Goal: Task Accomplishment & Management: Use online tool/utility

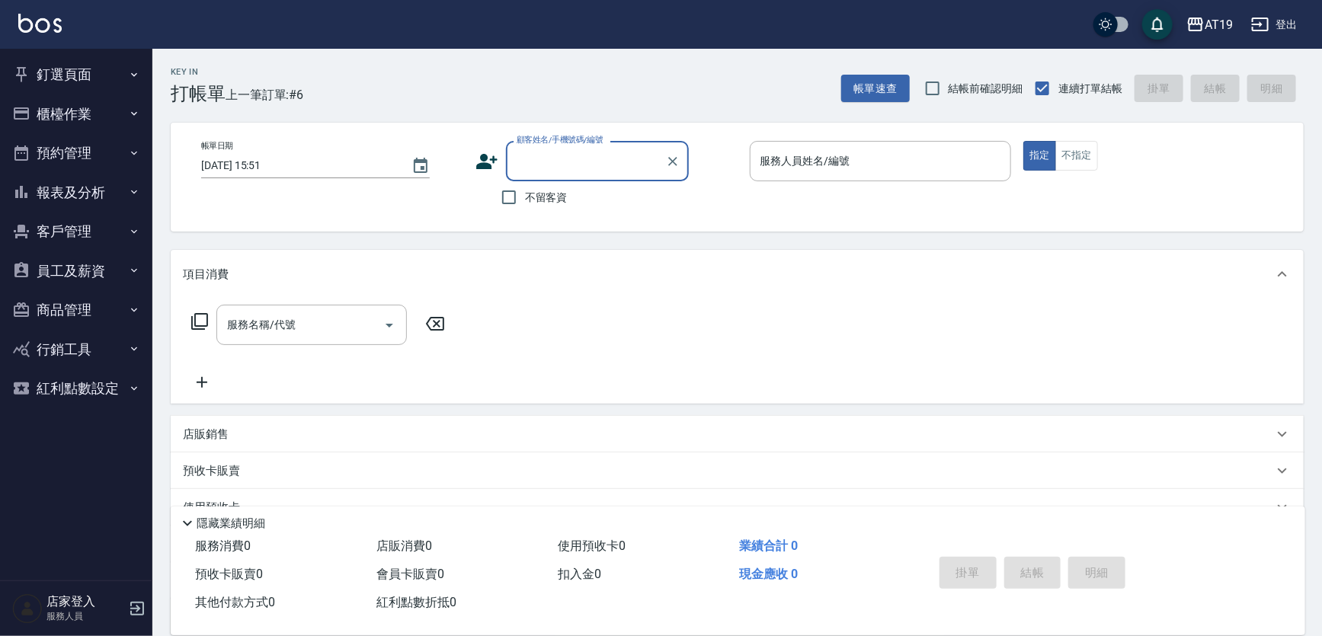
drag, startPoint x: 547, startPoint y: 158, endPoint x: 562, endPoint y: 129, distance: 33.4
click at [547, 155] on input "顧客姓名/手機號碼/編號" at bounding box center [586, 161] width 146 height 27
type input "0916131704"
click at [489, 161] on icon at bounding box center [486, 161] width 23 height 23
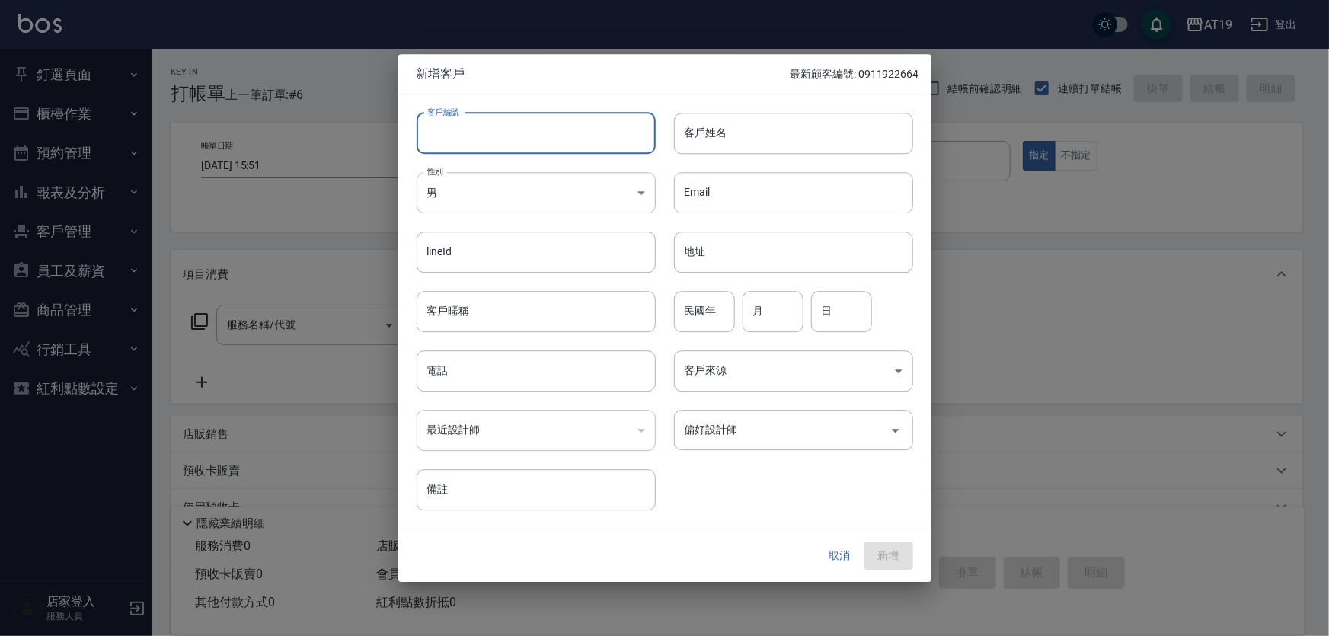
click at [505, 149] on input "客戶編號" at bounding box center [536, 133] width 239 height 41
paste input "0916131704"
type input "0916131704"
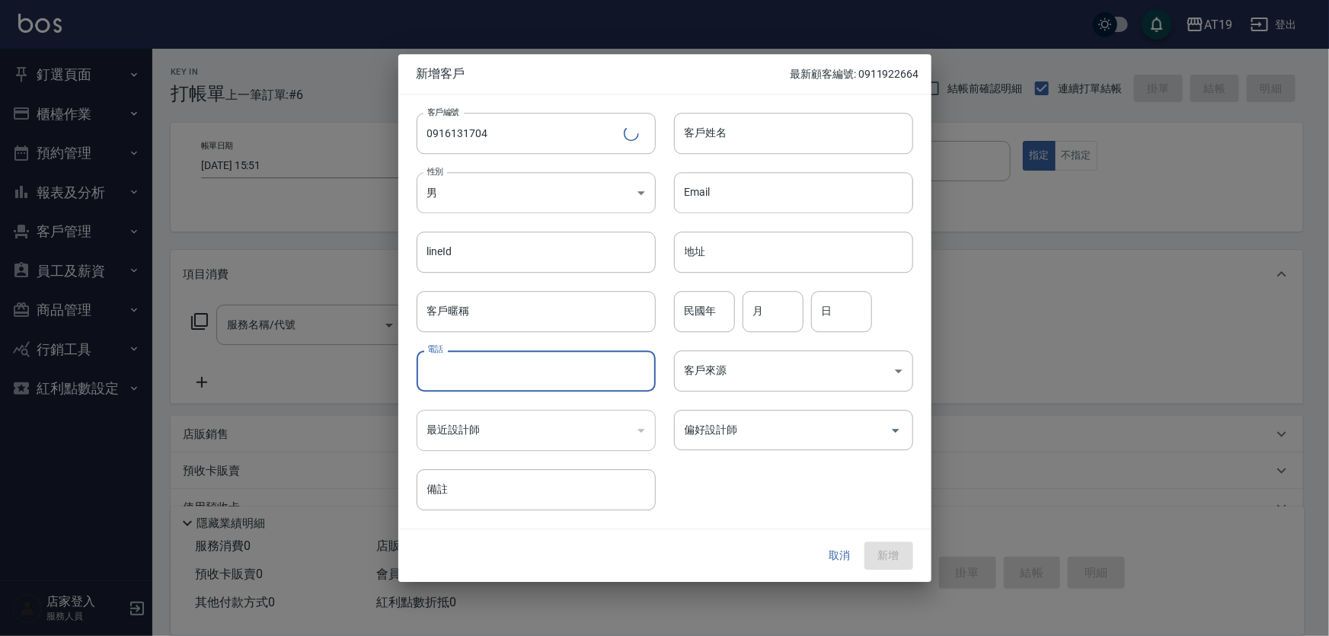
drag, startPoint x: 500, startPoint y: 376, endPoint x: 501, endPoint y: 366, distance: 9.9
click at [501, 376] on input "電話" at bounding box center [536, 370] width 239 height 41
paste input "0916131704"
type input "0916131704"
click at [507, 188] on body "AT19 登出 釘選頁面 打帳單 帳單列表 排班表 現場電腦打卡 店家日報表 互助日報表 設計師日報表 櫃檯作業 打帳單 帳單列表 現金收支登錄 高階收支登錄…" at bounding box center [664, 389] width 1329 height 779
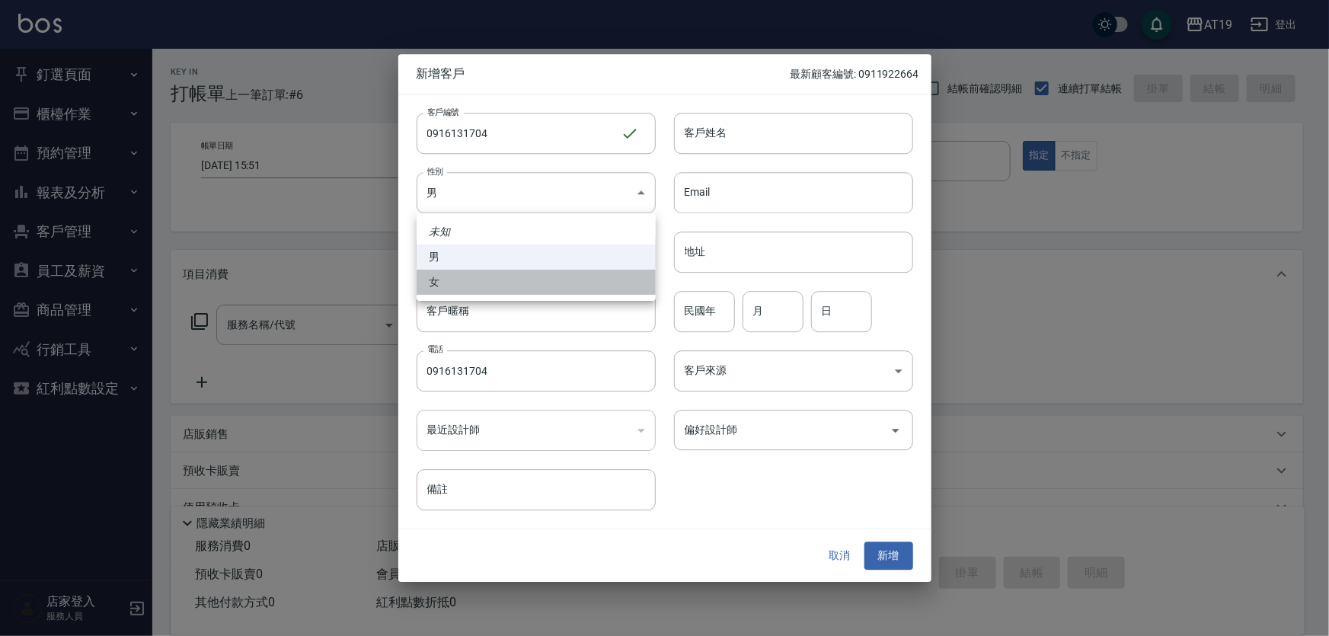
click at [529, 287] on li "女" at bounding box center [536, 282] width 239 height 25
type input "FEMALE"
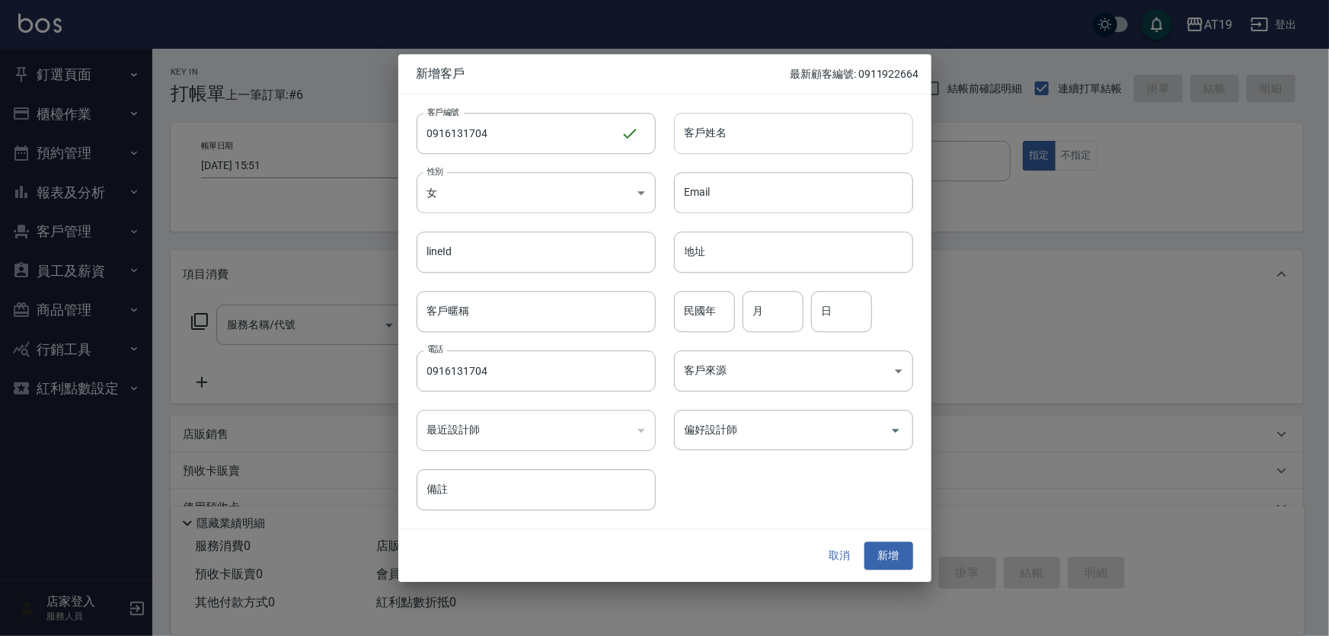
click at [716, 133] on input "客戶姓名" at bounding box center [793, 133] width 239 height 41
type input "ㄠ"
type input "leny"
type input "01"
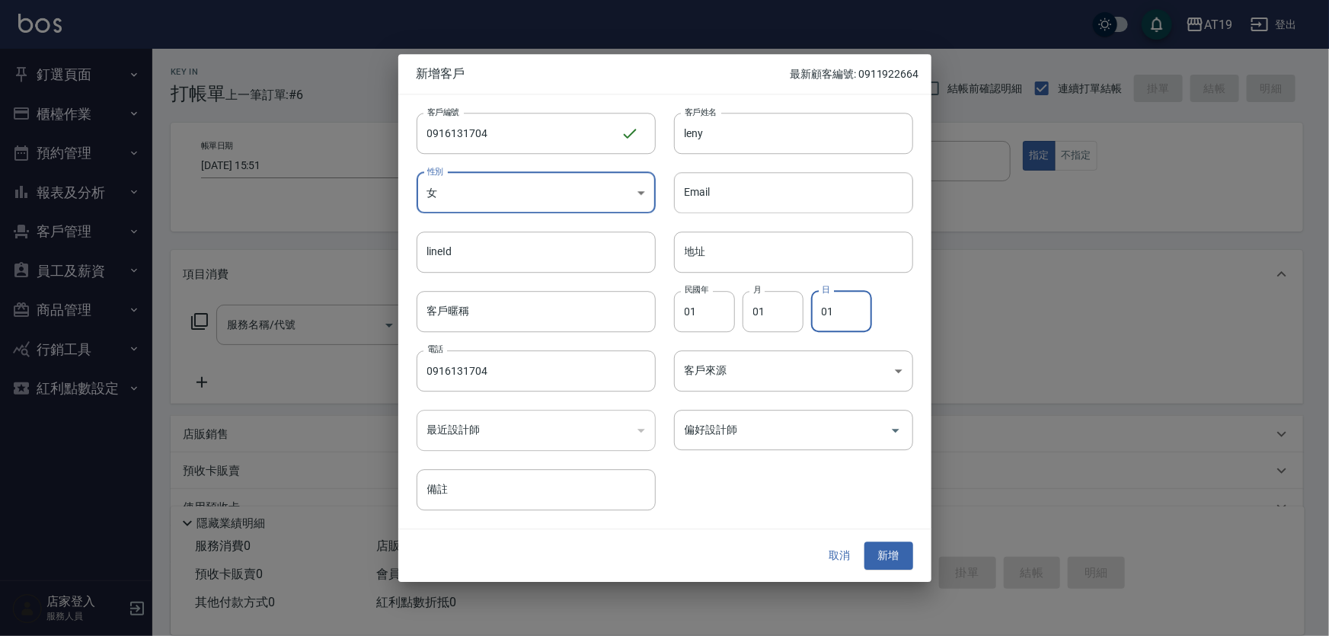
type input "01"
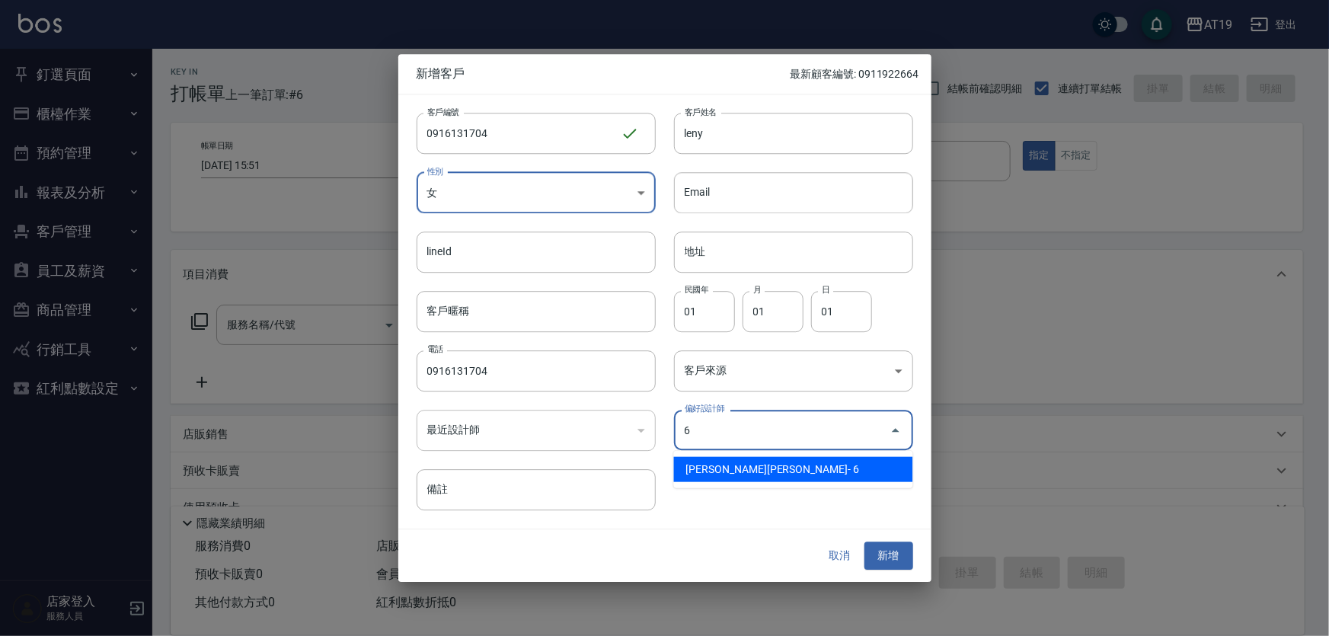
type input "[PERSON_NAME]"
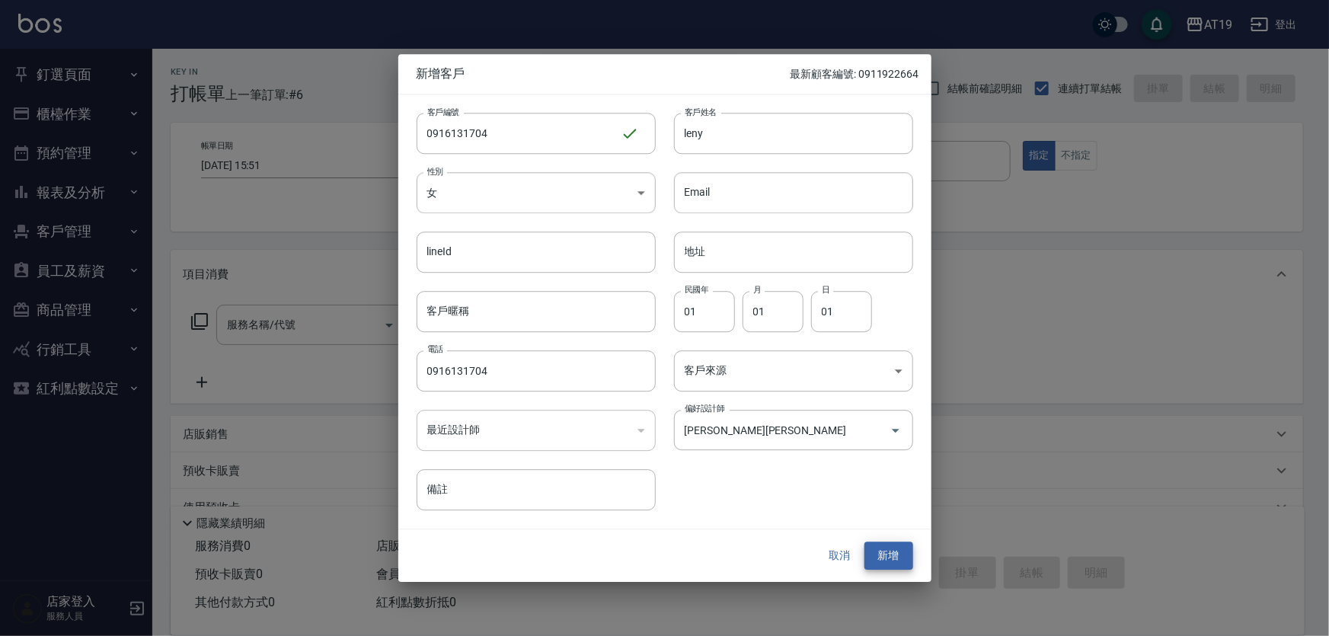
click at [865, 542] on button "新增" at bounding box center [889, 556] width 49 height 28
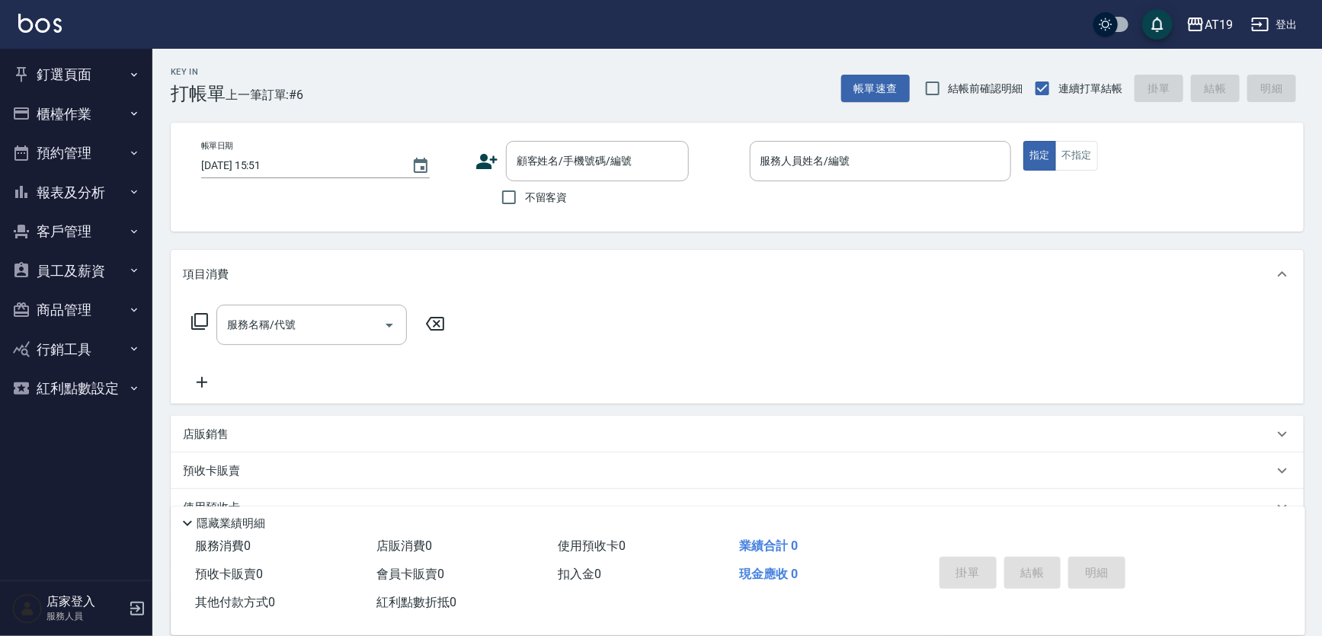
drag, startPoint x: 587, startPoint y: 167, endPoint x: 602, endPoint y: 130, distance: 39.6
click at [592, 155] on input "顧客姓名/手機號碼/編號" at bounding box center [586, 161] width 146 height 27
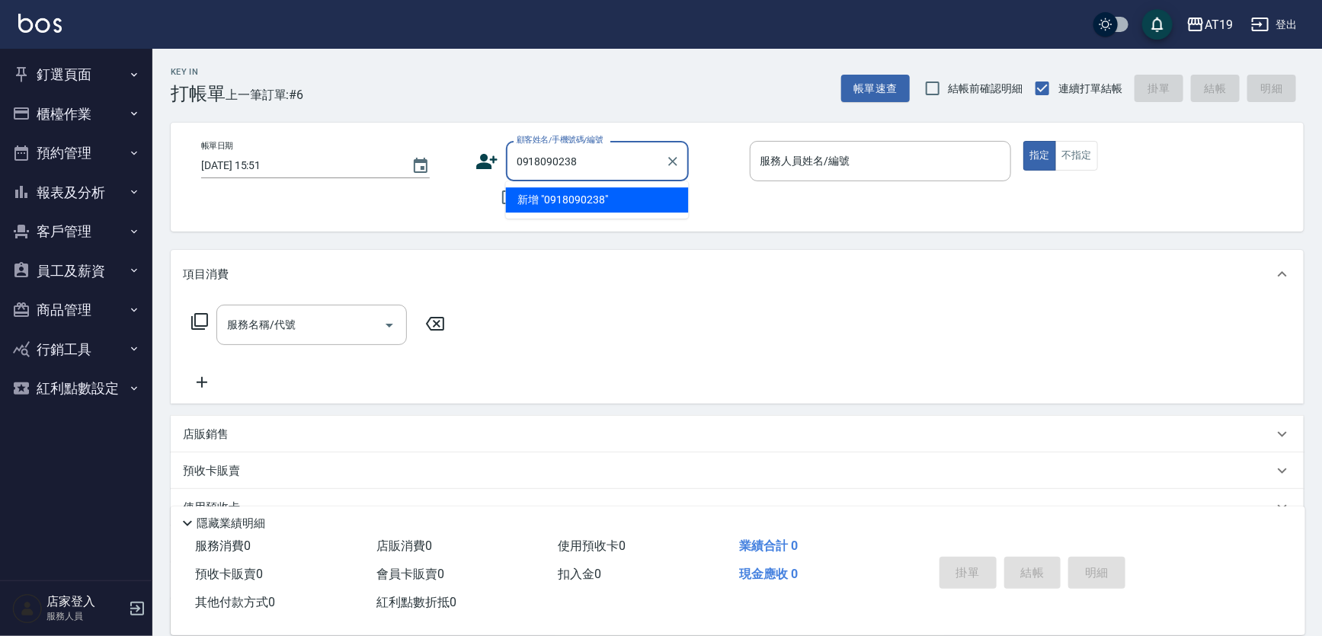
type input "0918090238"
click at [487, 158] on icon at bounding box center [486, 161] width 21 height 15
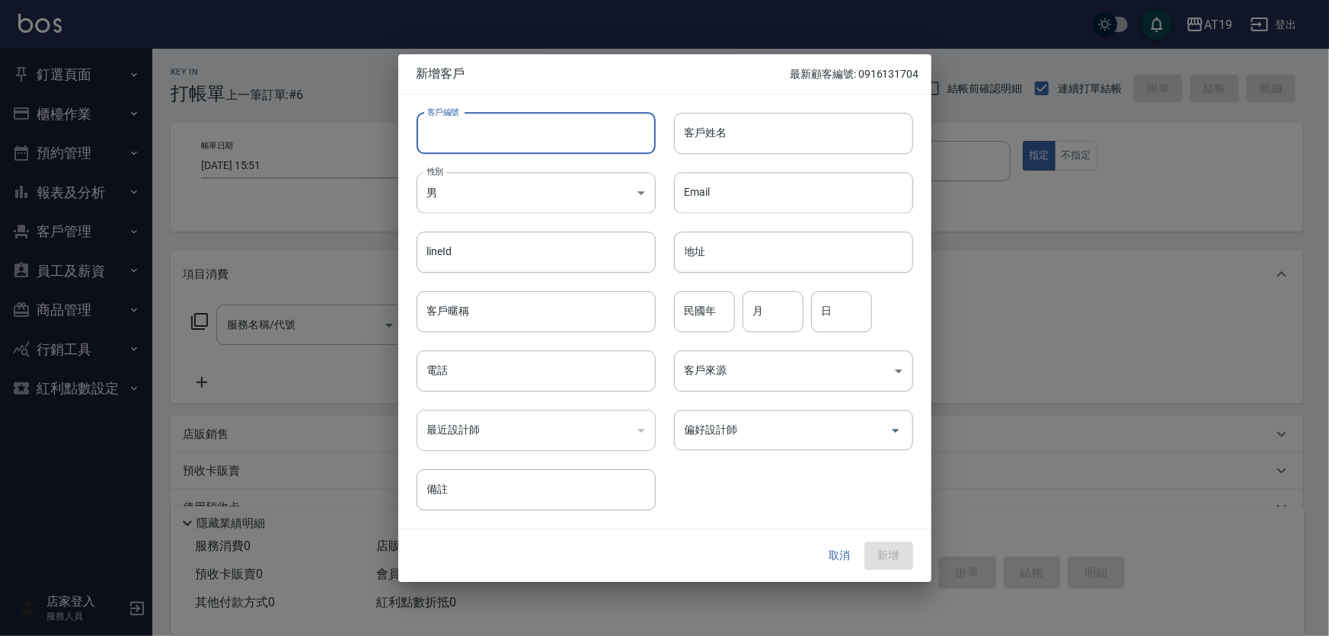
click at [516, 141] on input "客戶編號" at bounding box center [536, 133] width 239 height 41
paste input "0918090238"
type input "0918090238"
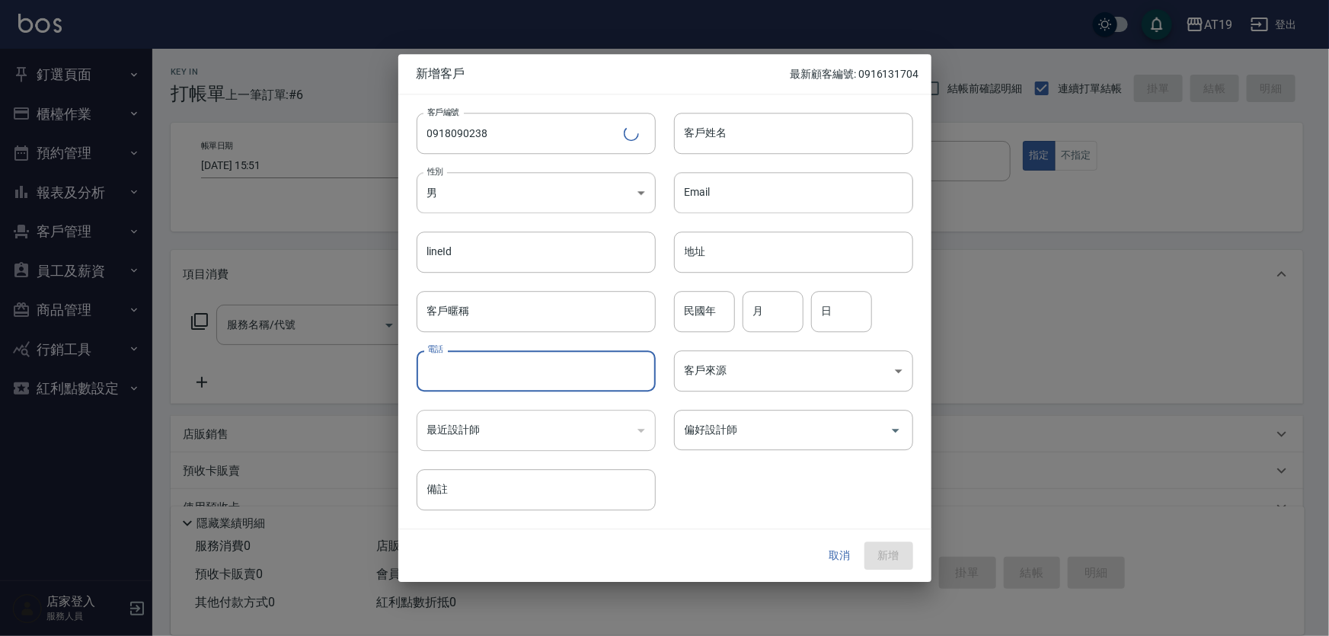
click at [500, 381] on input "電話" at bounding box center [536, 370] width 239 height 41
paste input "0918090238"
type input "0918090238"
click at [481, 198] on body "AT19 登出 釘選頁面 打帳單 帳單列表 排班表 現場電腦打卡 店家日報表 互助日報表 設計師日報表 櫃檯作業 打帳單 帳單列表 現金收支登錄 高階收支登錄…" at bounding box center [664, 389] width 1329 height 779
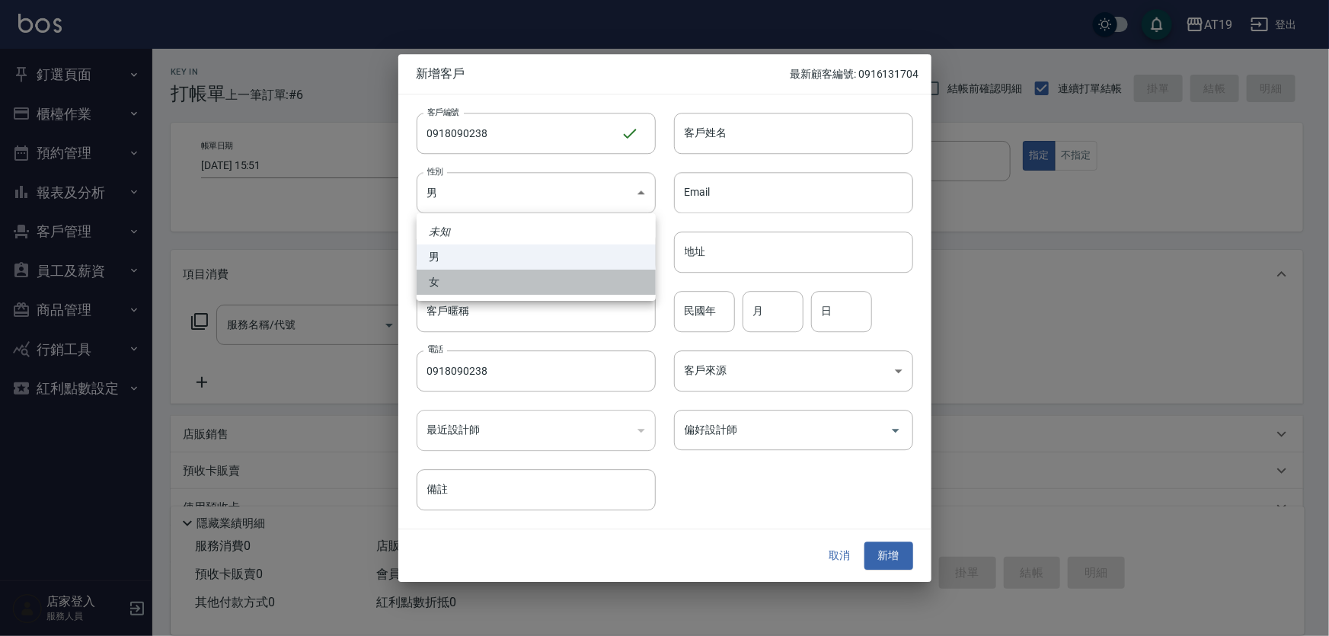
drag, startPoint x: 492, startPoint y: 282, endPoint x: 617, endPoint y: 190, distance: 154.8
click at [502, 270] on li "女" at bounding box center [536, 282] width 239 height 25
type input "FEMALE"
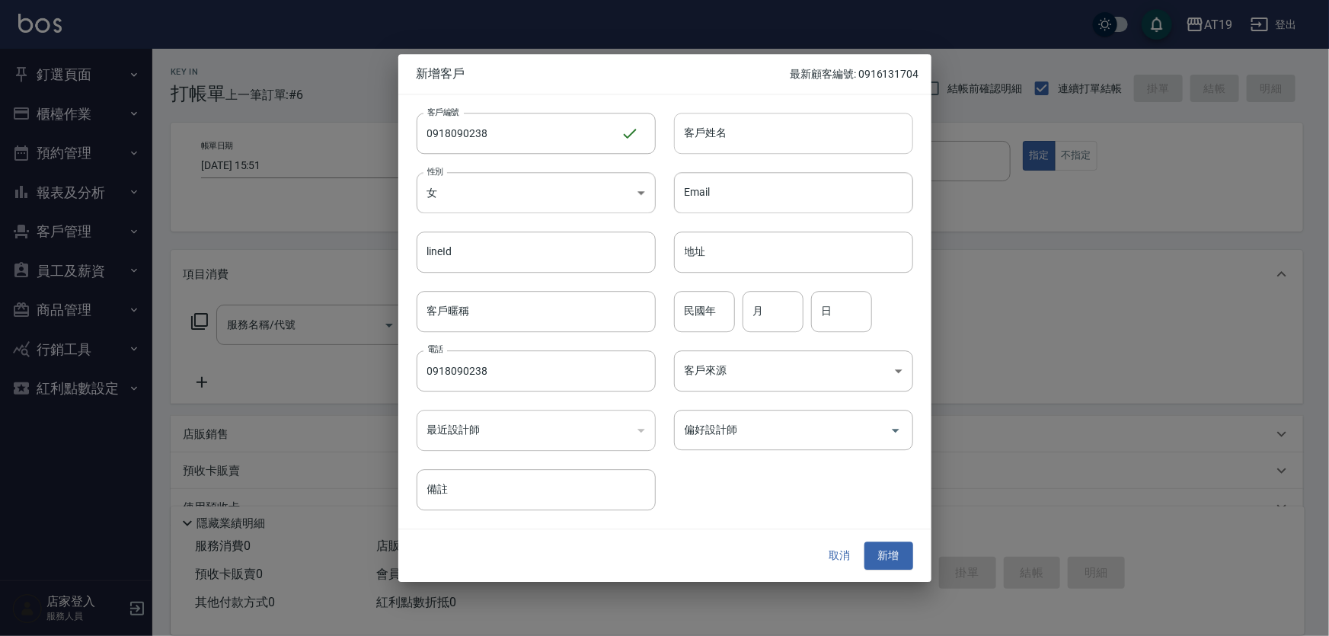
drag, startPoint x: 763, startPoint y: 98, endPoint x: 747, endPoint y: 128, distance: 34.4
click at [756, 107] on div "客戶姓名 客戶姓名" at bounding box center [784, 123] width 257 height 59
drag, startPoint x: 746, startPoint y: 131, endPoint x: 715, endPoint y: 63, distance: 74.3
click at [746, 130] on input "客戶姓名" at bounding box center [793, 133] width 239 height 41
type input "劉晏伶"
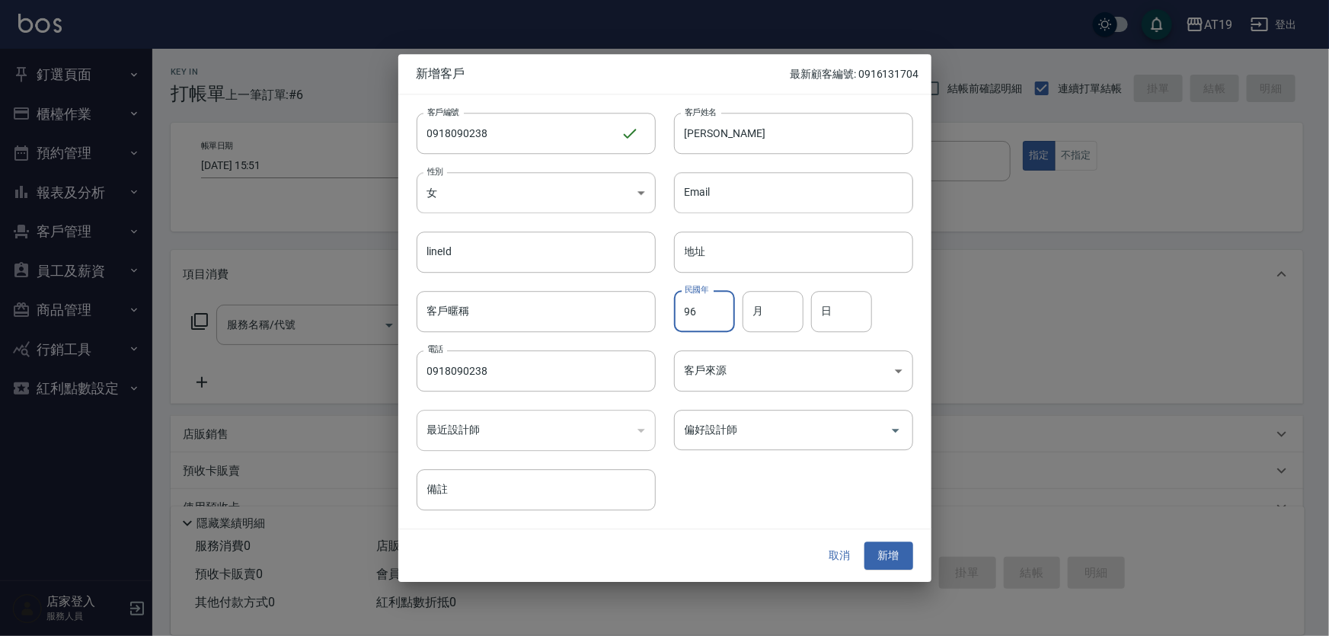
type input "96"
type input "0"
type input "12"
type input "06"
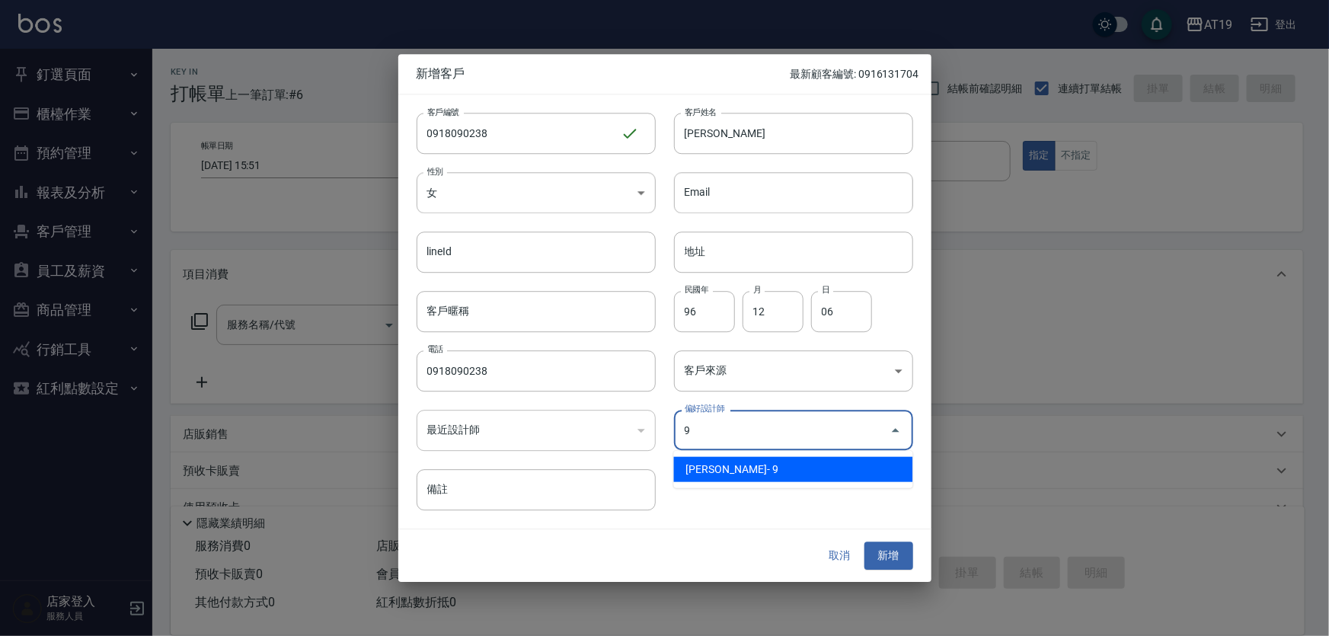
type input "潔西[PERSON_NAME]"
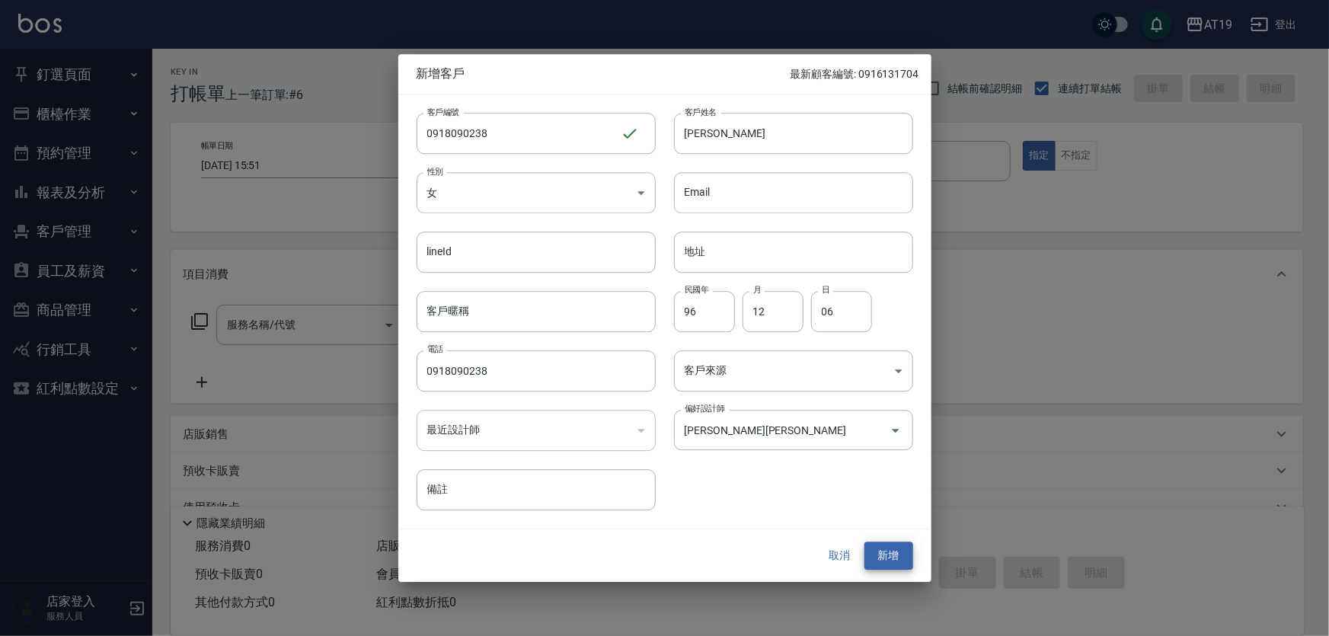
click at [865, 542] on button "新增" at bounding box center [889, 556] width 49 height 28
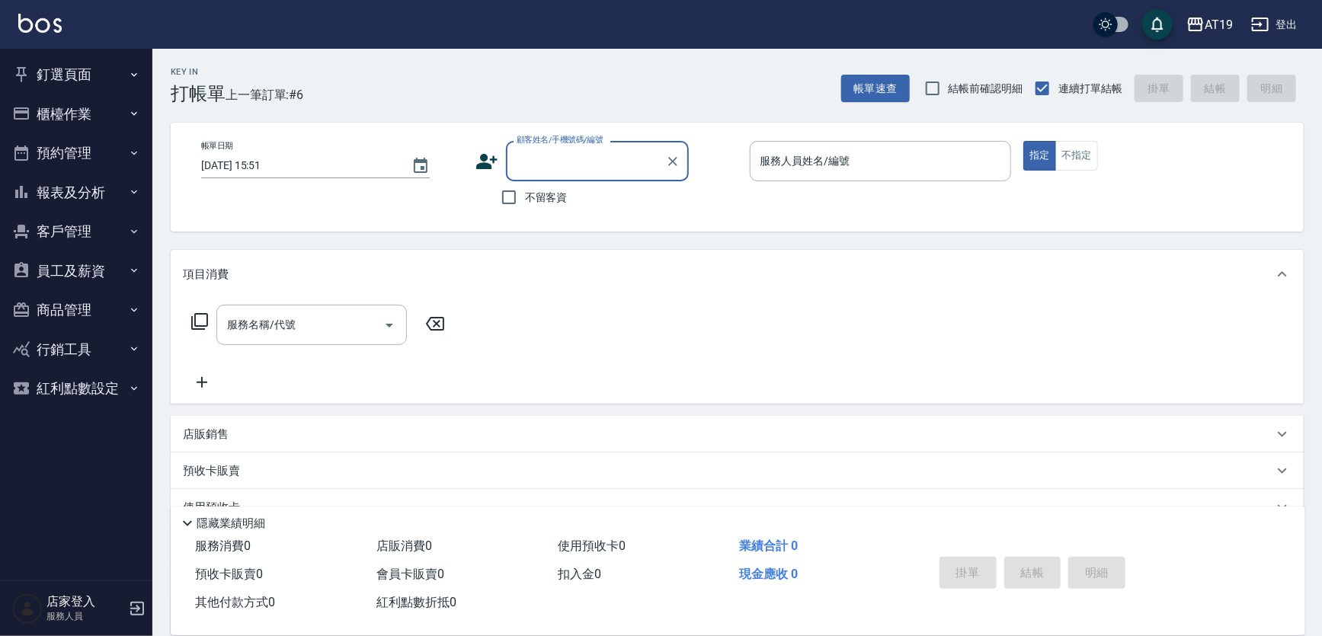
click at [594, 168] on input "顧客姓名/手機號碼/編號" at bounding box center [586, 161] width 146 height 27
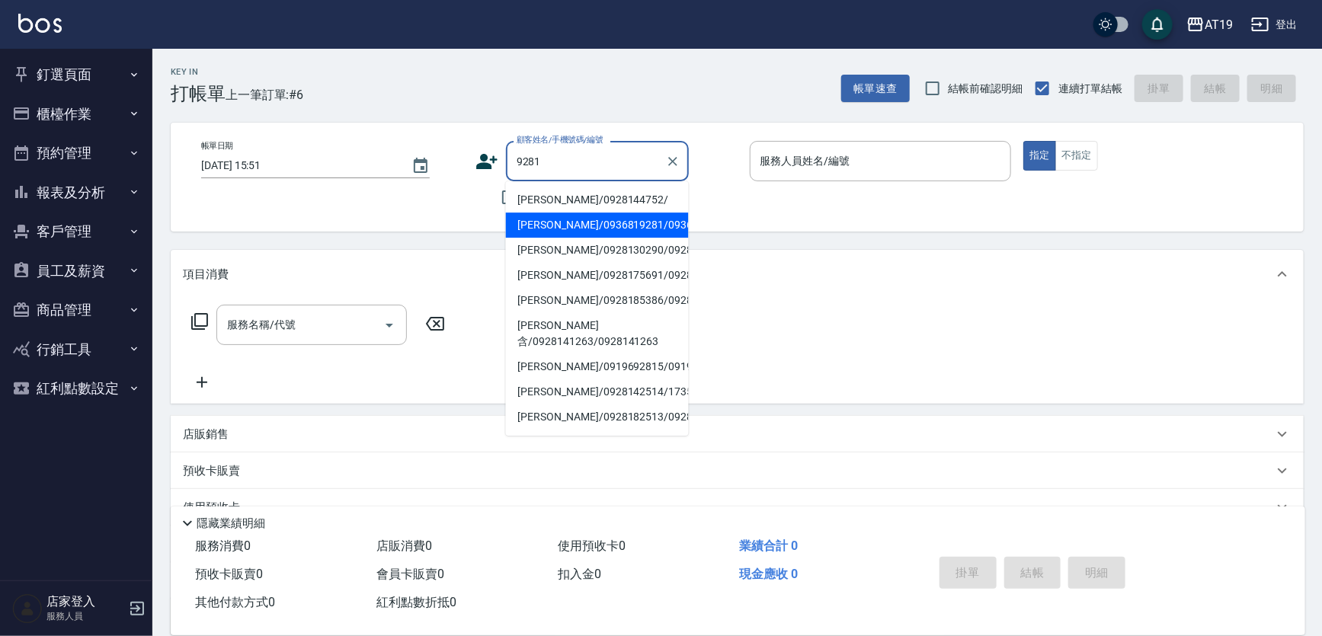
type input "王翔維/0936819281/0936819281"
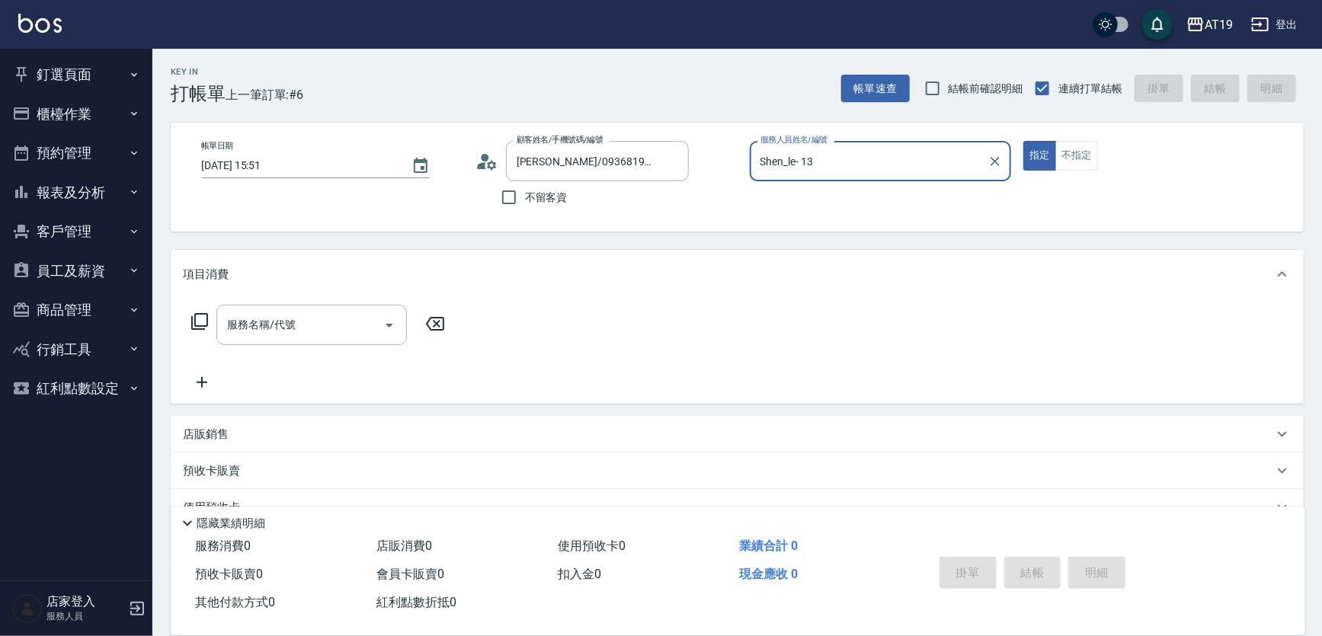
type input "Shen_le- 13"
click at [1023, 141] on button "指定" at bounding box center [1039, 156] width 33 height 30
type button "true"
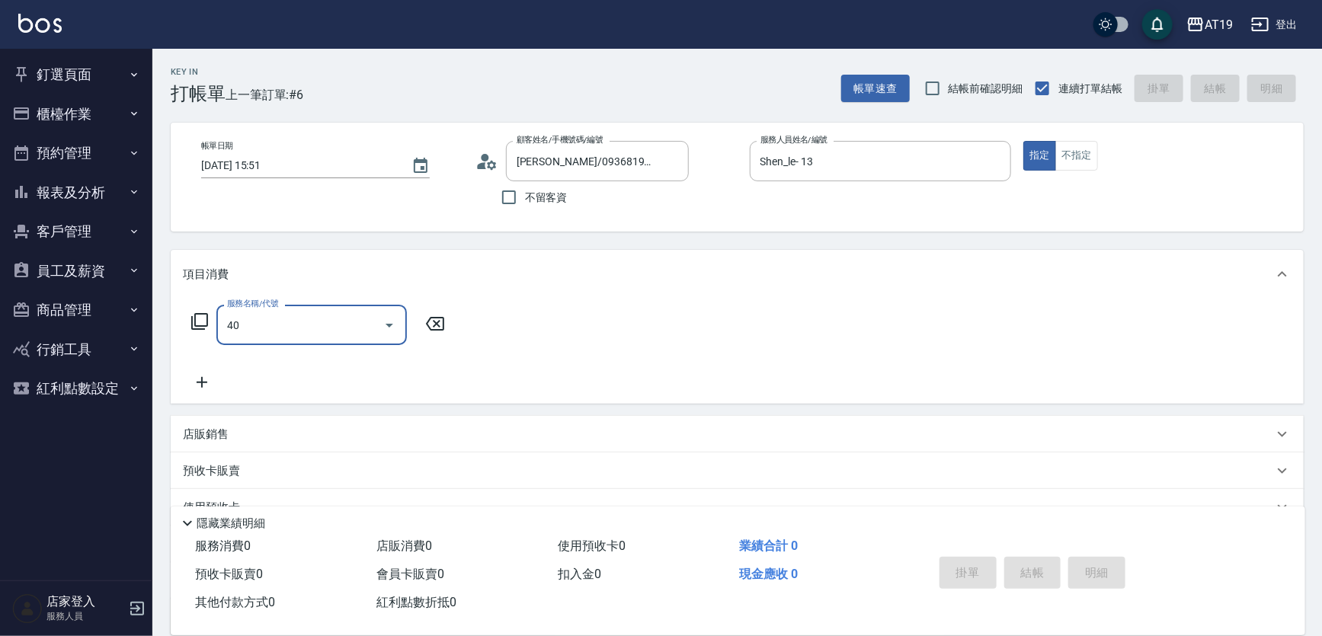
type input "401"
type input "30"
type input "剪髮(401)"
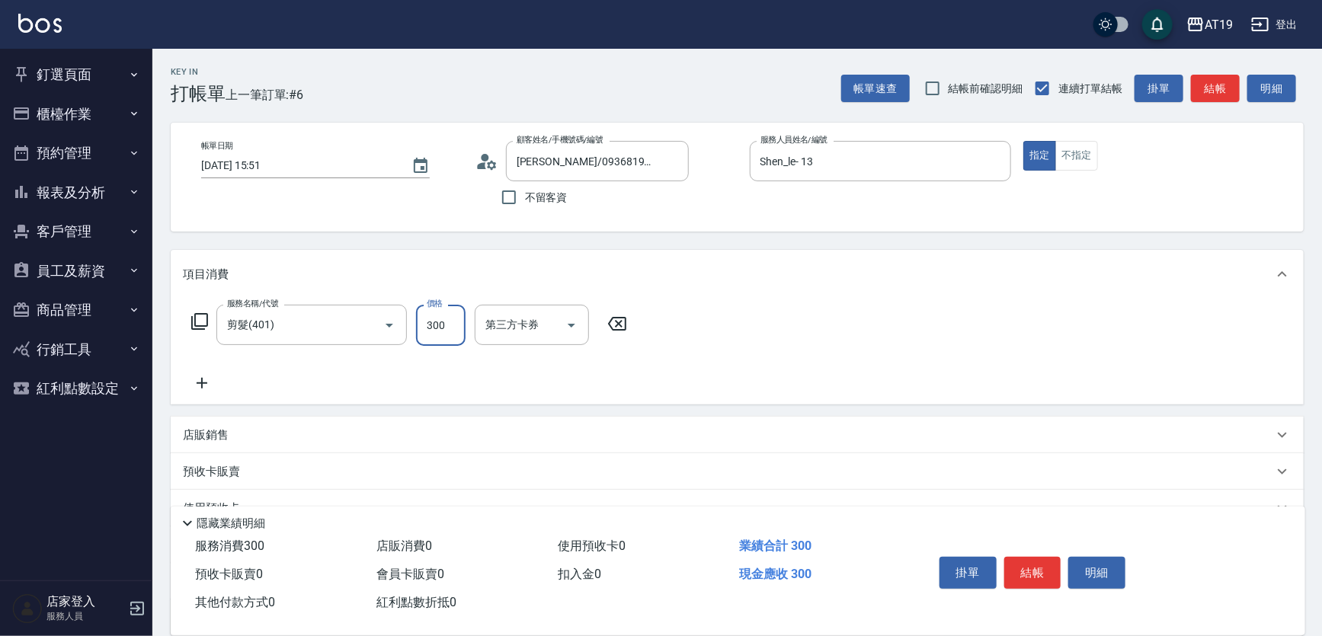
type input "0"
type input "35"
type input "30"
type input "350"
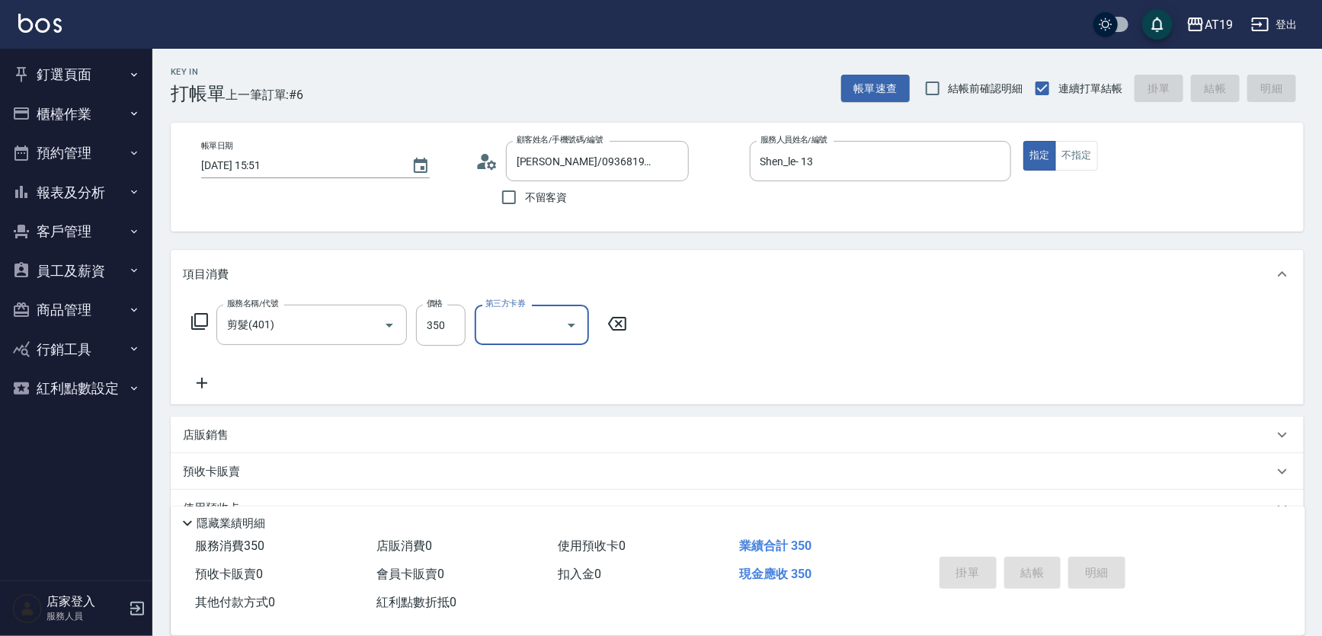
type input "2025/08/10 17:07"
type input "0"
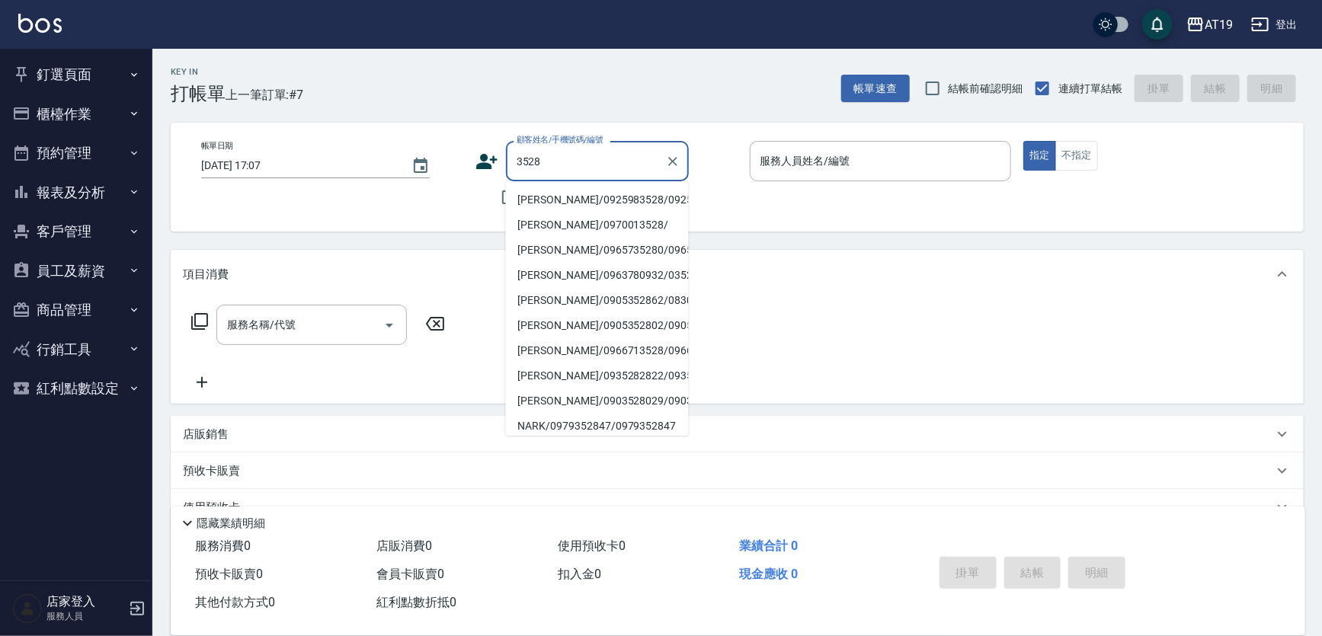
type input "林柔慧/0925983528/0925983528"
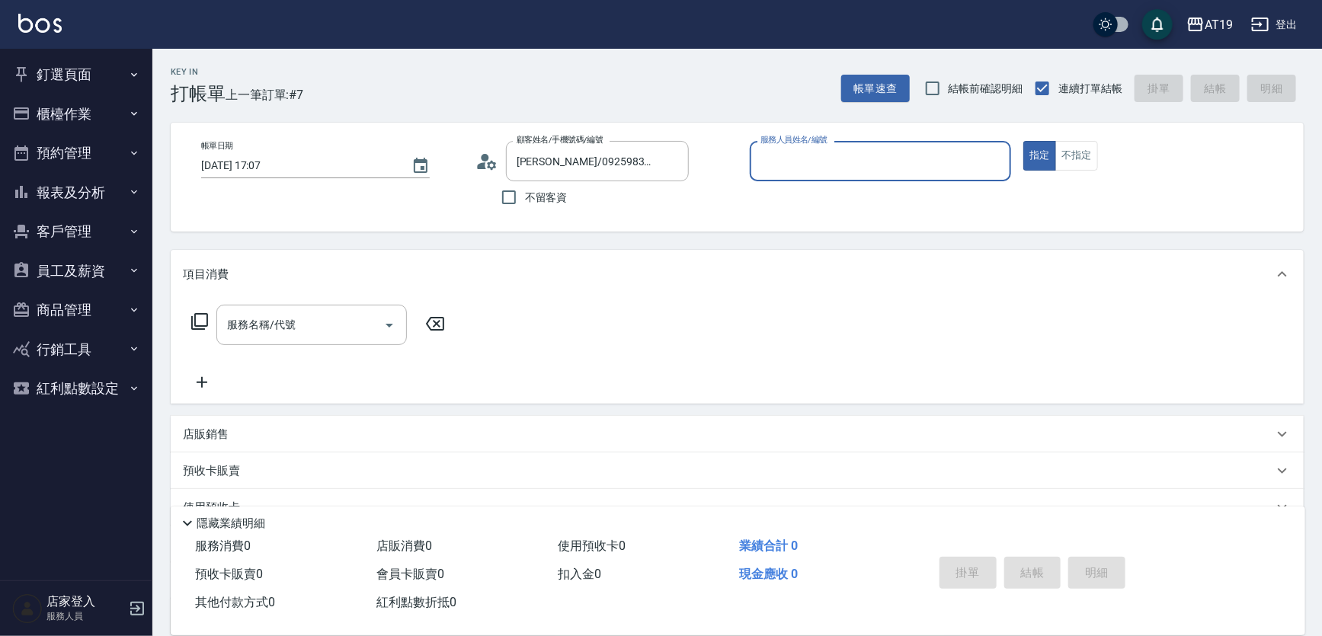
type input "Julie- 6"
click at [1023, 141] on button "指定" at bounding box center [1039, 156] width 33 height 30
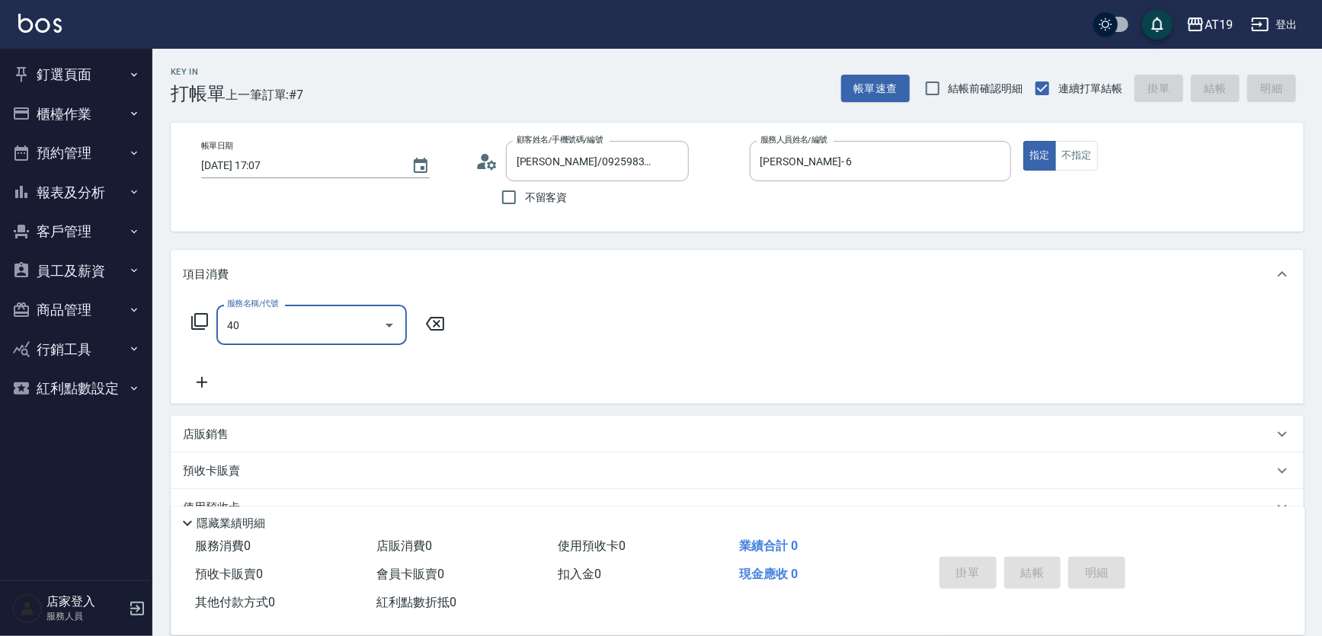
type input "401"
type input "30"
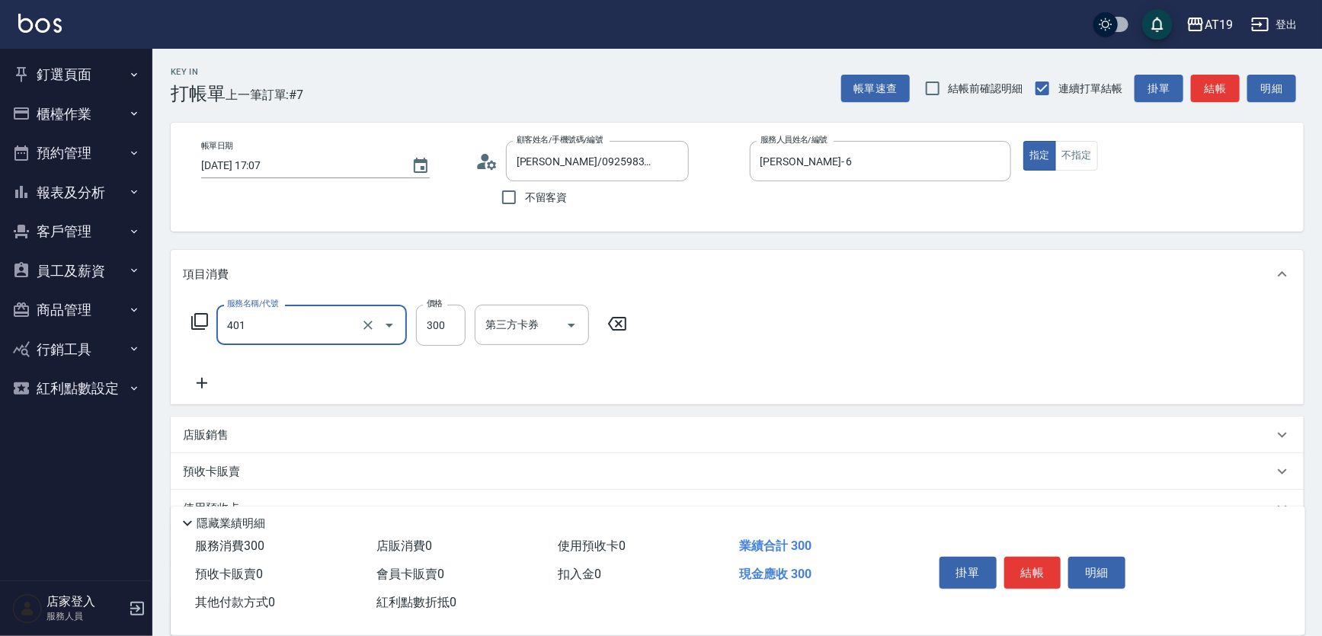
type input "剪髮(401)"
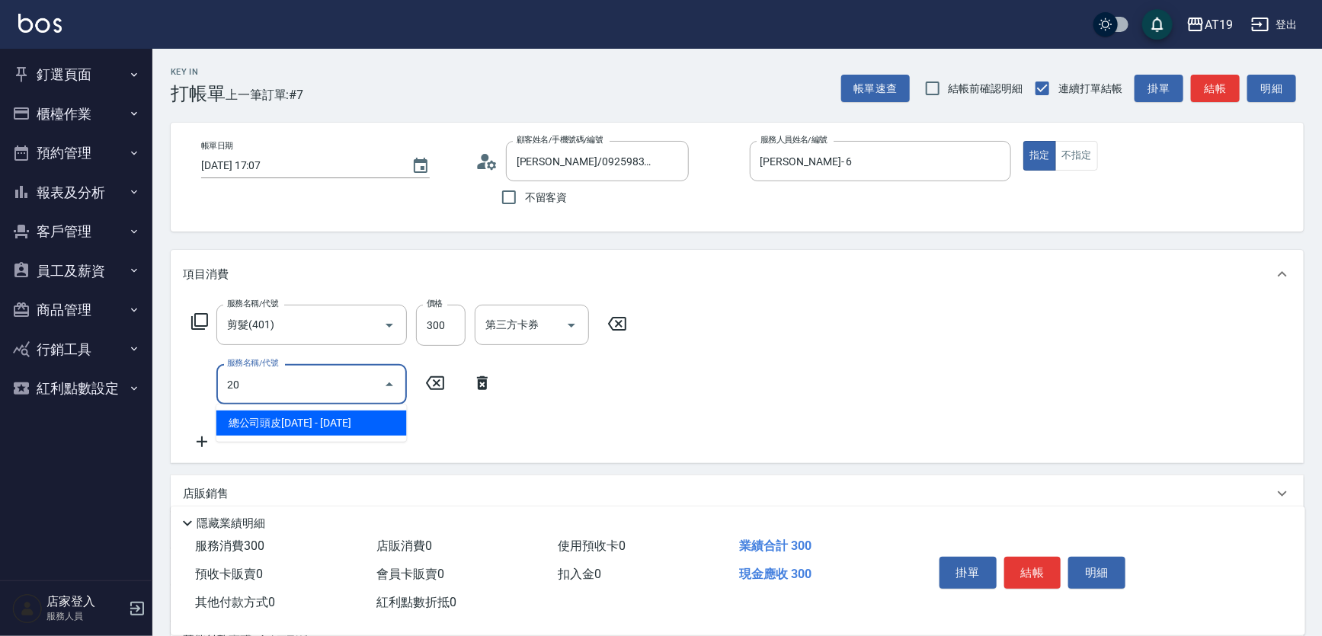
type input "201"
type input "60"
type input "洗髮(201)"
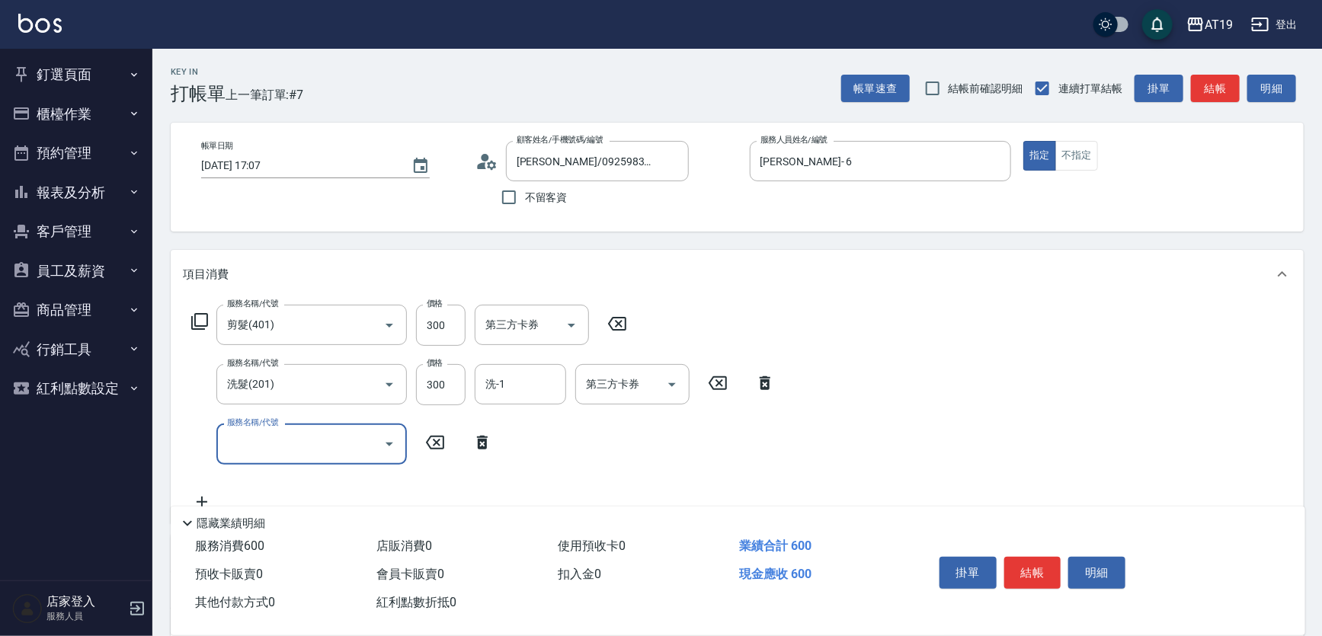
click at [766, 383] on icon at bounding box center [765, 383] width 38 height 18
type input "30"
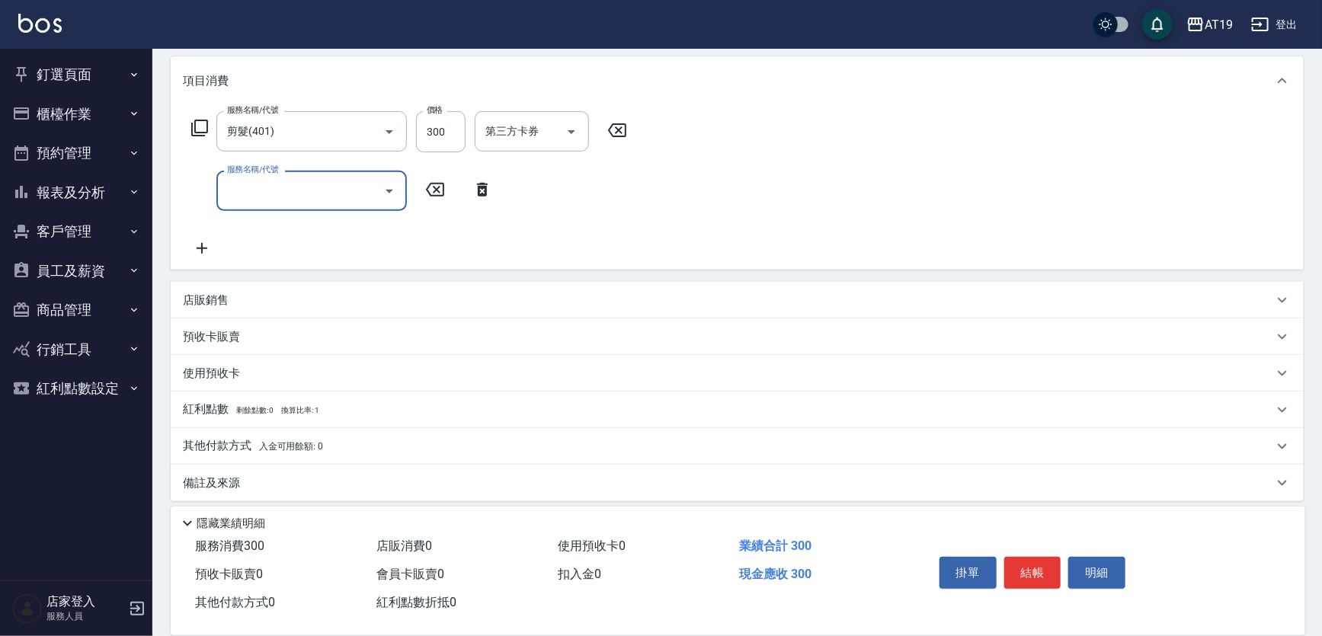
scroll to position [201, 0]
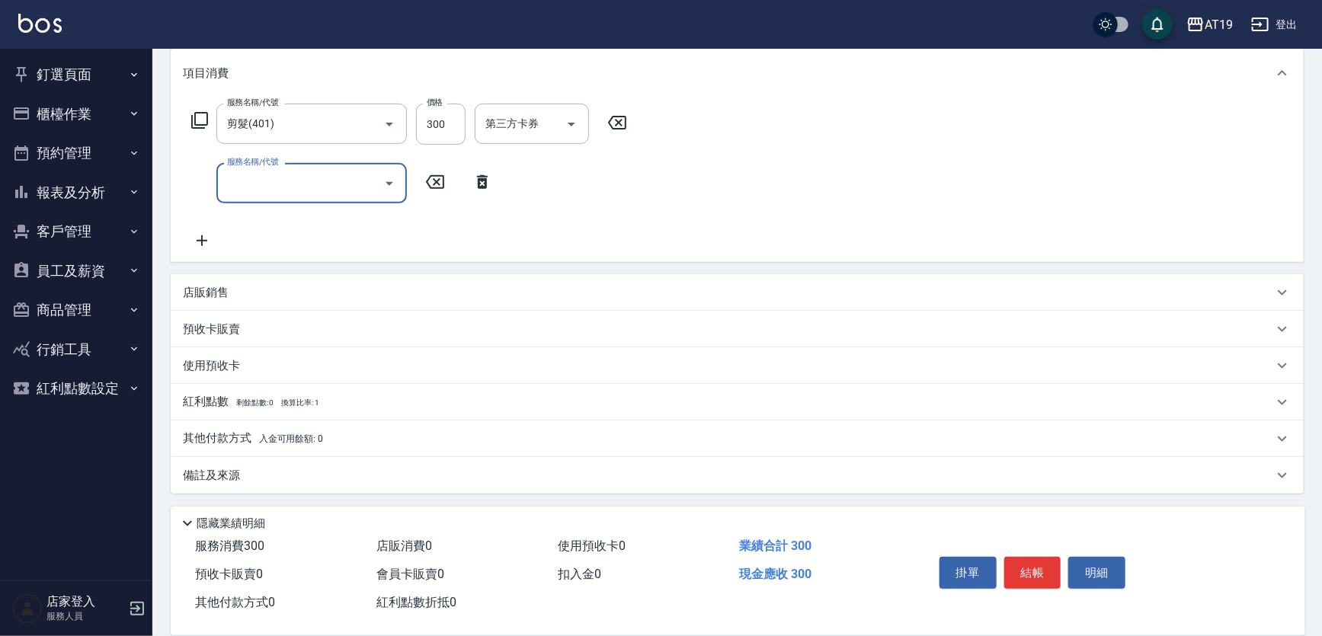
click at [216, 300] on div "店販銷售" at bounding box center [737, 292] width 1133 height 37
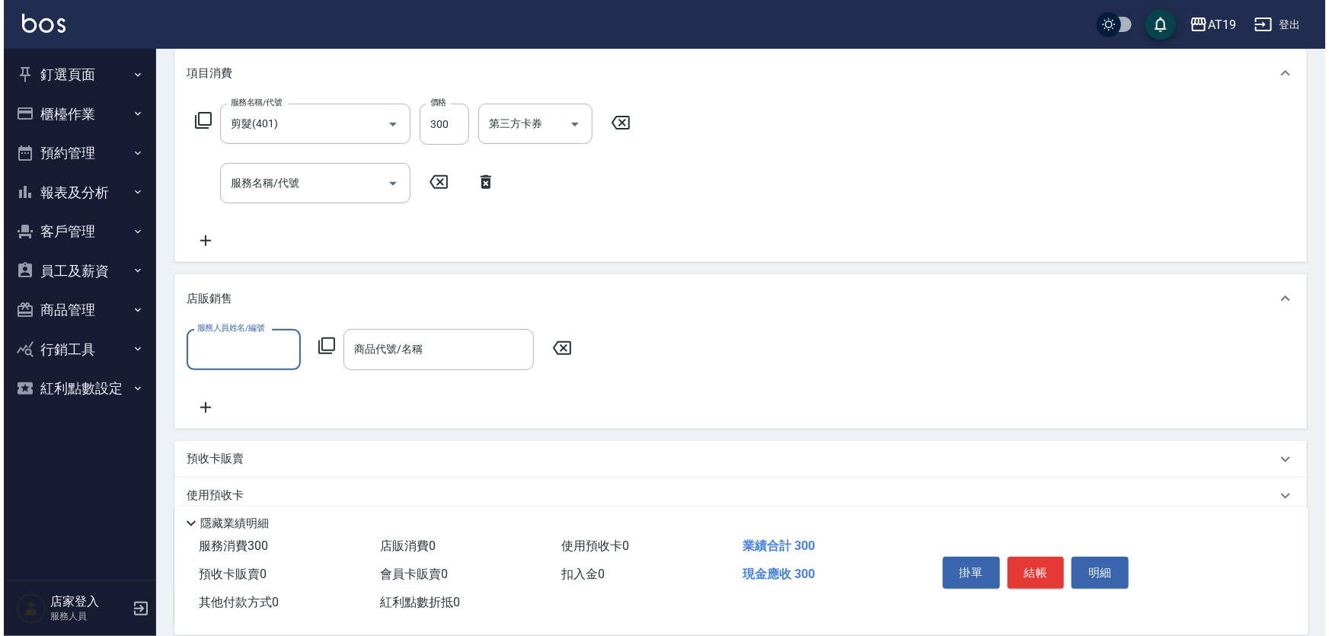
scroll to position [0, 0]
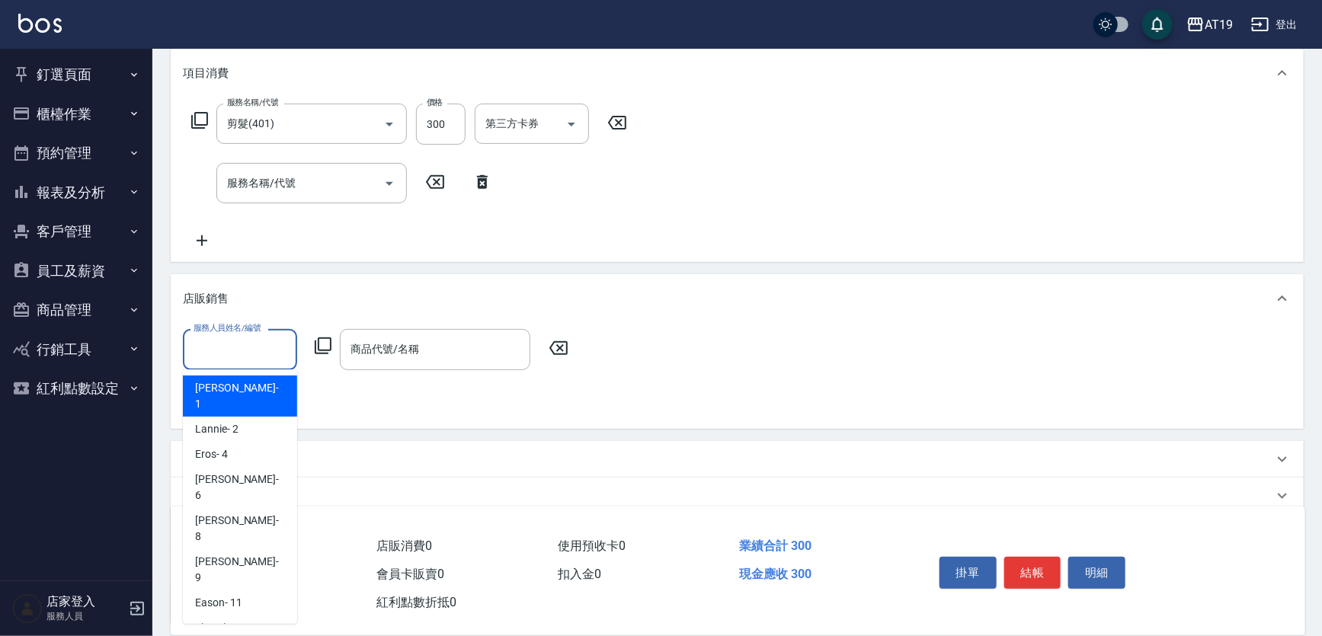
click at [251, 350] on input "服務人員姓名/編號" at bounding box center [240, 349] width 101 height 27
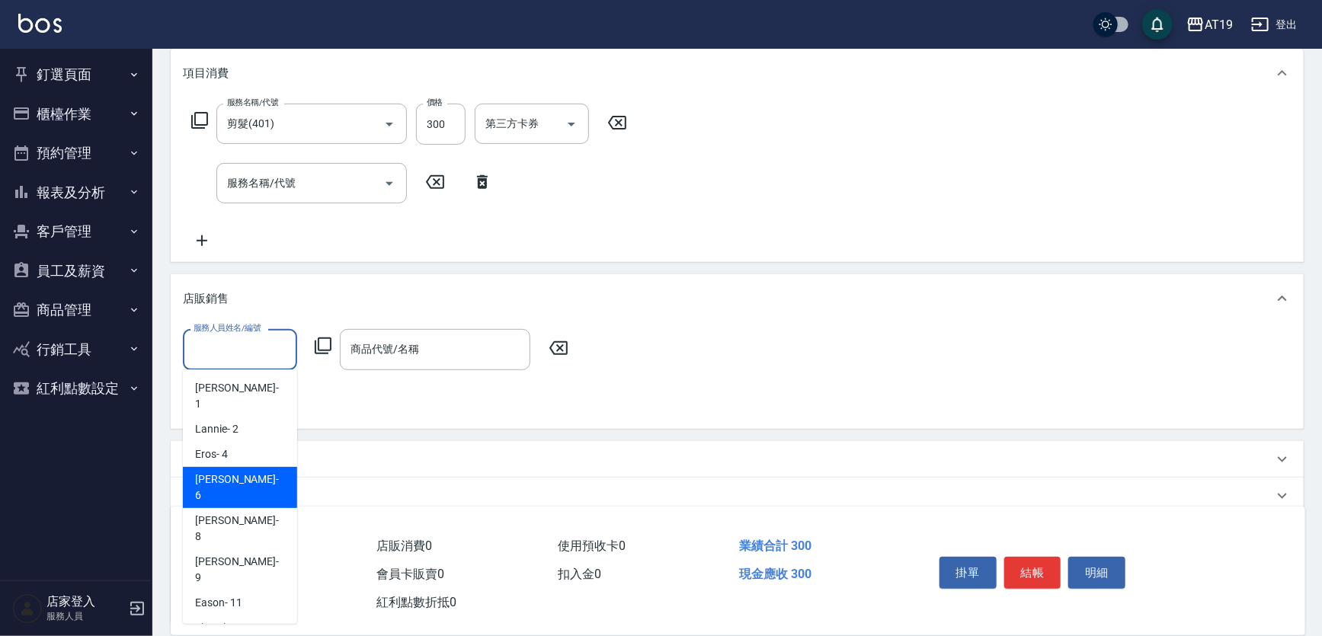
drag, startPoint x: 235, startPoint y: 465, endPoint x: 248, endPoint y: 449, distance: 19.5
click at [235, 467] on div "Julie - 6" at bounding box center [240, 487] width 114 height 41
type input "Julie- 6"
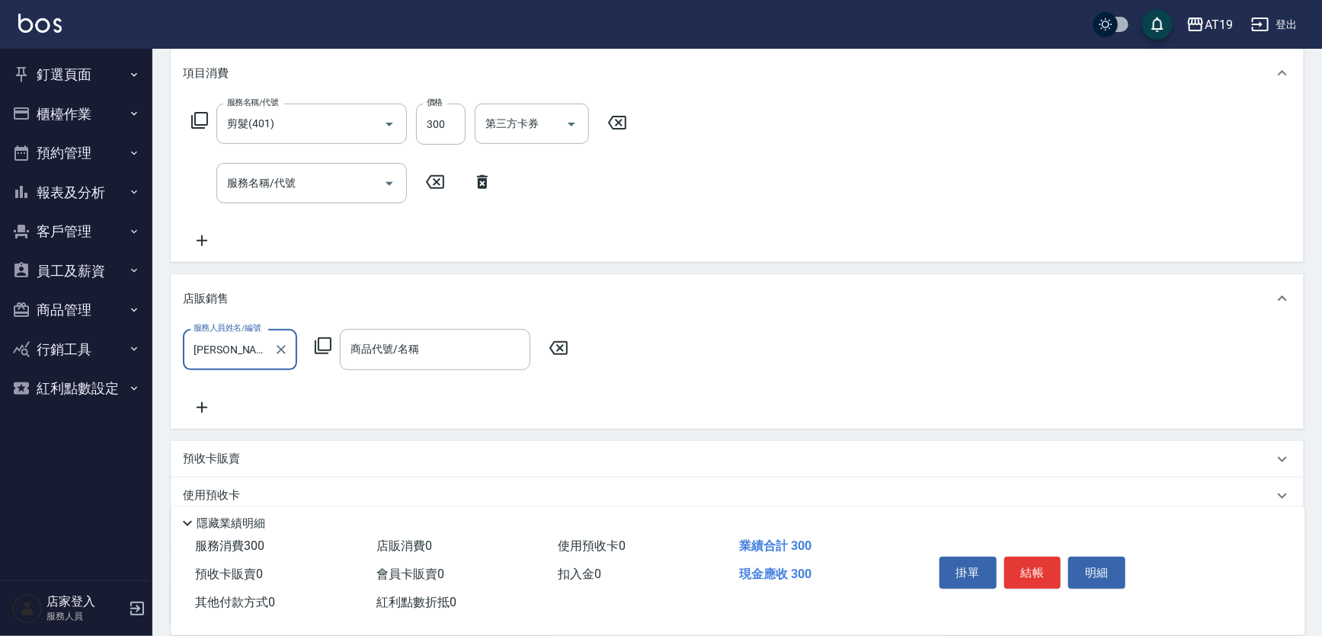
click at [316, 343] on icon at bounding box center [323, 346] width 18 height 18
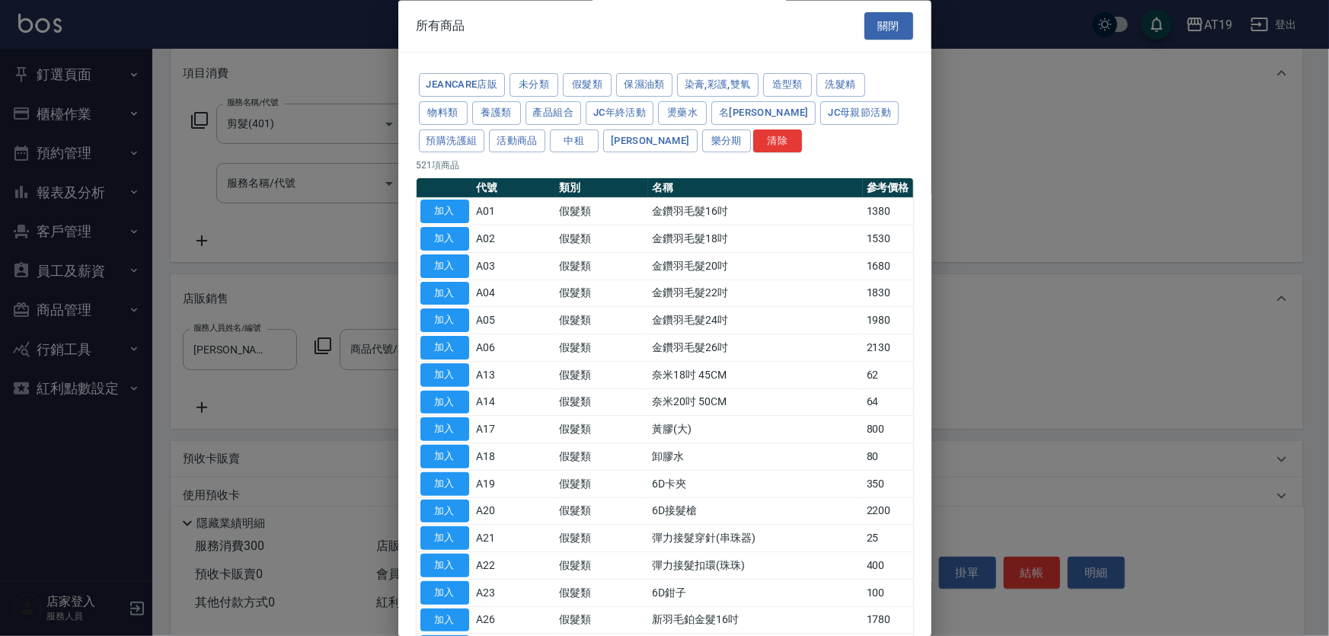
click at [320, 339] on div at bounding box center [664, 318] width 1329 height 636
click at [584, 105] on div "JeanCare店販 未分類 假髮類 保濕油類 染膏,彩護,雙氧 造型類 洗髮精 物料類 養護類 產品組合 JC年終活動 燙藥水 名麗 JC母親節活動 預購洗…" at bounding box center [665, 114] width 497 height 84
click at [832, 89] on button "洗髮精" at bounding box center [841, 86] width 49 height 24
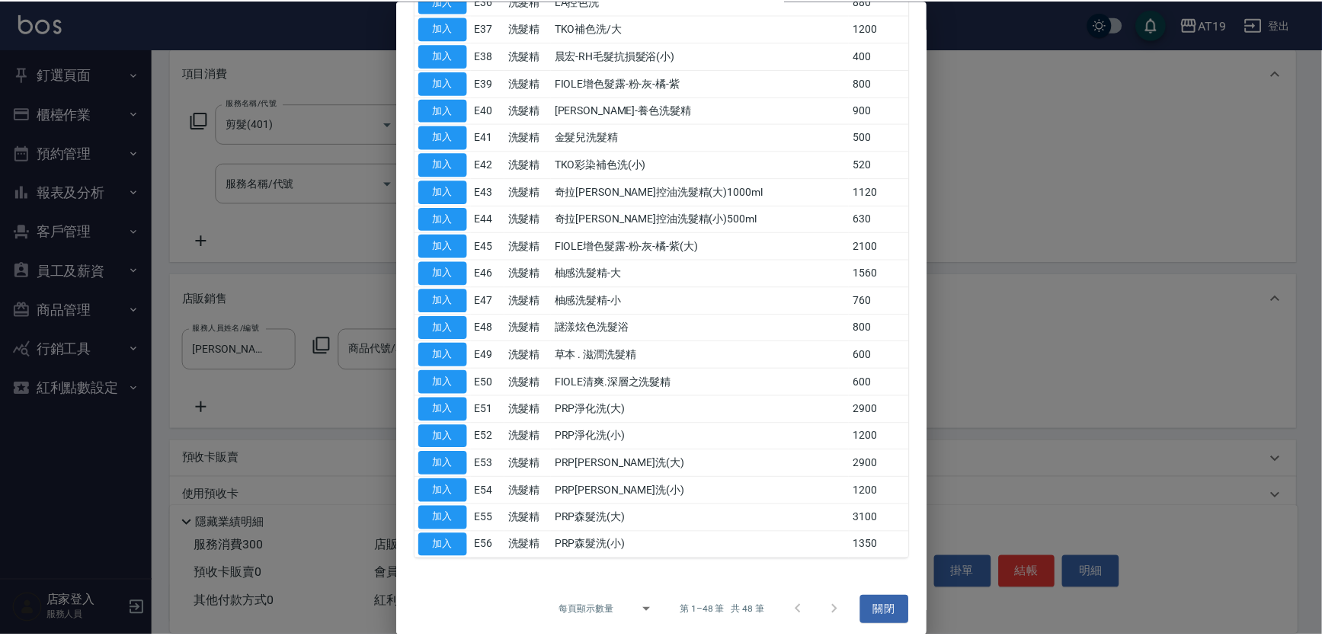
scroll to position [947, 0]
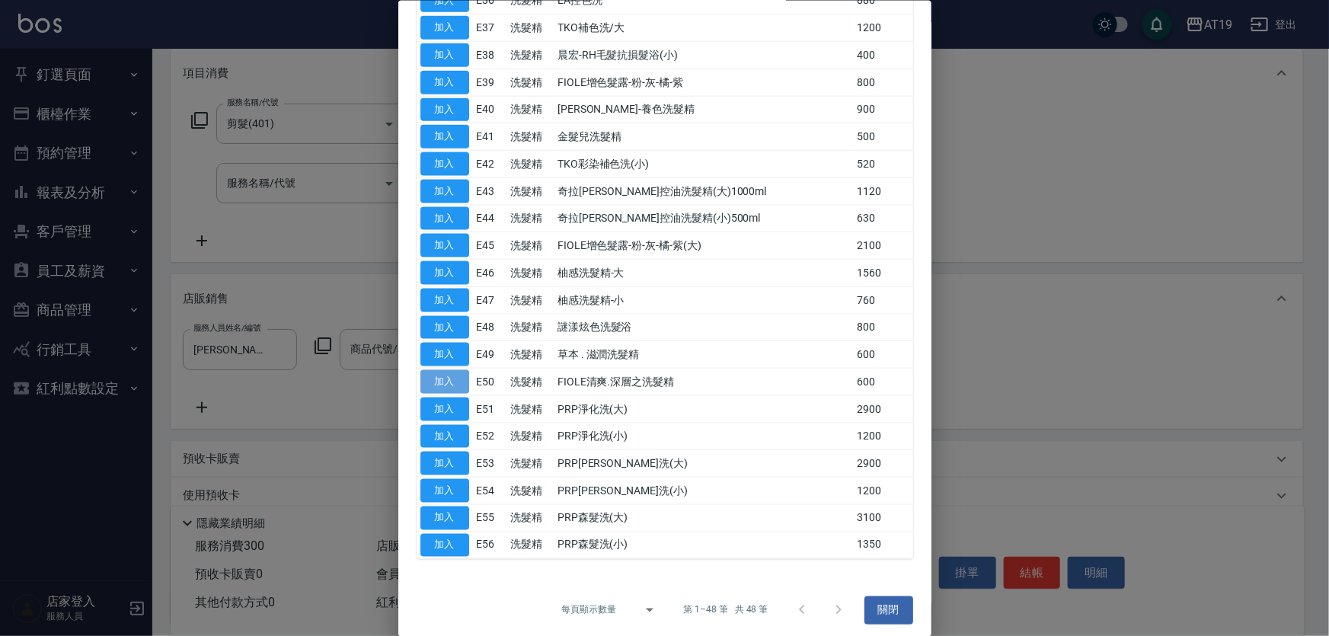
click at [439, 373] on button "加入" at bounding box center [445, 382] width 49 height 24
type input "FIOLE清爽.深層之洗髮精"
type input "90"
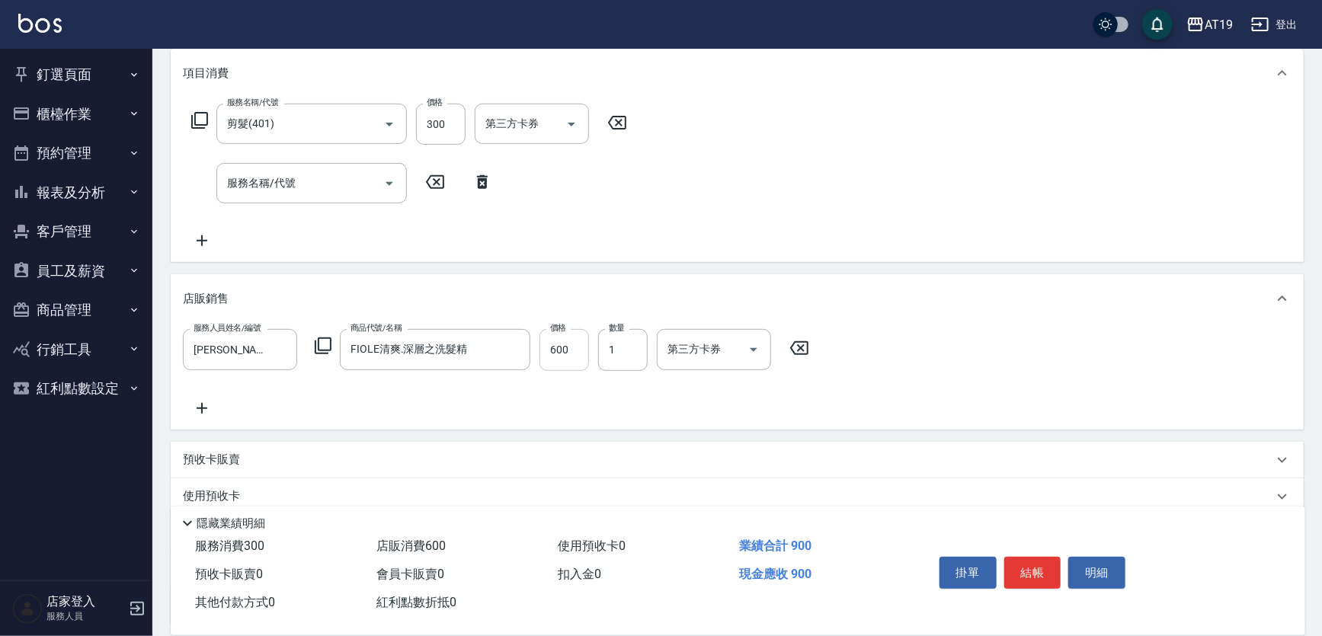
click at [555, 358] on input "600" at bounding box center [564, 349] width 50 height 41
type input "4"
type input "30"
type input "47"
type input "70"
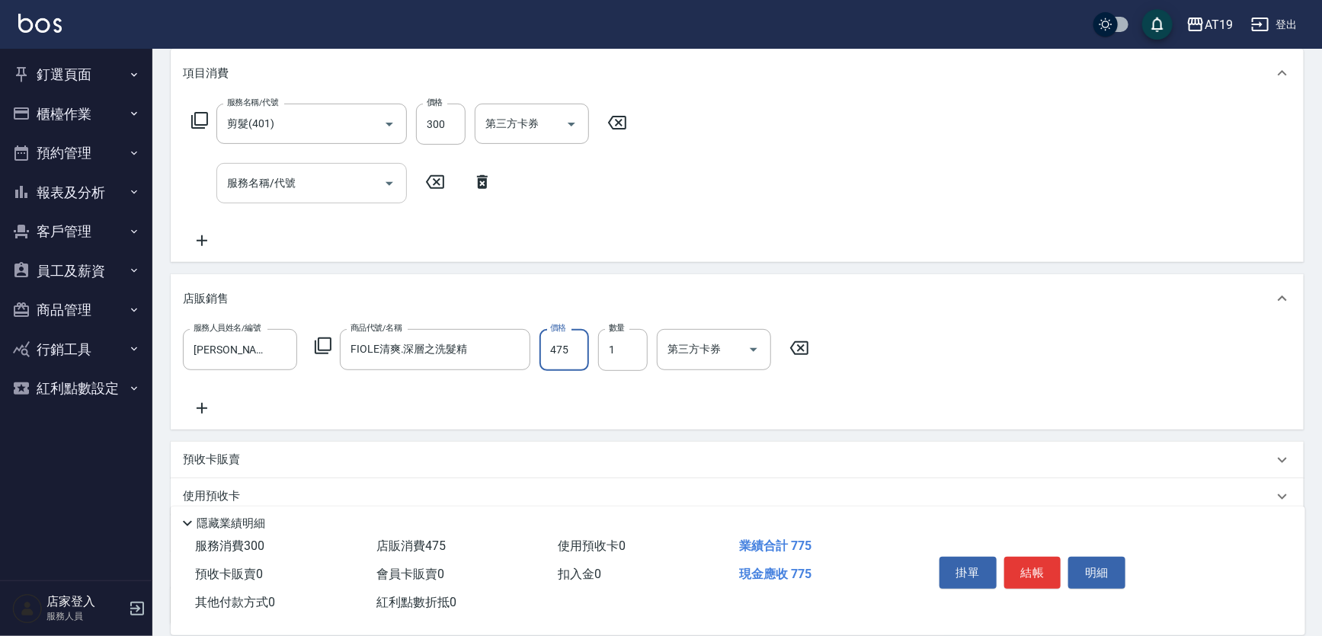
type input "475"
drag, startPoint x: 347, startPoint y: 187, endPoint x: 357, endPoint y: 187, distance: 10.7
click at [350, 187] on input "服務名稱/代號" at bounding box center [300, 183] width 154 height 27
type input "3"
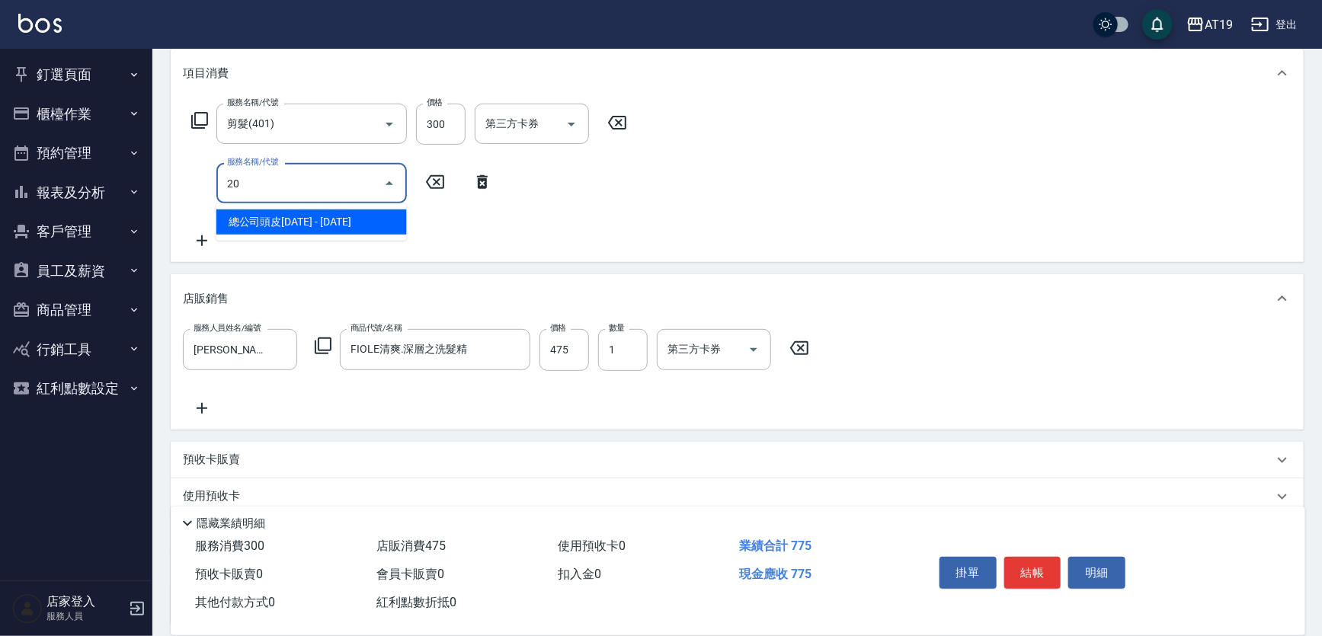
type input "201"
type input "100"
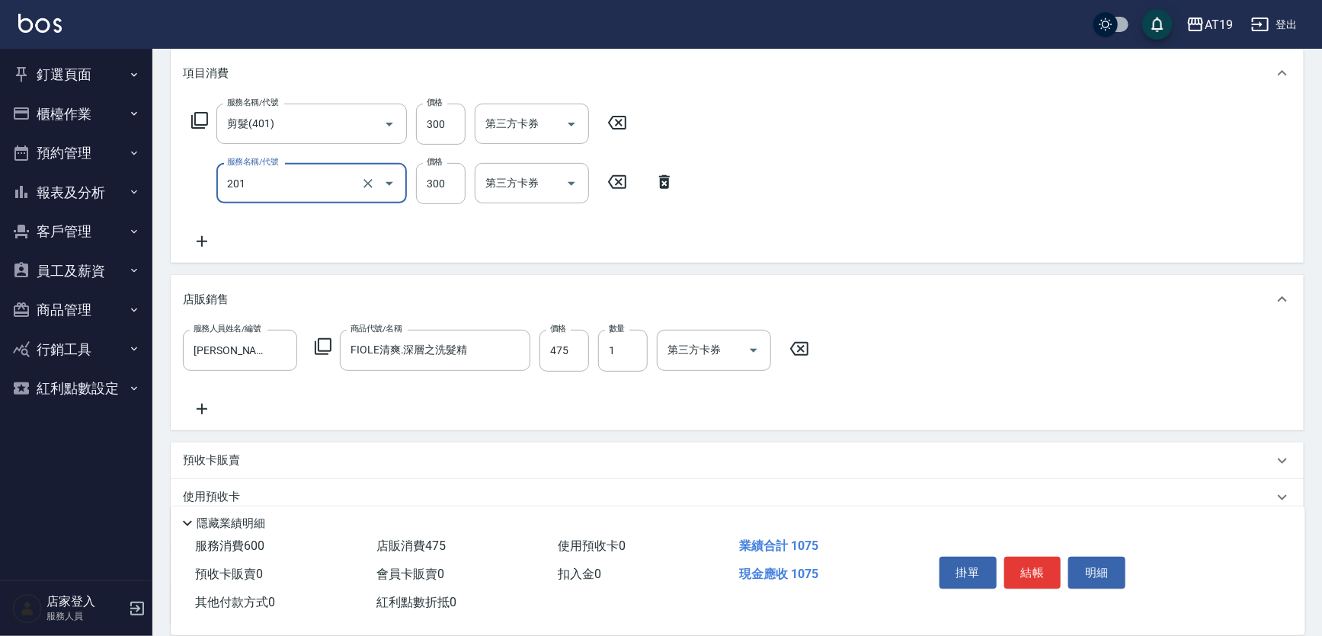
type input "洗髮(201)"
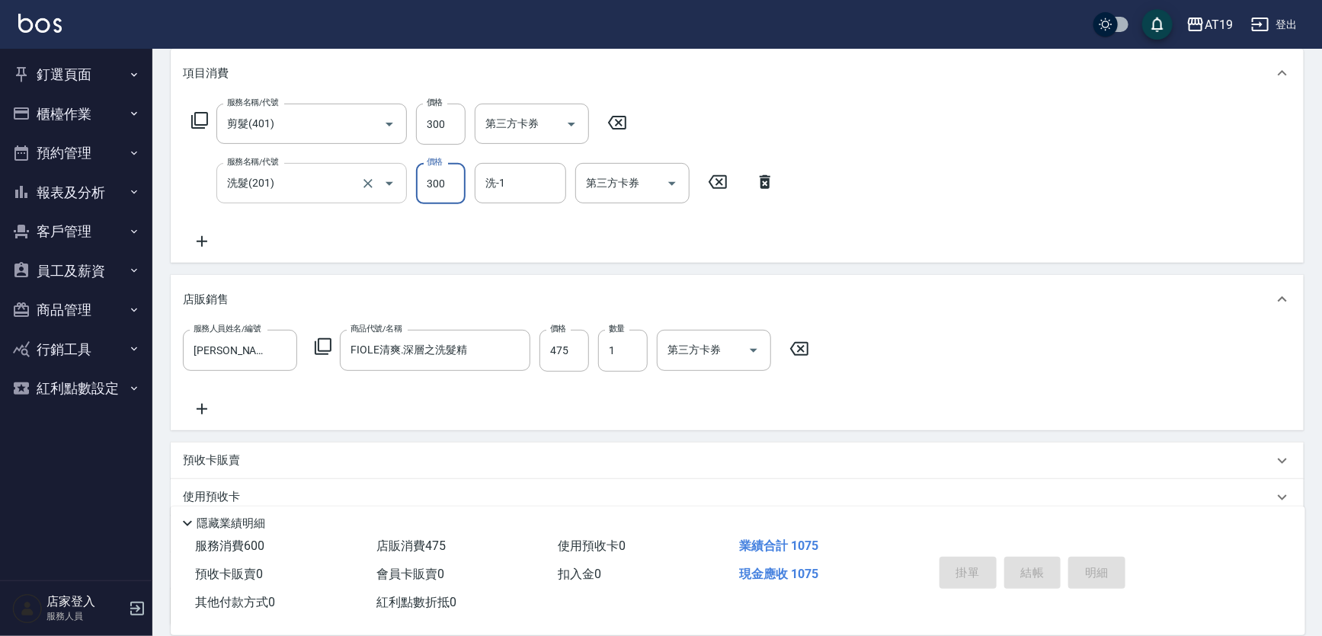
type input "2025/08/10 17:08"
type input "0"
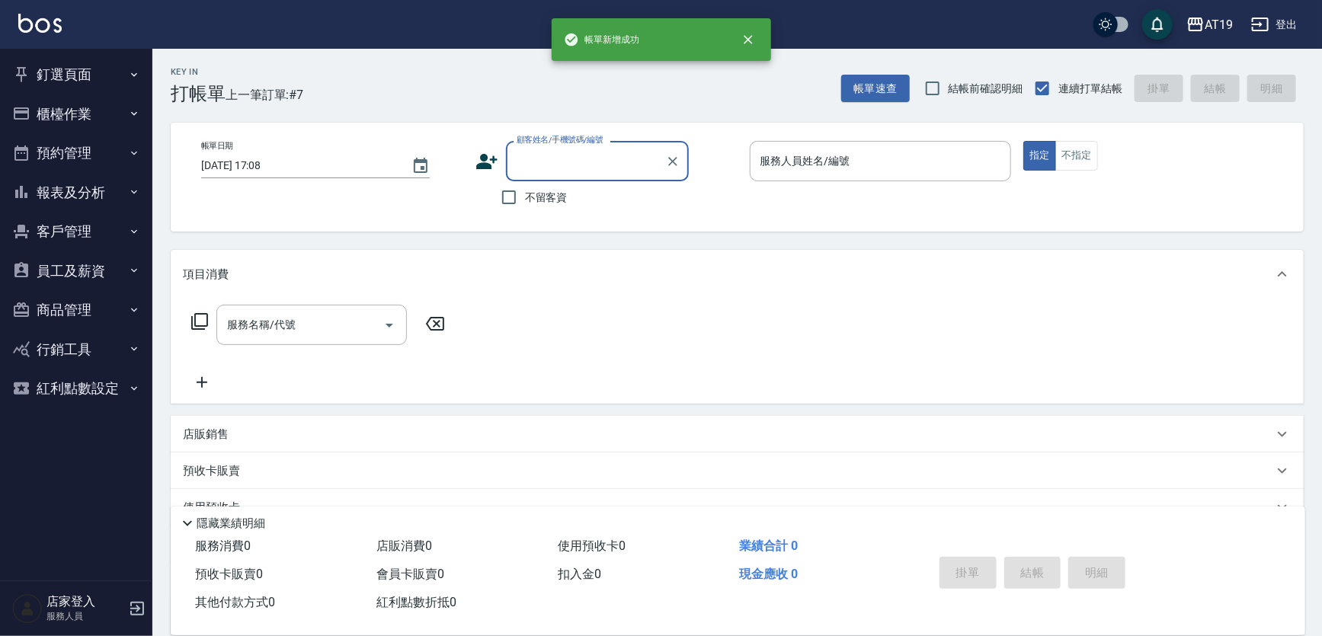
scroll to position [0, 0]
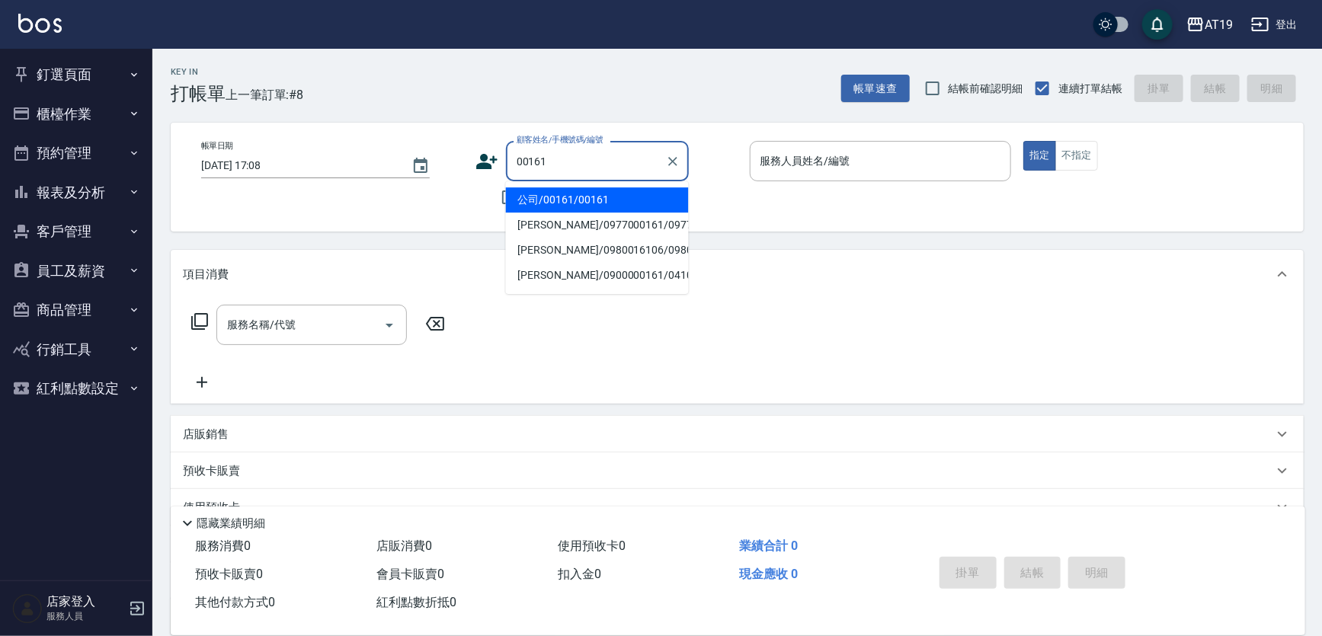
type input "公司/00161/00161"
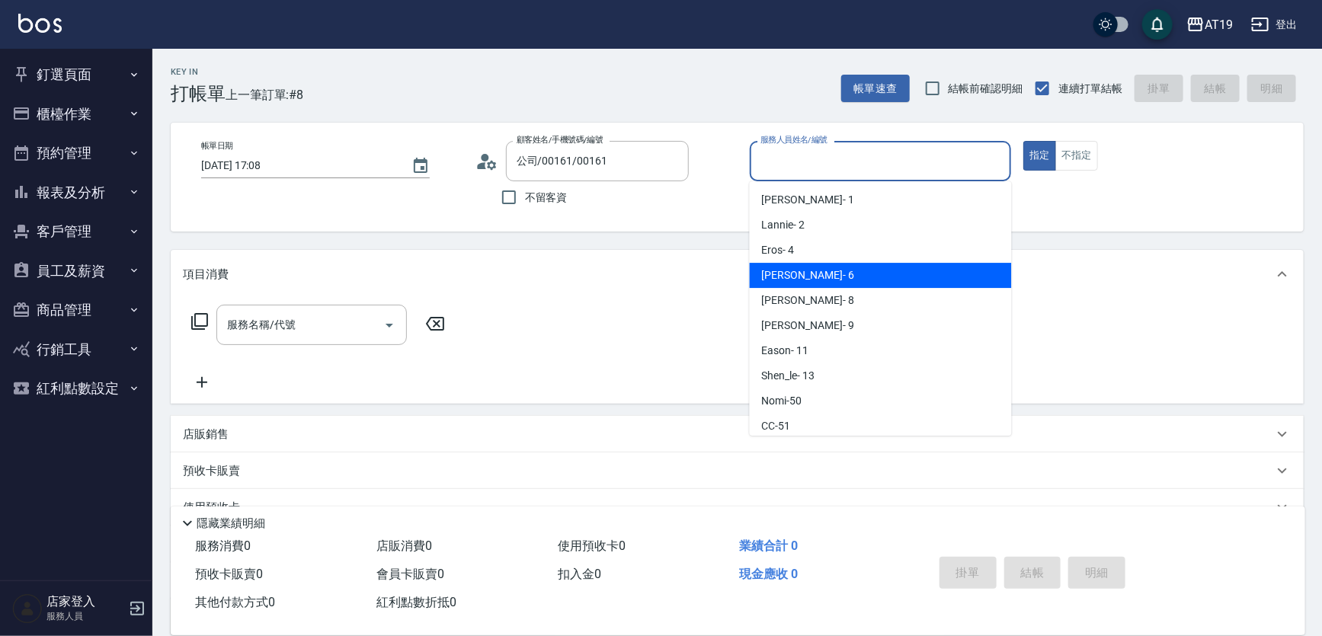
type input "Julie- 6"
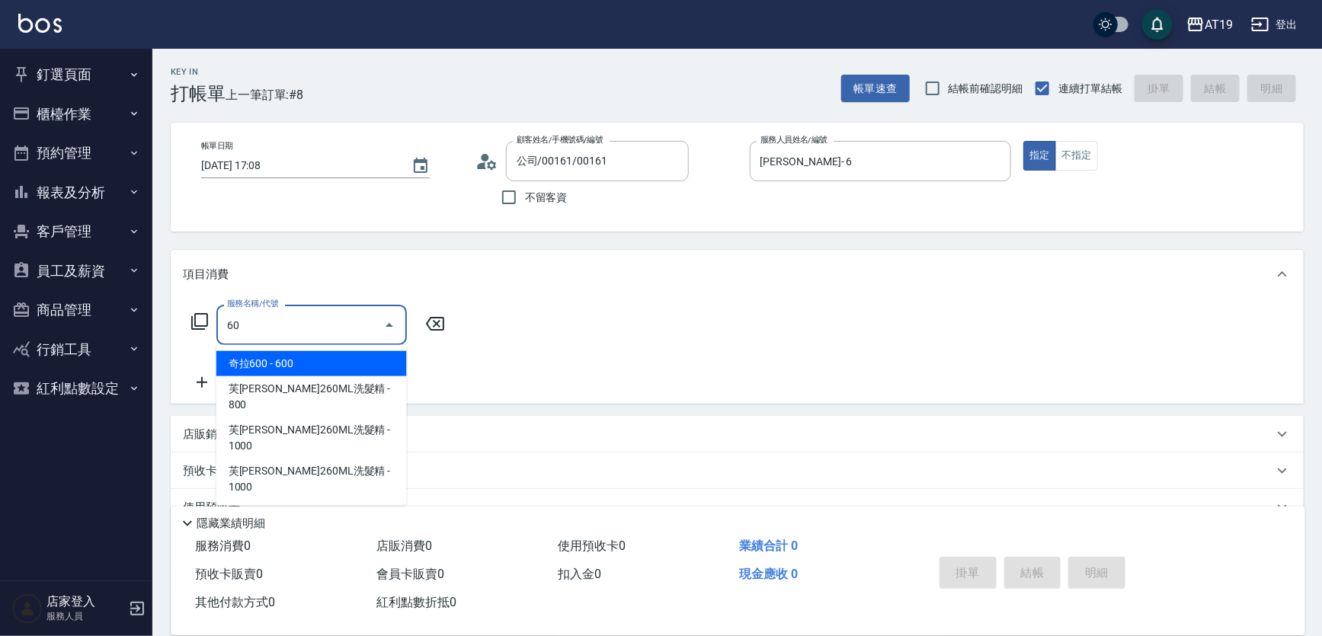
type input "601"
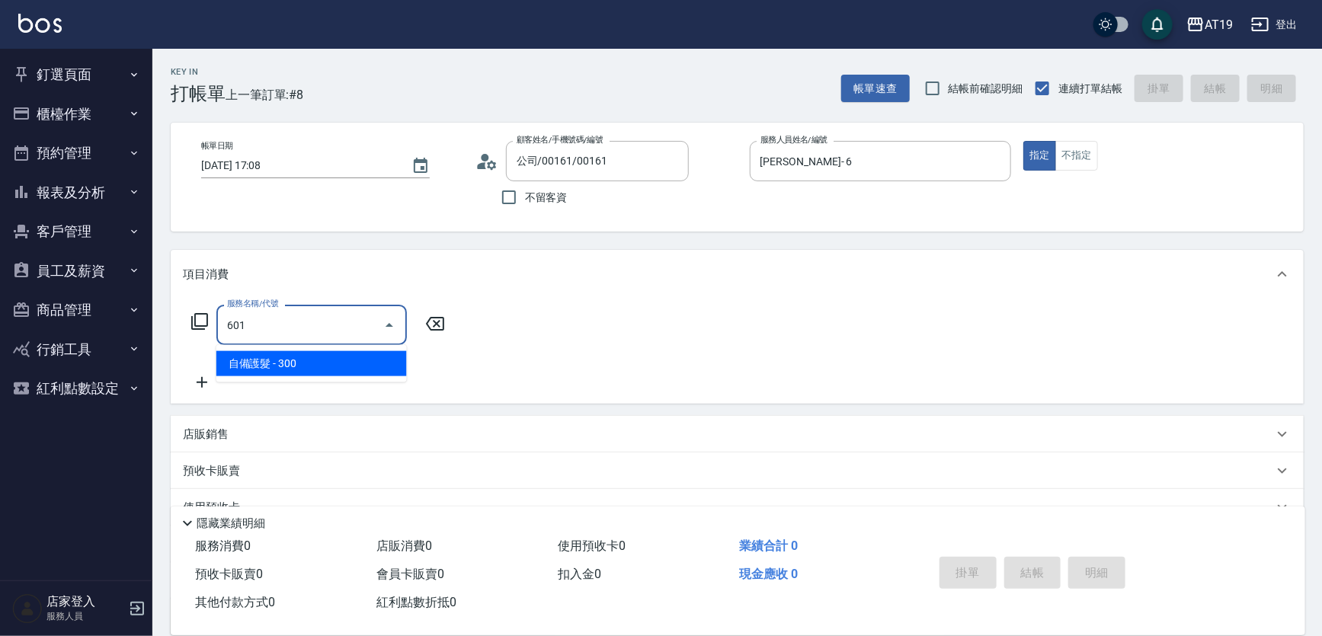
type input "30"
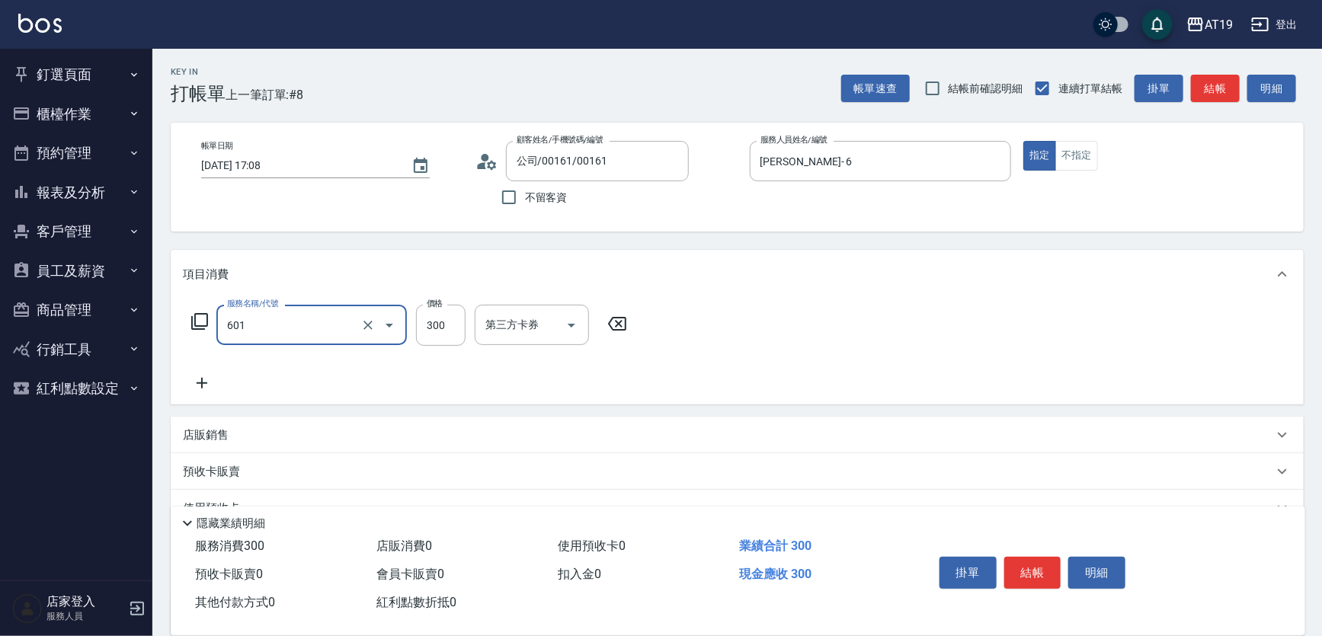
type input "自備護髮(601)"
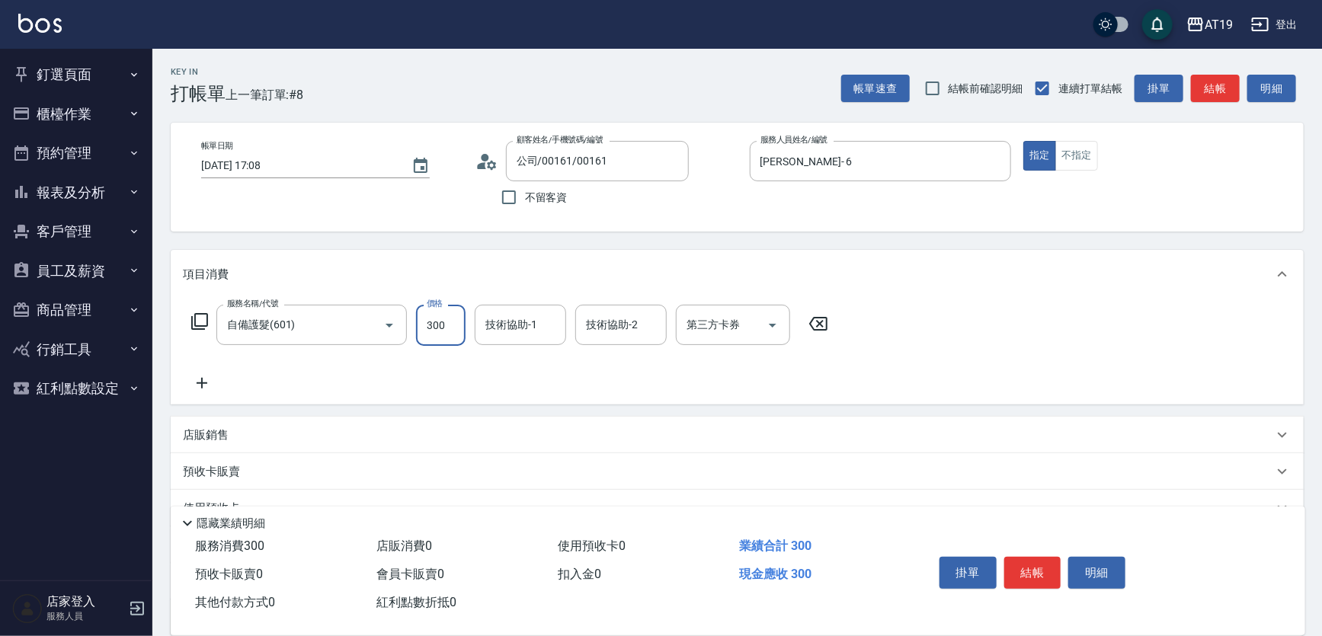
type input "1"
type input "0"
type input "160"
type input "10"
type input "1600"
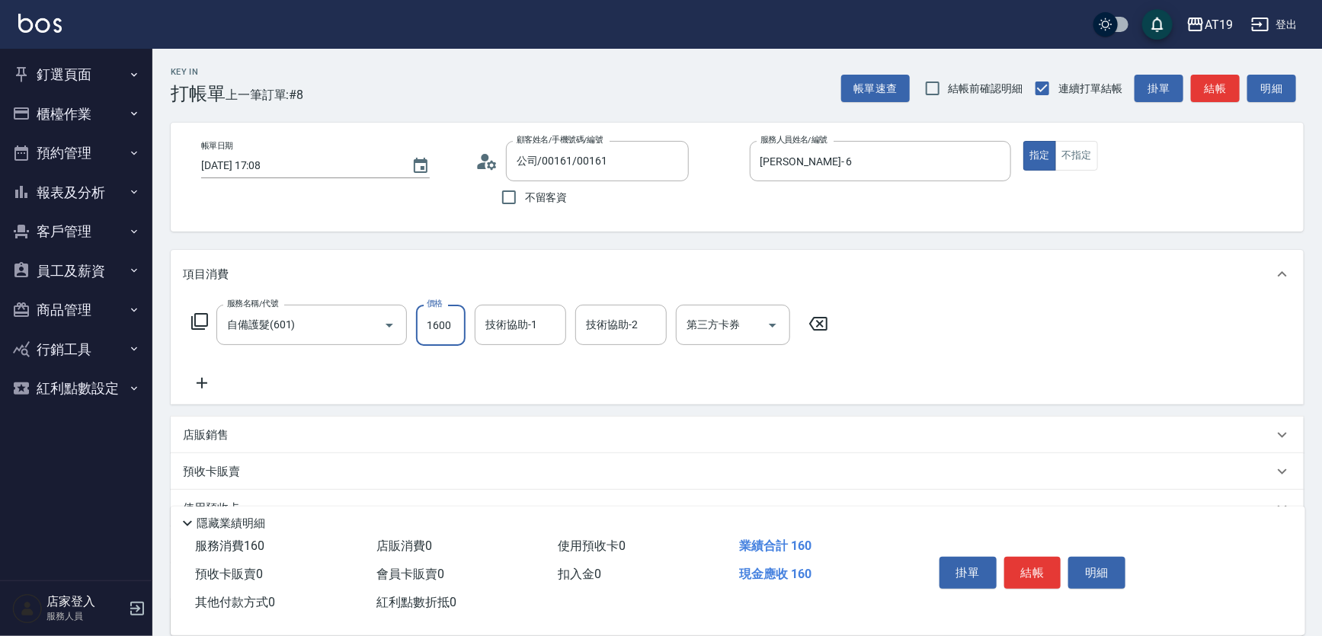
type input "160"
type input "1600"
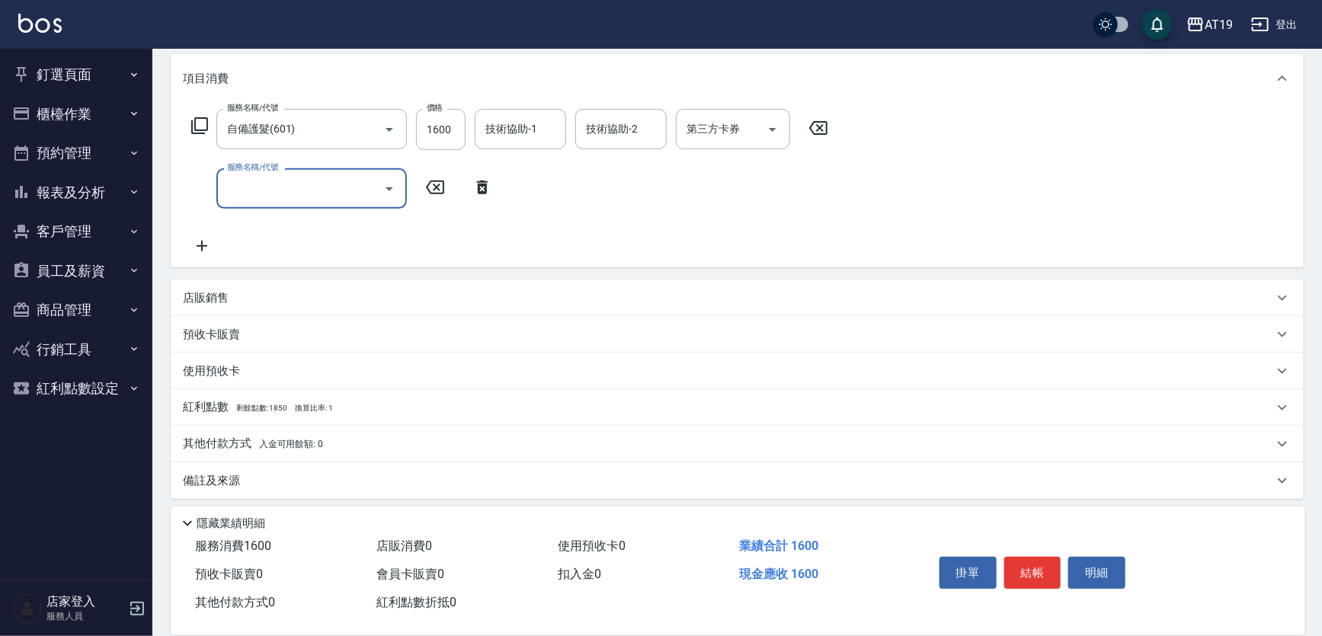
scroll to position [201, 0]
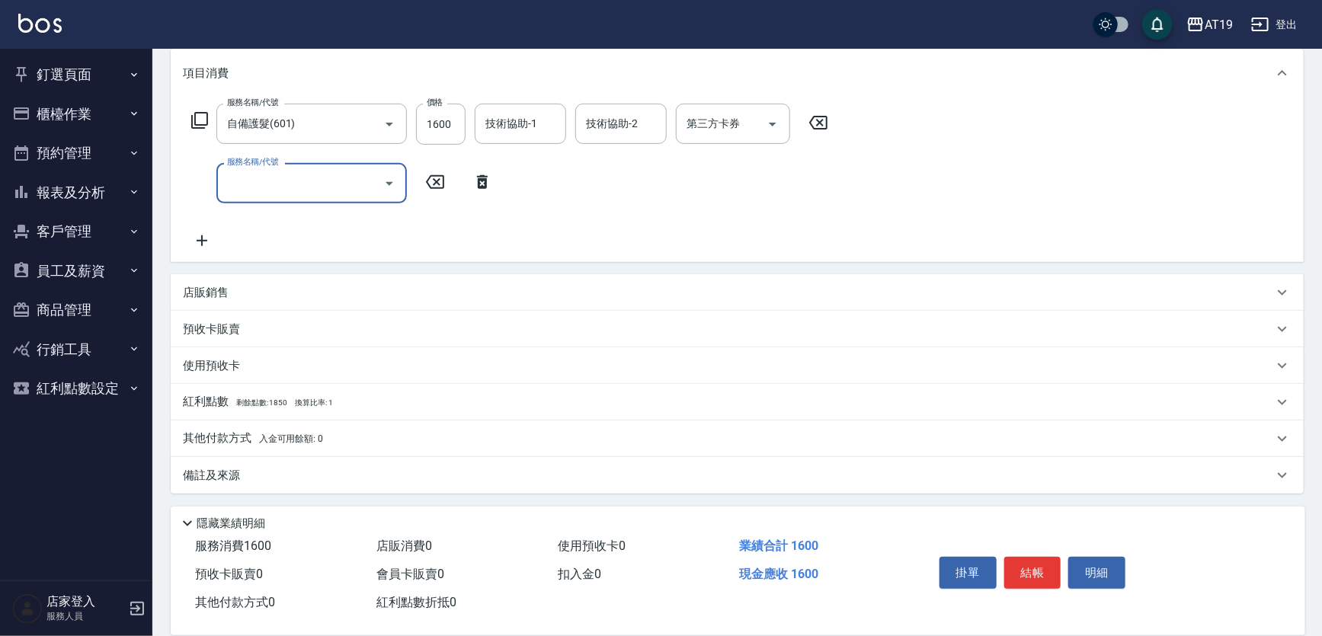
click at [484, 185] on icon at bounding box center [482, 182] width 38 height 18
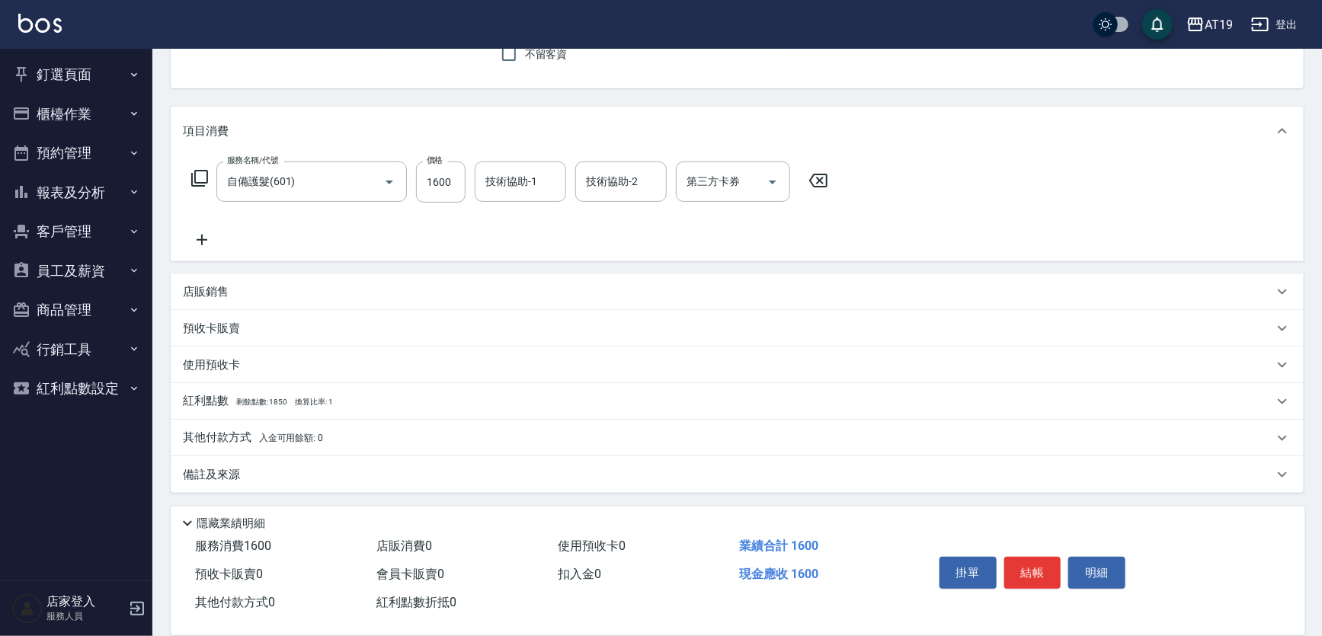
scroll to position [142, 0]
click at [296, 289] on div "店販銷售" at bounding box center [728, 293] width 1090 height 16
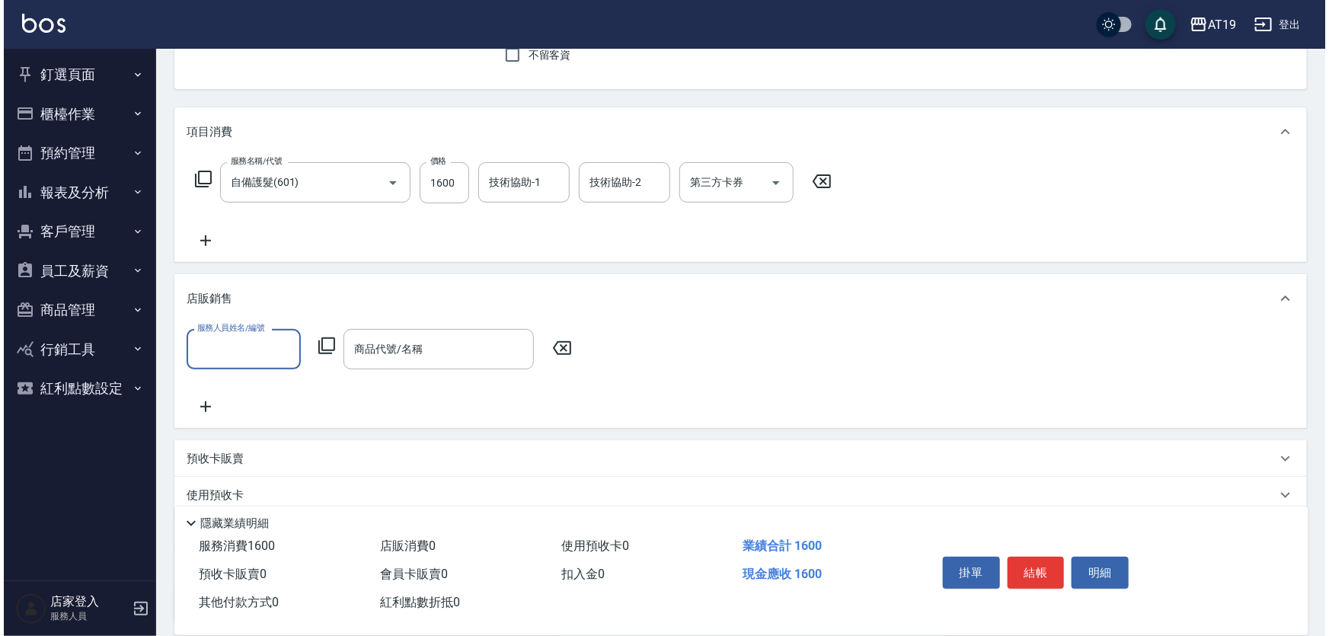
scroll to position [0, 0]
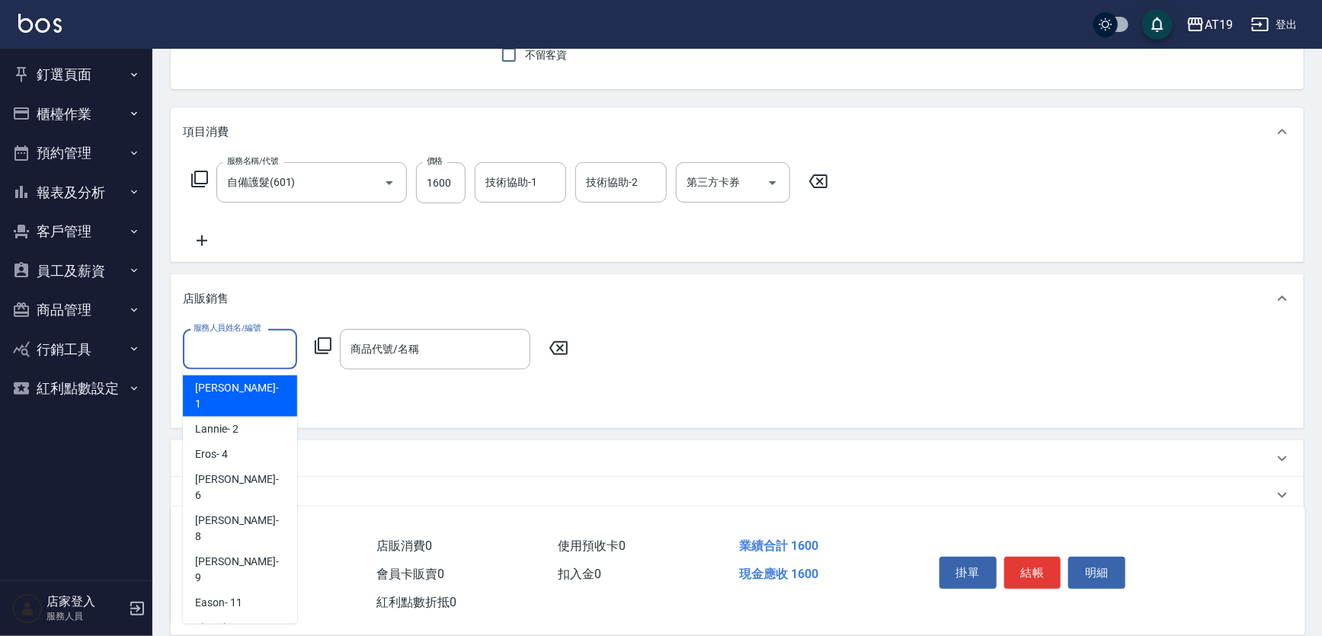
click at [217, 353] on input "服務人員姓名/編號" at bounding box center [240, 349] width 101 height 27
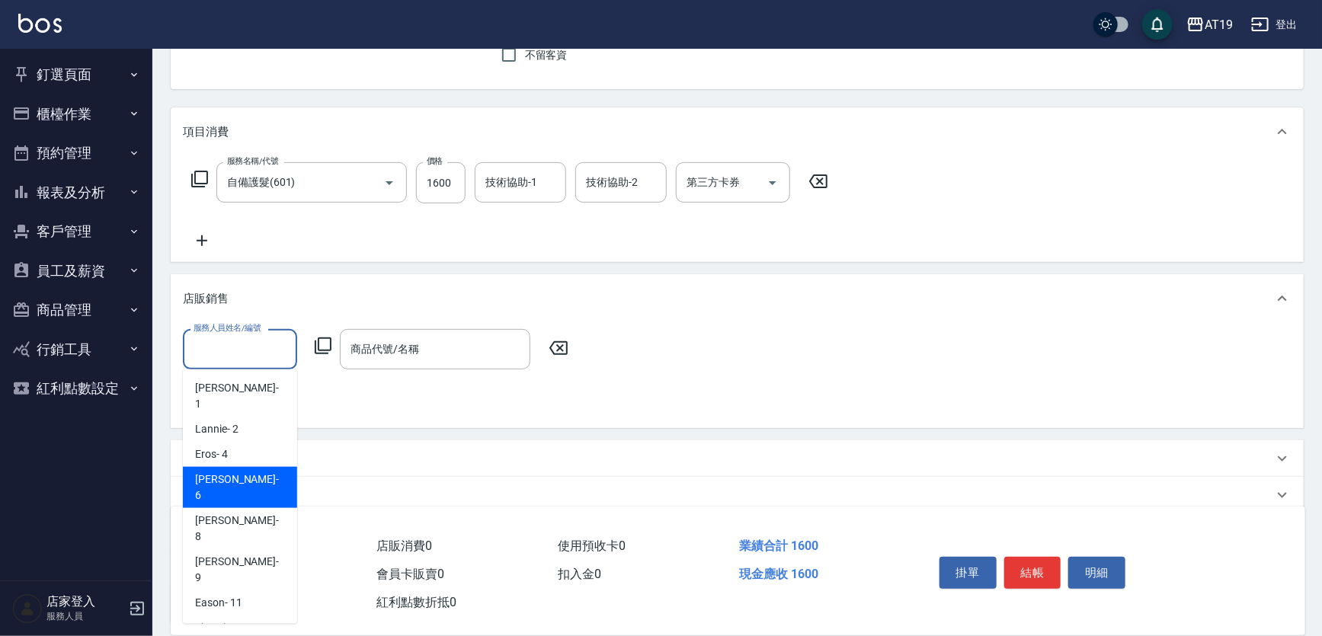
click at [221, 472] on span "Julie - 6" at bounding box center [240, 488] width 90 height 32
type input "Julie- 6"
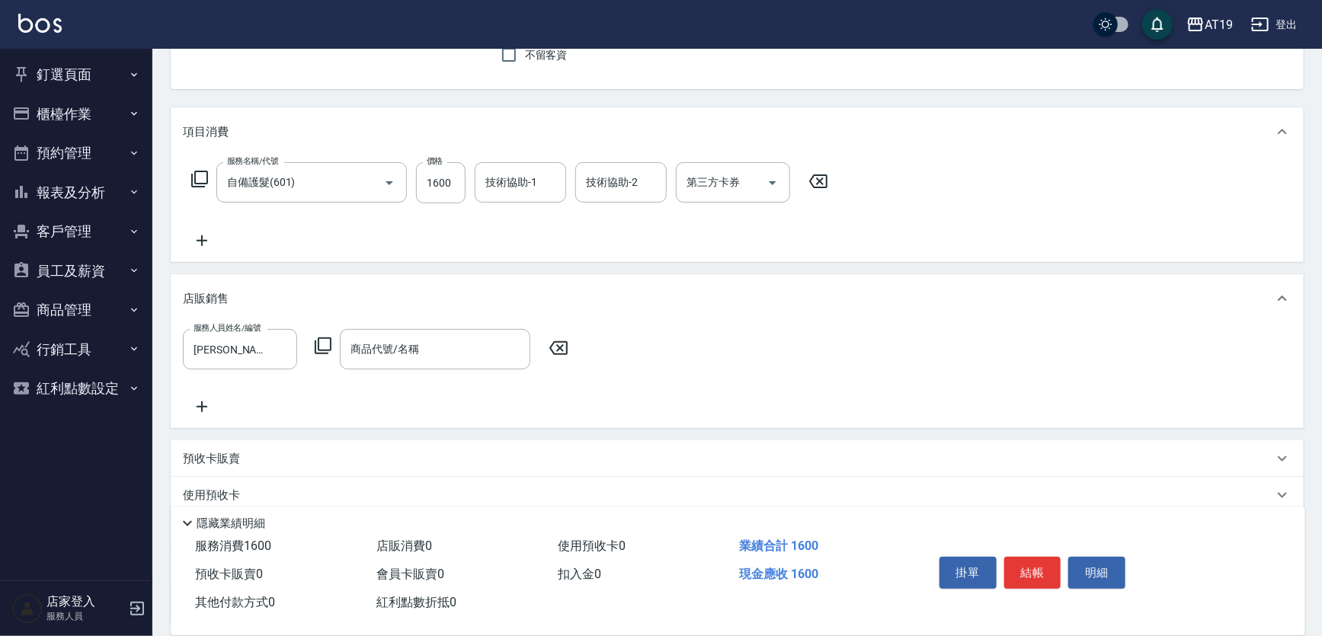
click at [323, 348] on icon at bounding box center [323, 346] width 18 height 18
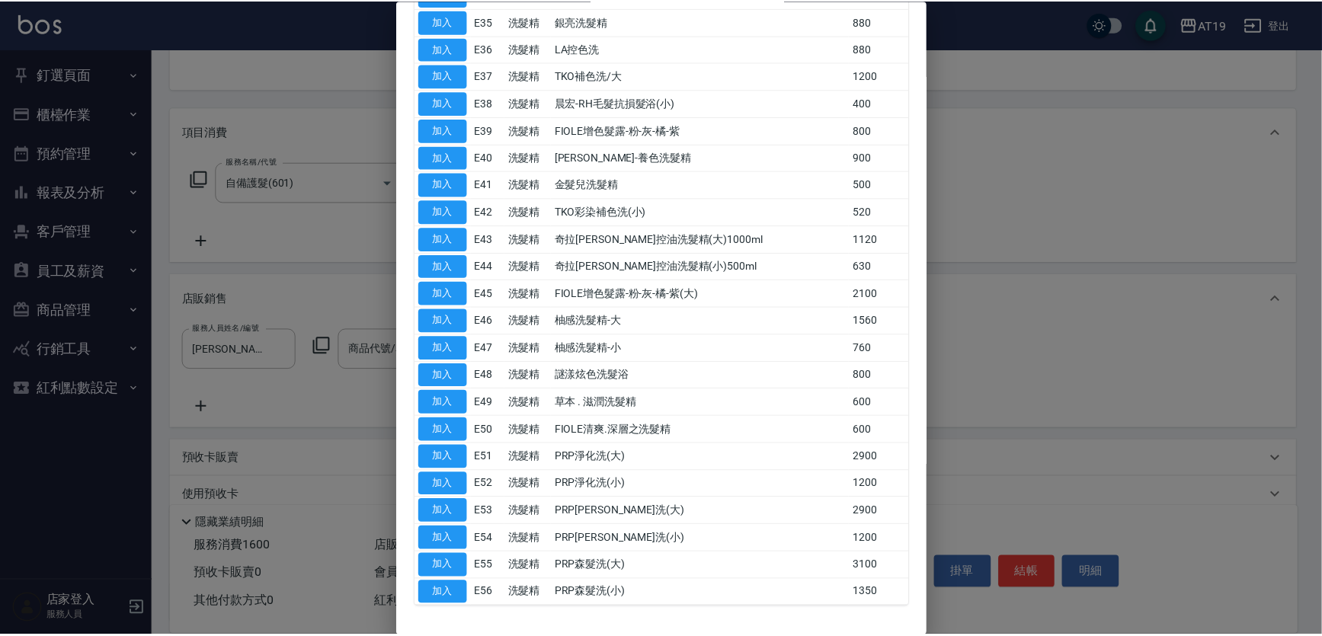
scroll to position [947, 0]
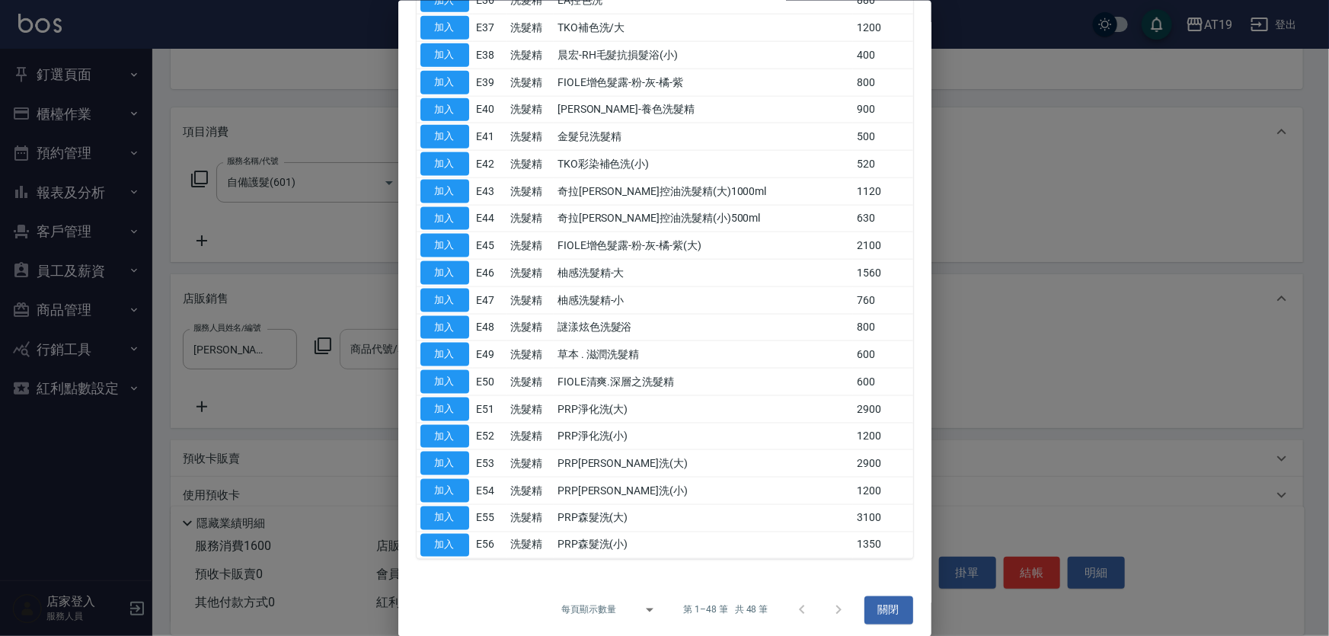
click at [442, 370] on button "加入" at bounding box center [445, 382] width 49 height 24
type input "FIOLE清爽.深層之洗髮精"
type input "220"
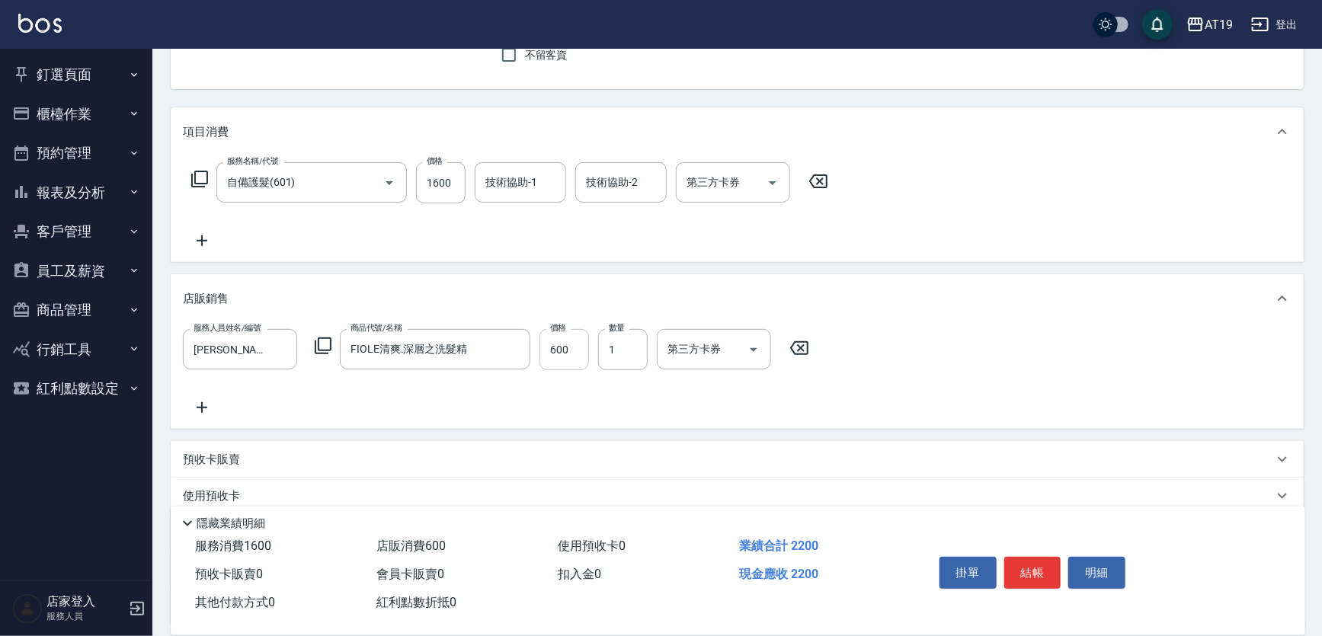
click at [548, 350] on input "600" at bounding box center [564, 349] width 50 height 41
type input "4"
type input "160"
type input "47"
type input "200"
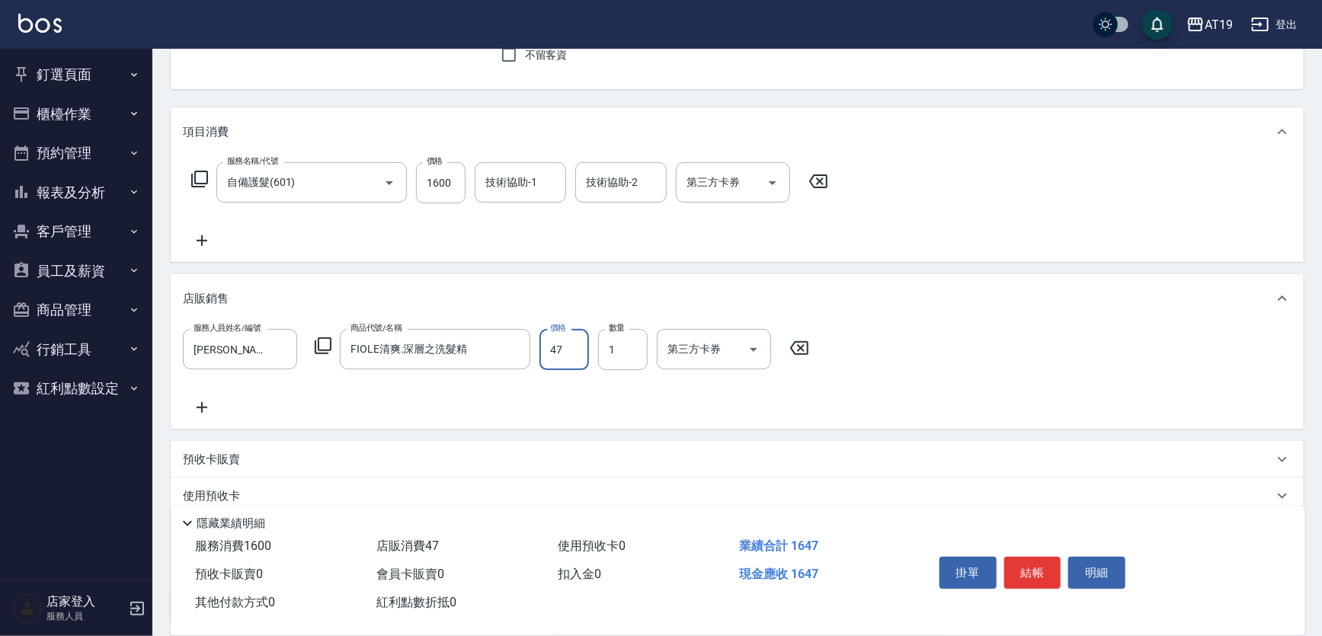
type input "475"
type input "2025/08/10 17:09"
type input "0"
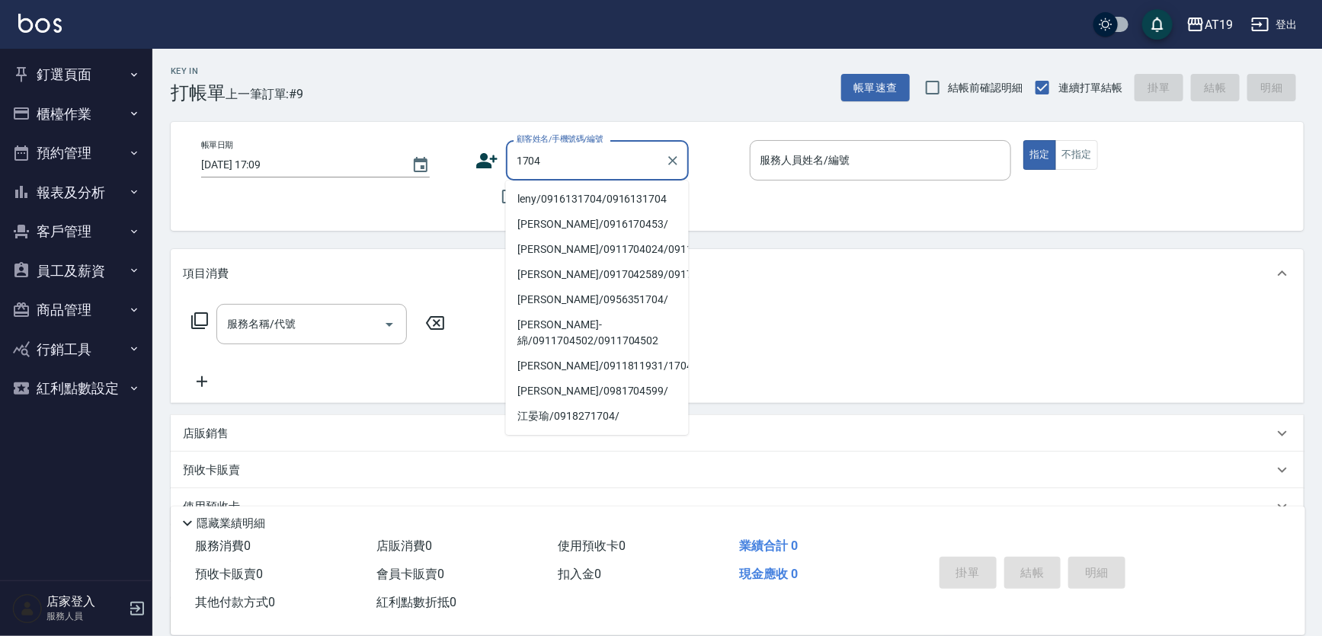
scroll to position [0, 0]
click at [630, 209] on li "leny/0916131704/0916131704" at bounding box center [597, 199] width 183 height 25
type input "leny/0916131704/0916131704"
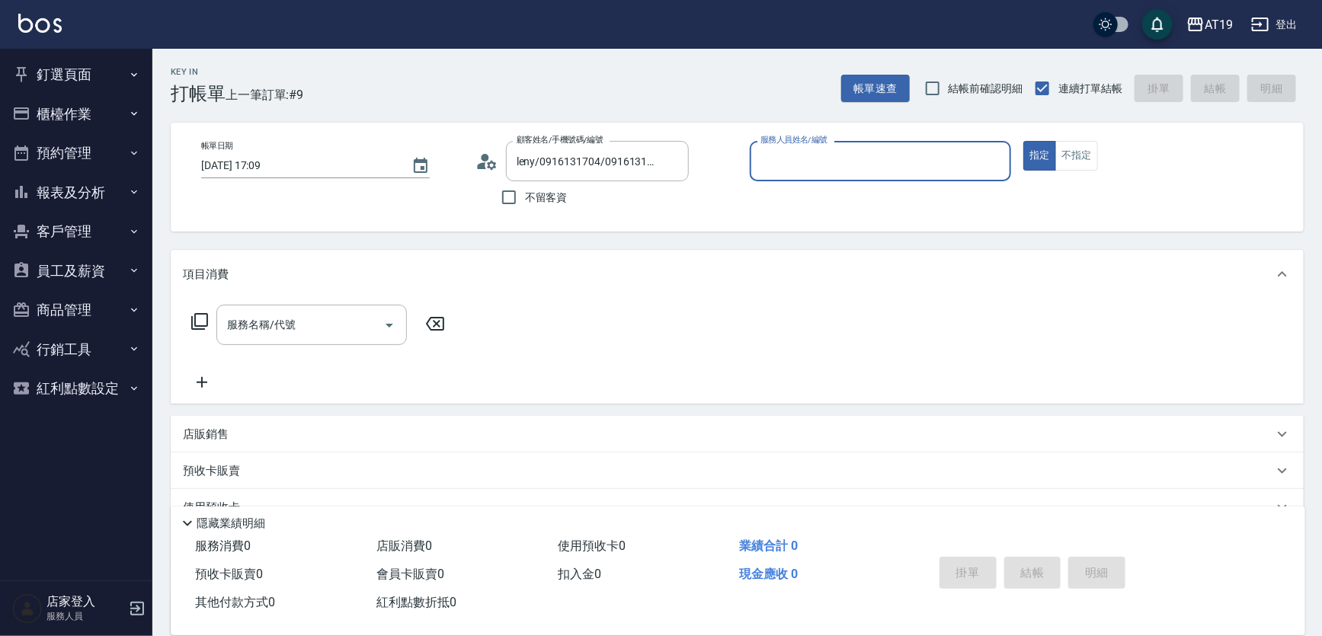
type input "Julie- 6"
click at [1023, 141] on button "指定" at bounding box center [1039, 156] width 33 height 30
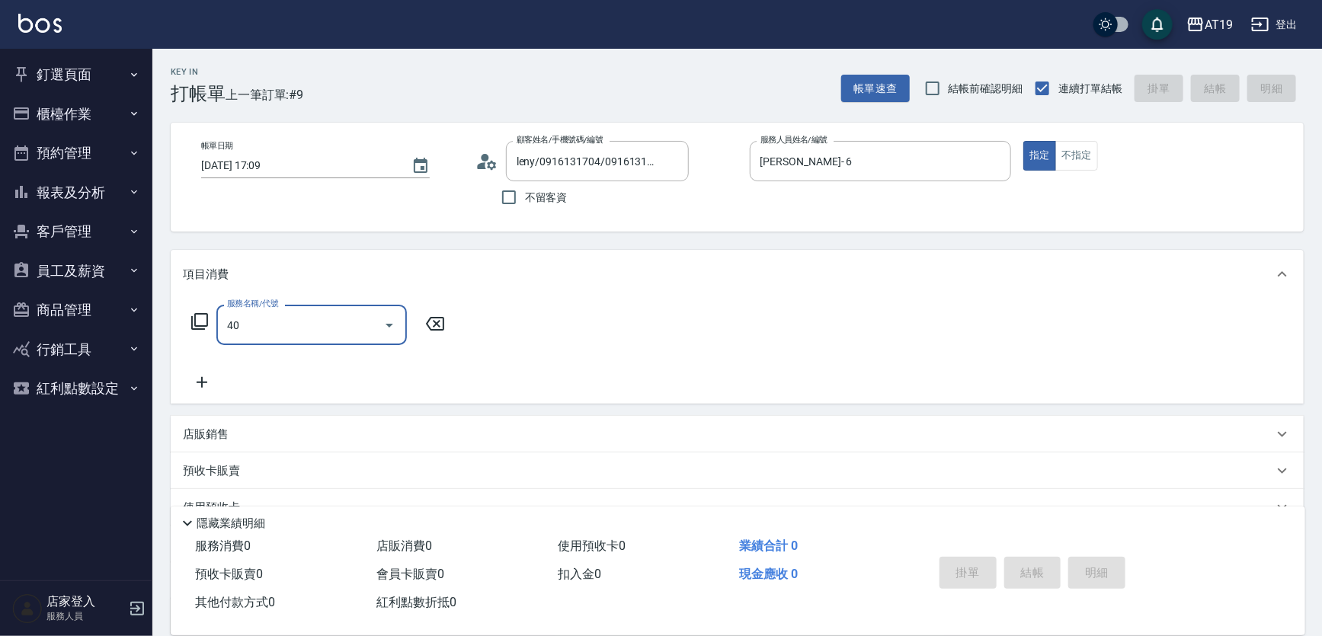
type input "401"
type input "30"
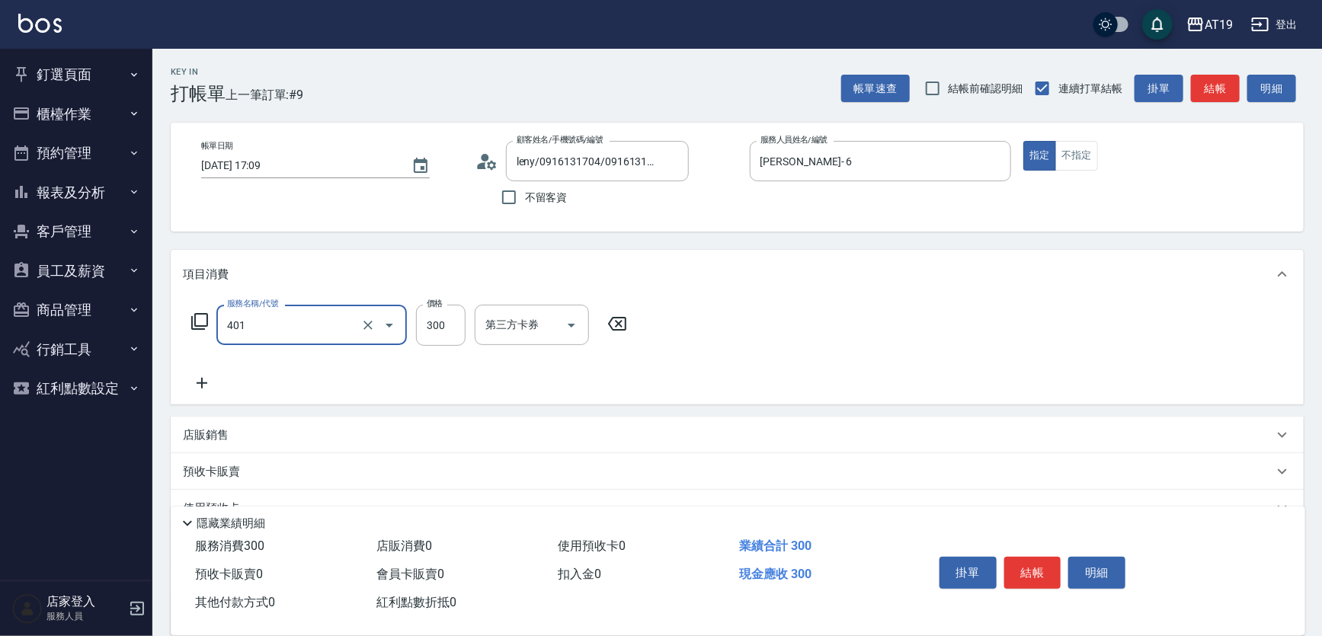
type input "剪髮(401)"
type input "0"
type input "40"
type input "400"
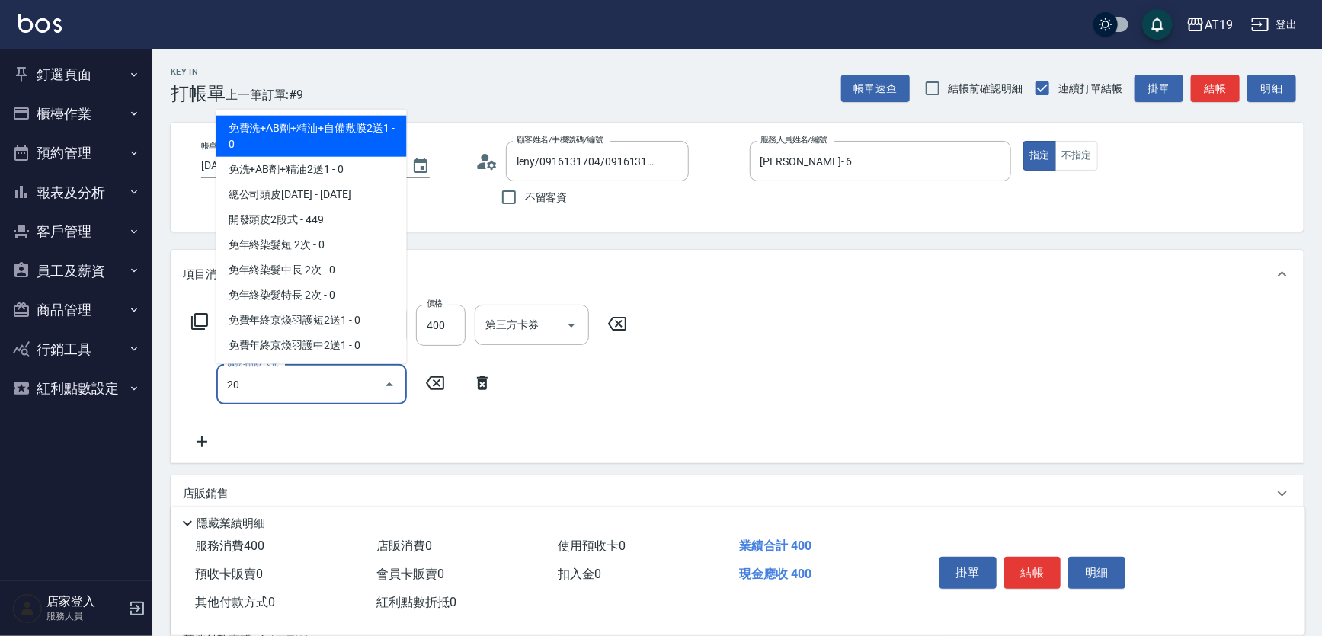
type input "201"
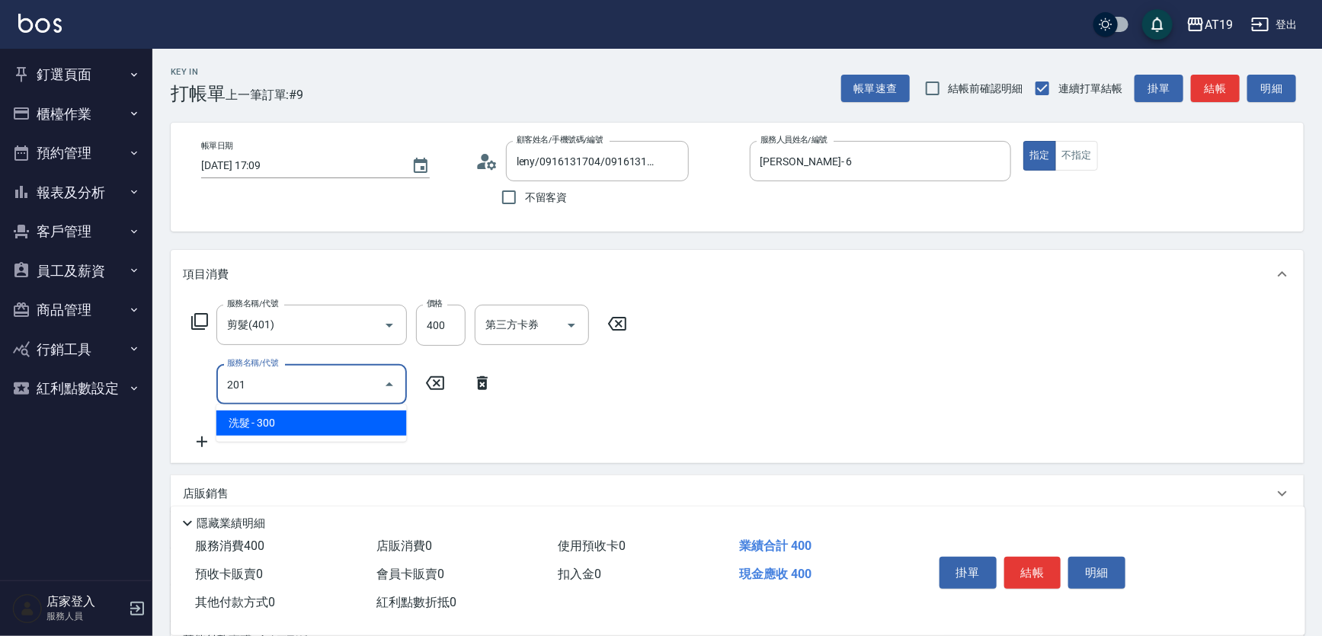
type input "70"
type input "洗髮(201)"
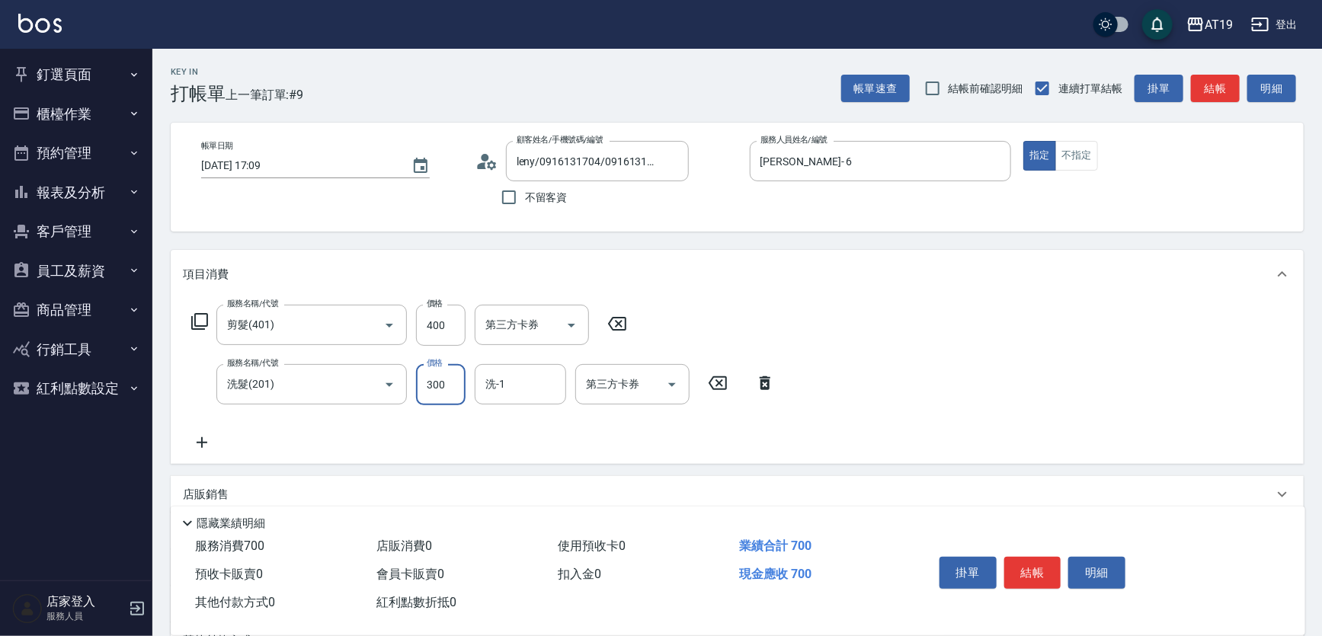
type input "40"
type input "80"
type input "400"
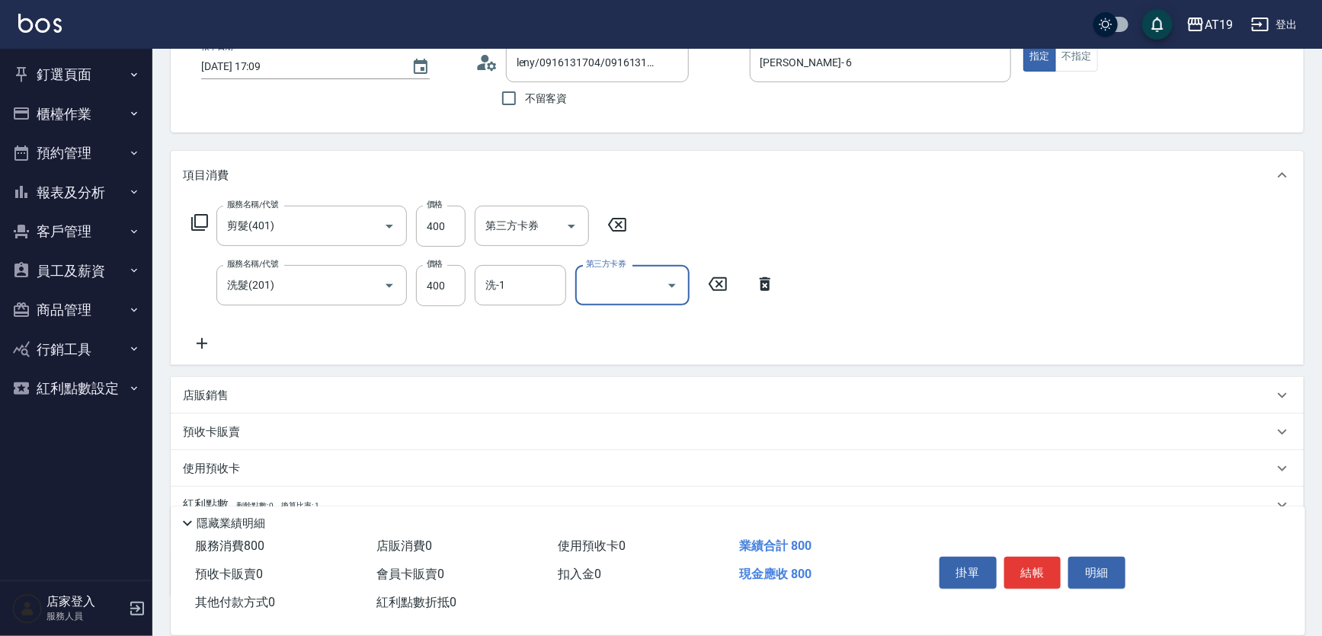
scroll to position [202, 0]
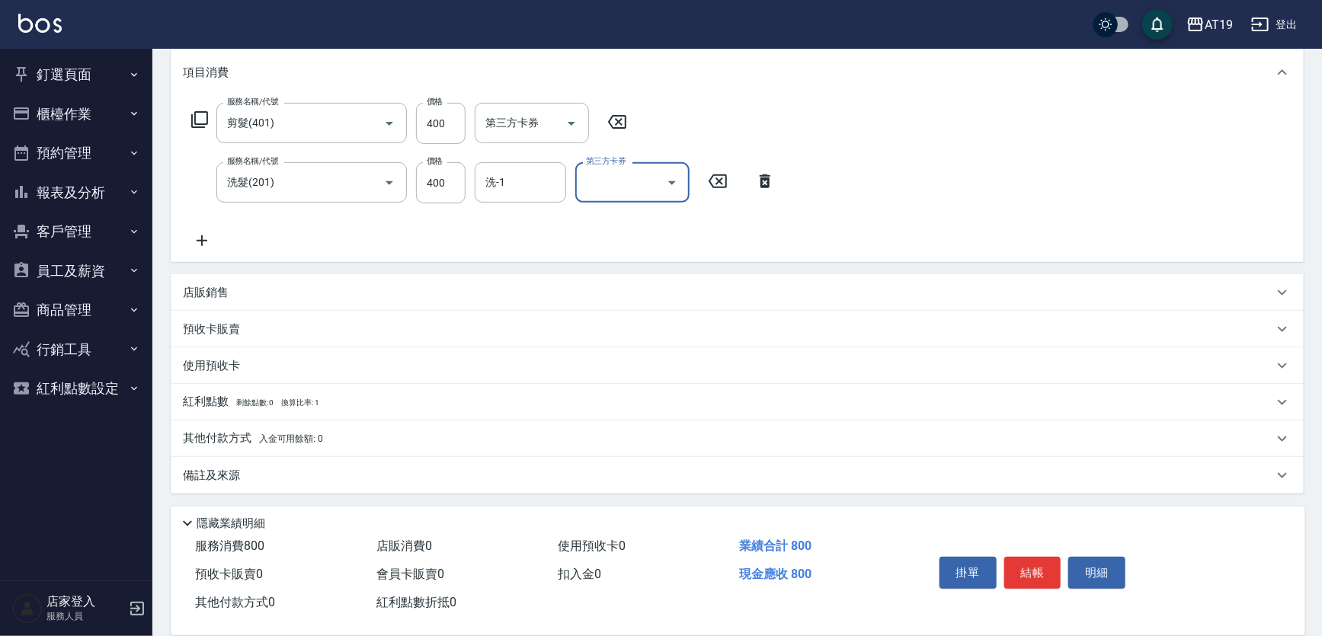
click at [191, 300] on div "店販銷售" at bounding box center [737, 292] width 1133 height 37
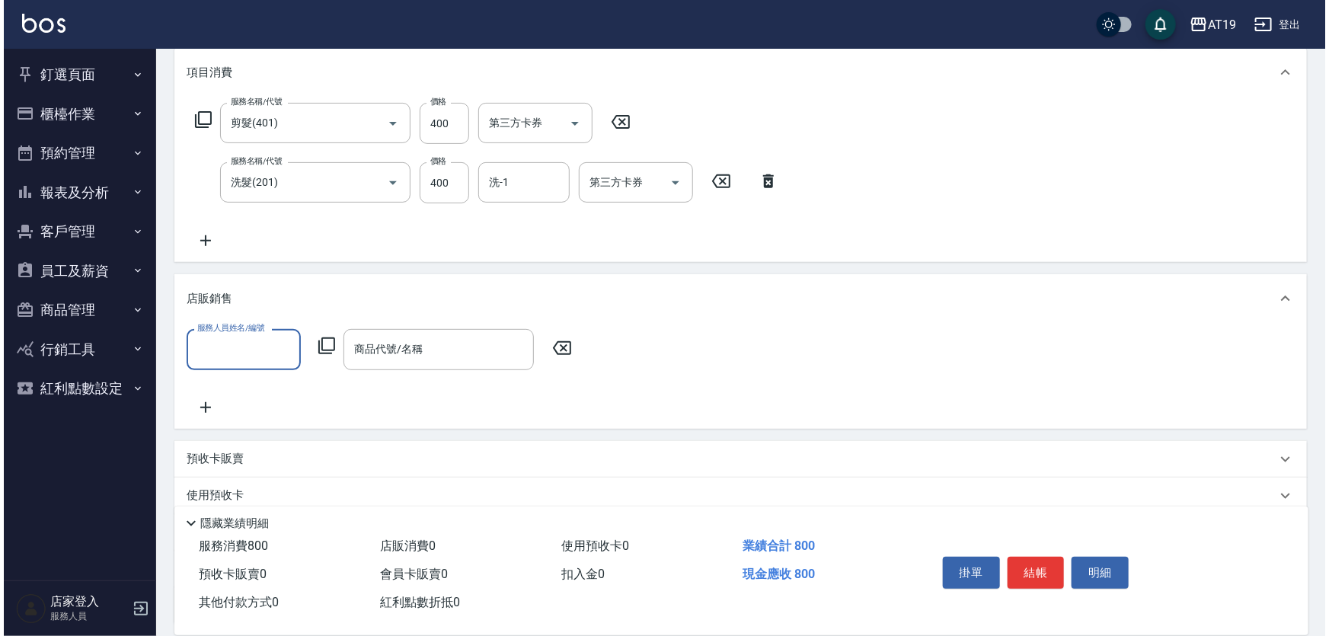
scroll to position [0, 0]
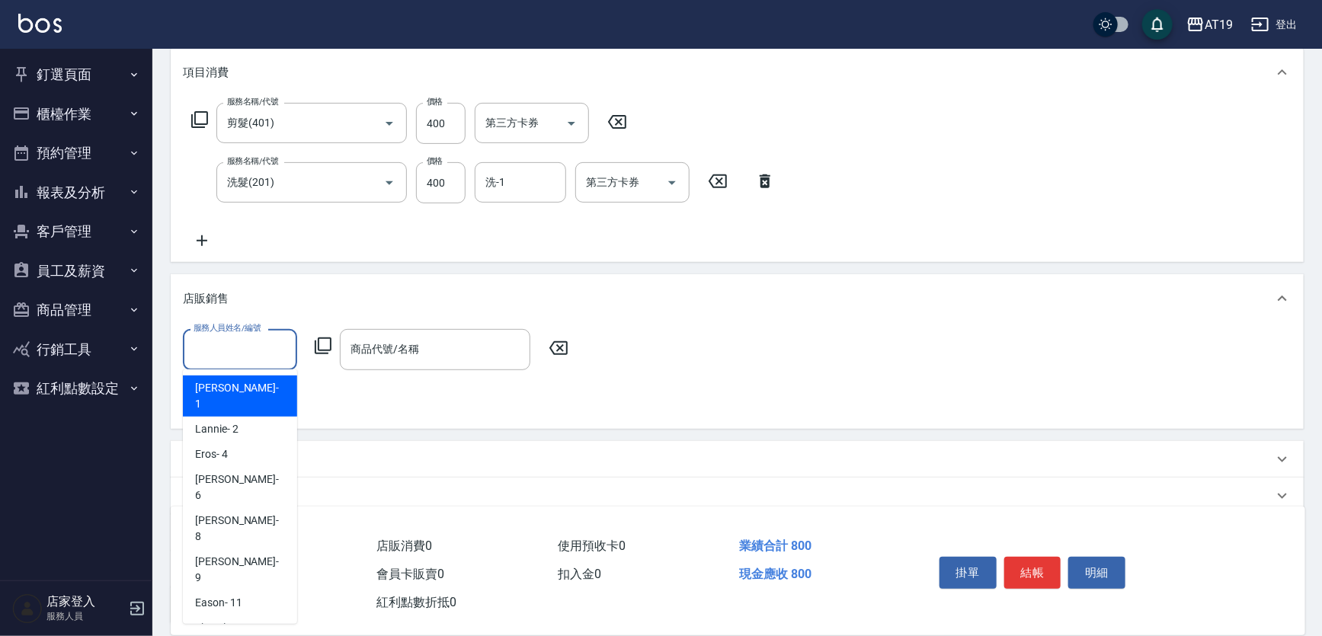
click at [210, 357] on input "服務人員姓名/編號" at bounding box center [240, 349] width 101 height 27
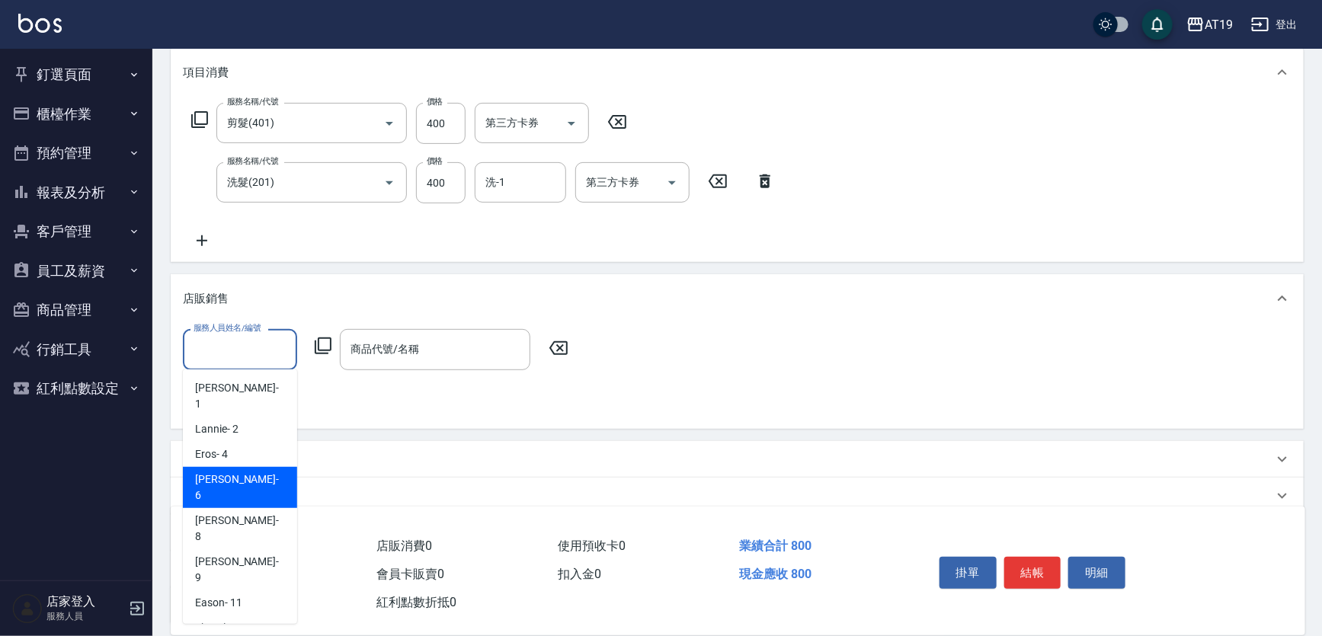
click at [241, 467] on div "Julie - 6" at bounding box center [240, 487] width 114 height 41
type input "Julie- 6"
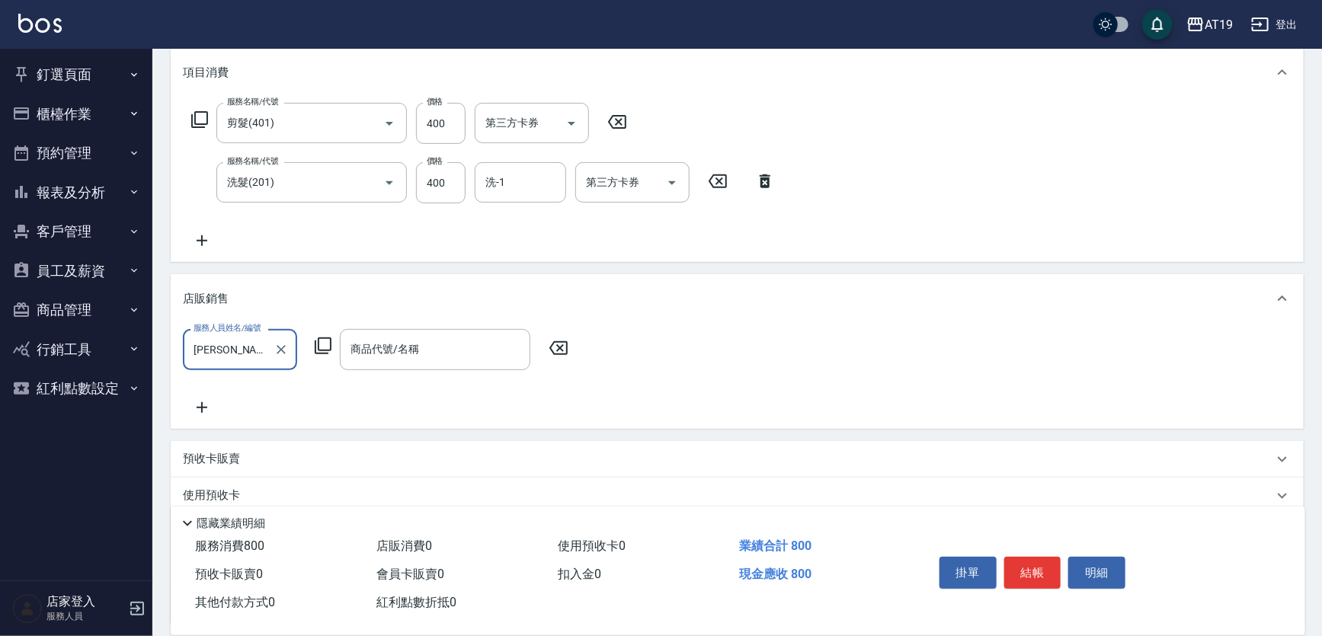
click at [334, 337] on div "服務人員姓名/編號 Julie- 6 服務人員姓名/編號 商品代號/名稱 商品代號/名稱" at bounding box center [380, 349] width 395 height 40
click at [328, 342] on icon at bounding box center [323, 346] width 18 height 18
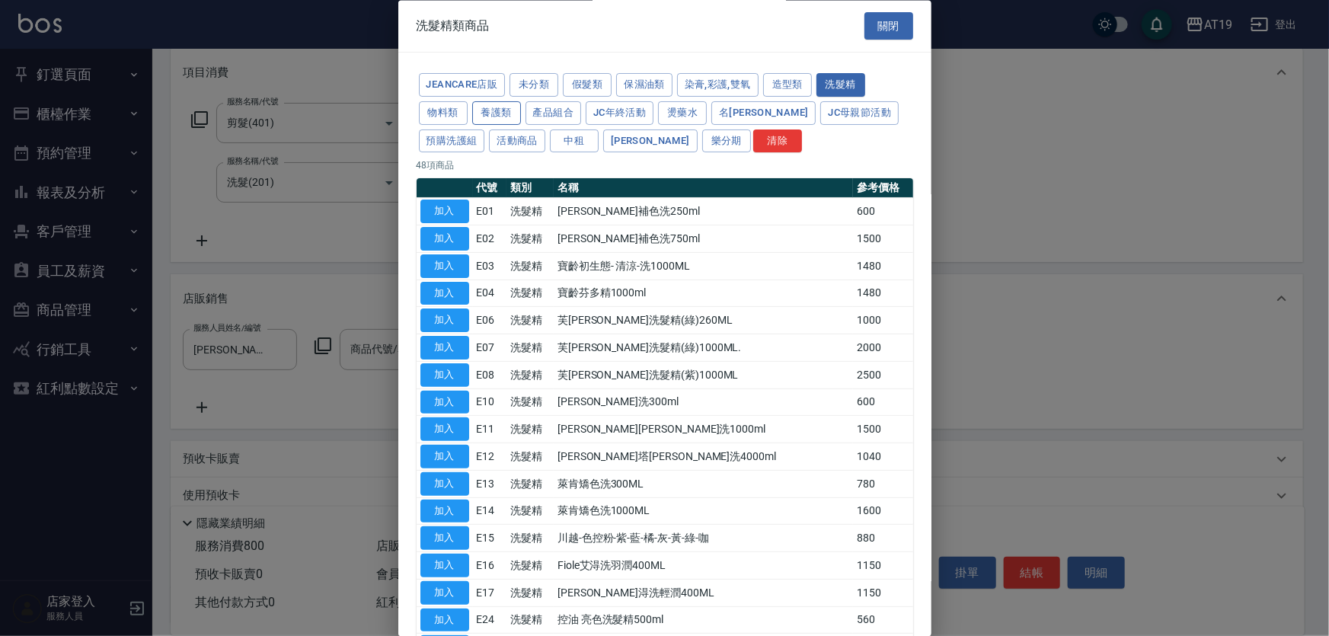
click at [504, 114] on button "養護類" at bounding box center [496, 113] width 49 height 24
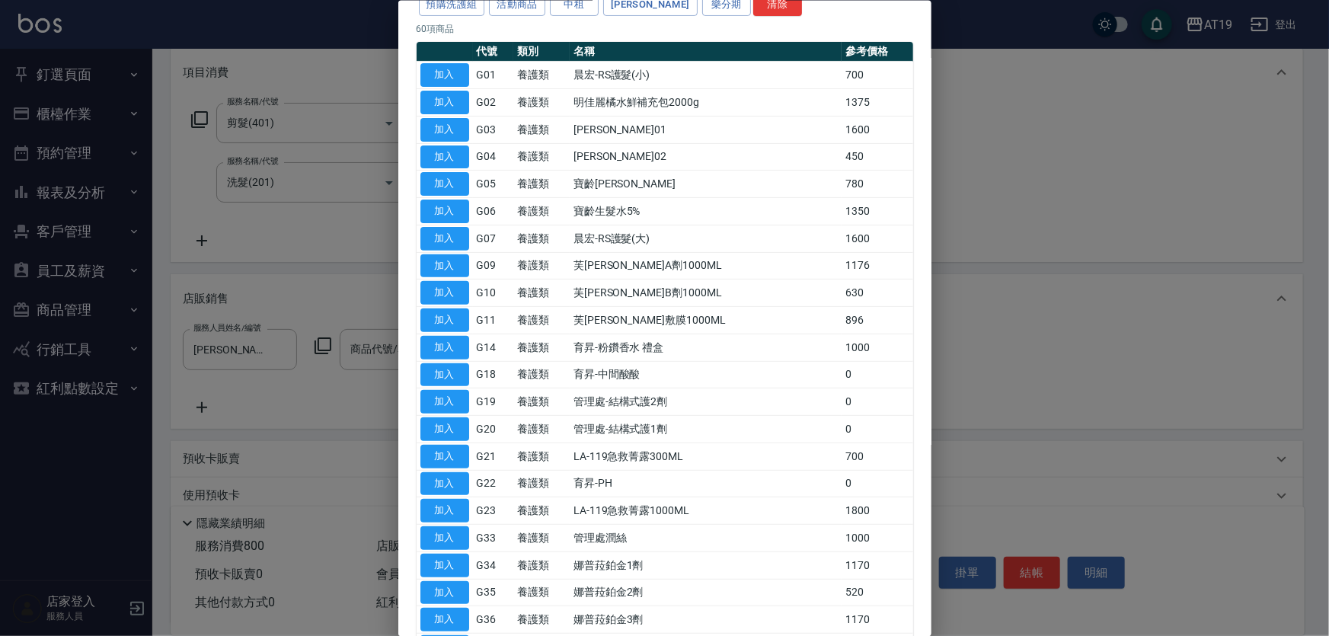
scroll to position [69, 0]
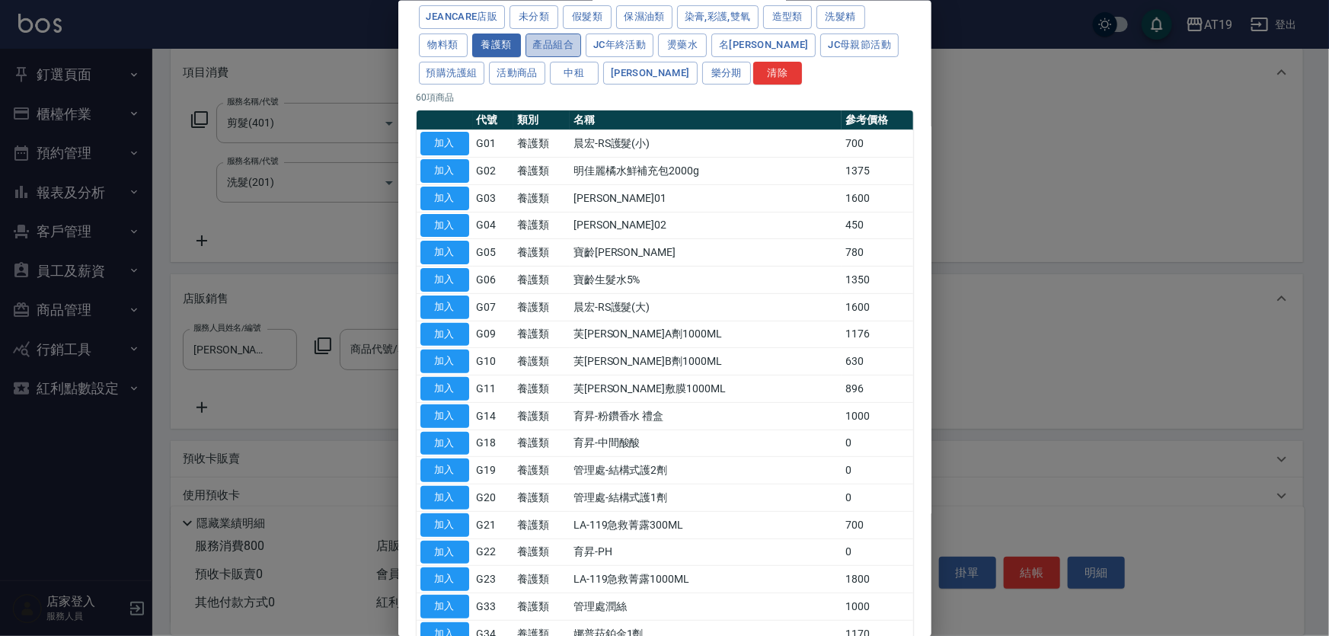
click at [540, 46] on button "產品組合" at bounding box center [554, 45] width 56 height 24
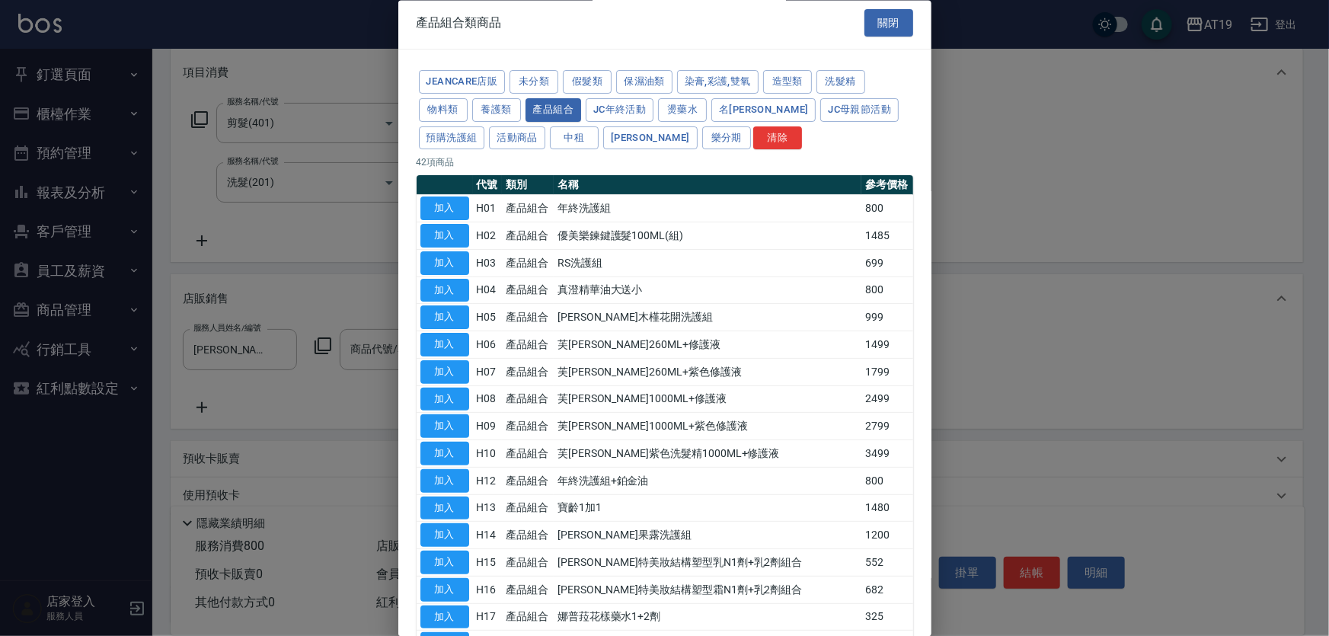
scroll to position [0, 0]
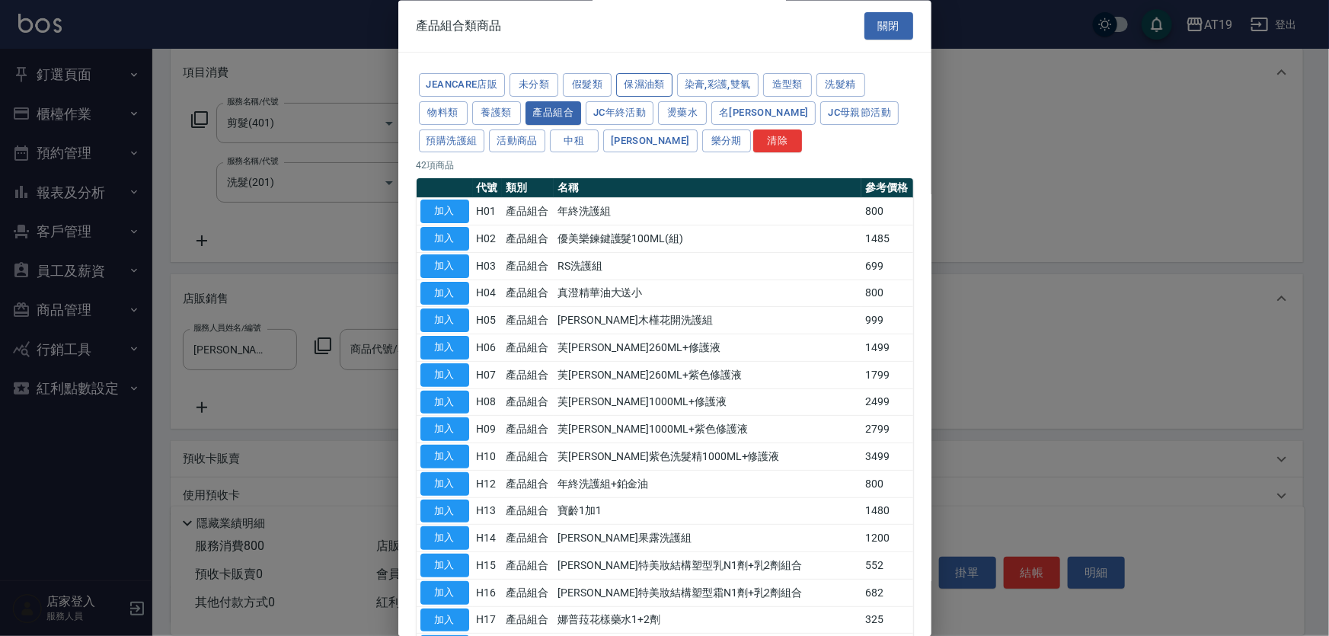
click at [651, 92] on button "保濕油類" at bounding box center [644, 86] width 56 height 24
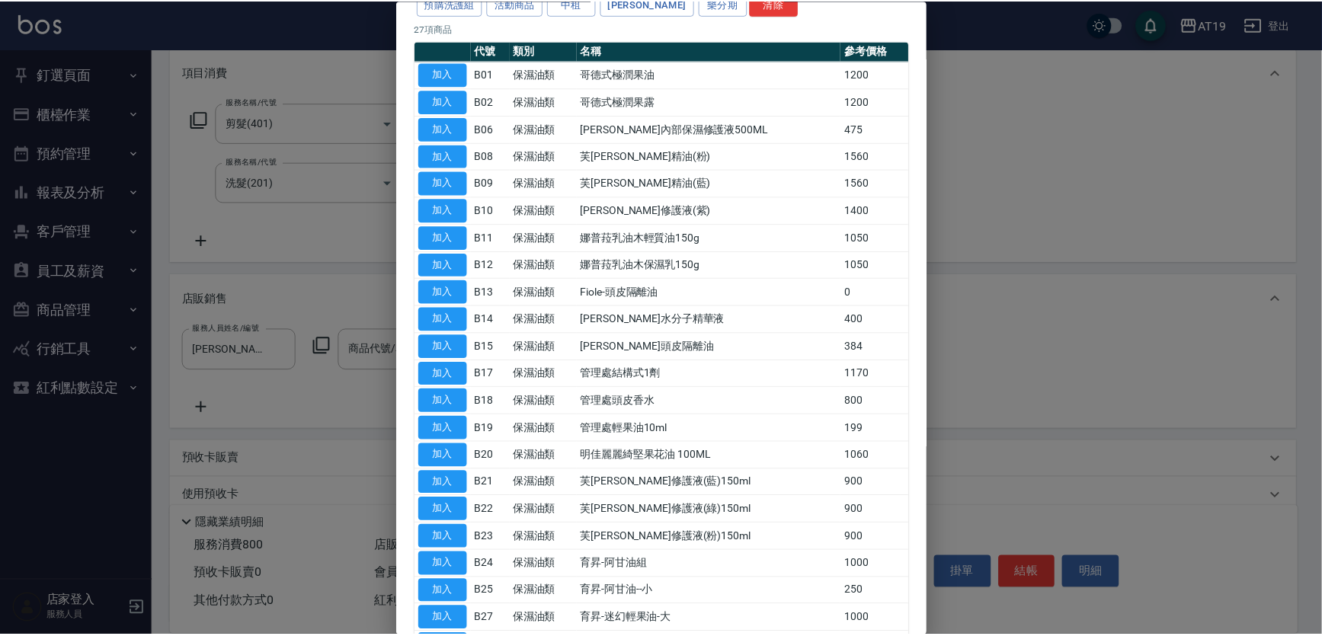
scroll to position [207, 0]
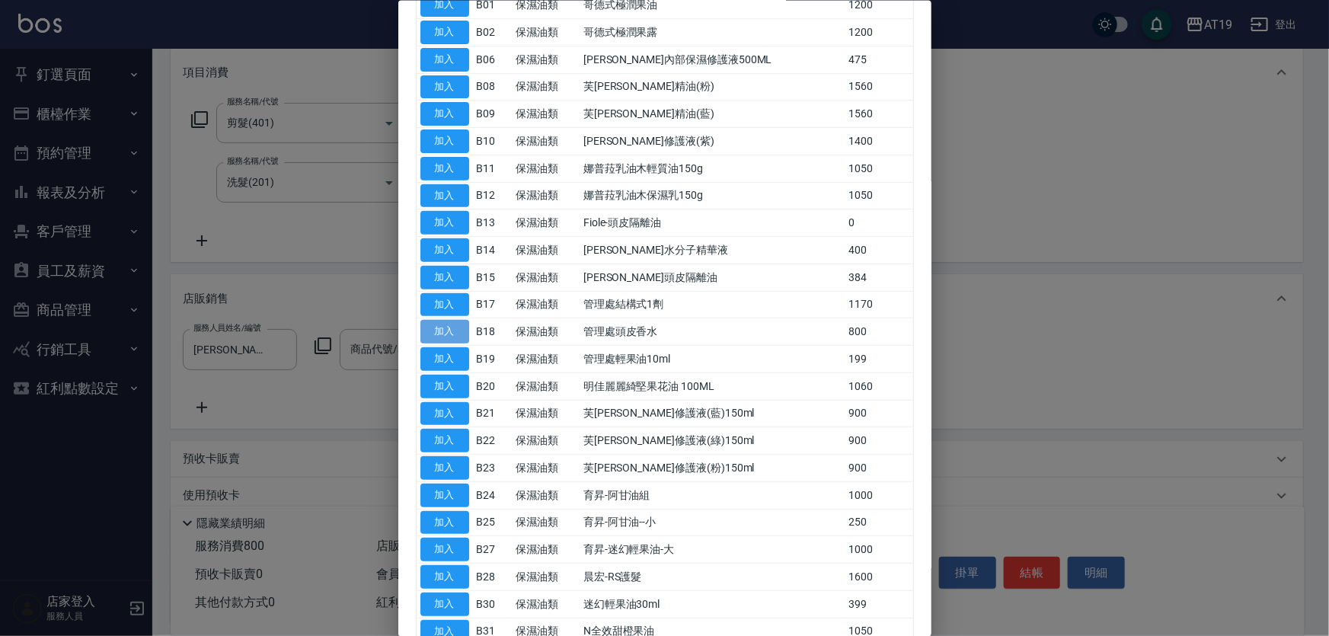
click at [448, 331] on button "加入" at bounding box center [445, 332] width 49 height 24
type input "管理處頭皮香水"
type input "160"
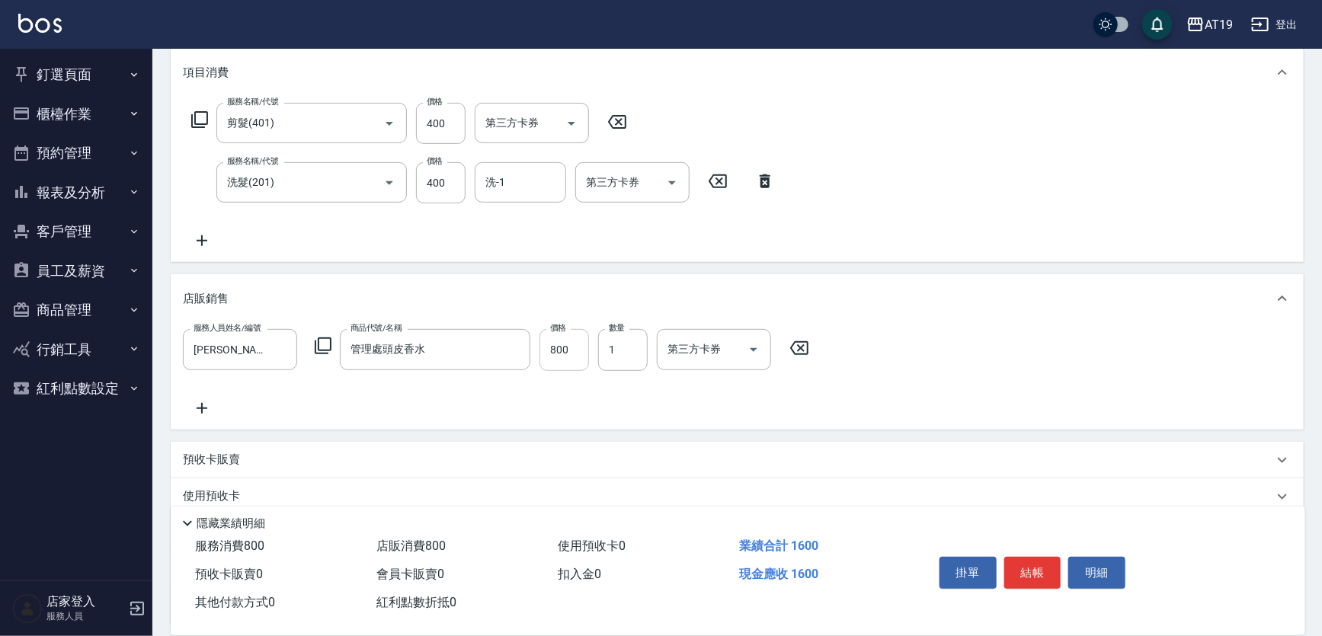
click at [566, 356] on input "800" at bounding box center [564, 349] width 50 height 41
type input "3"
type input "80"
type input "300"
type input "110"
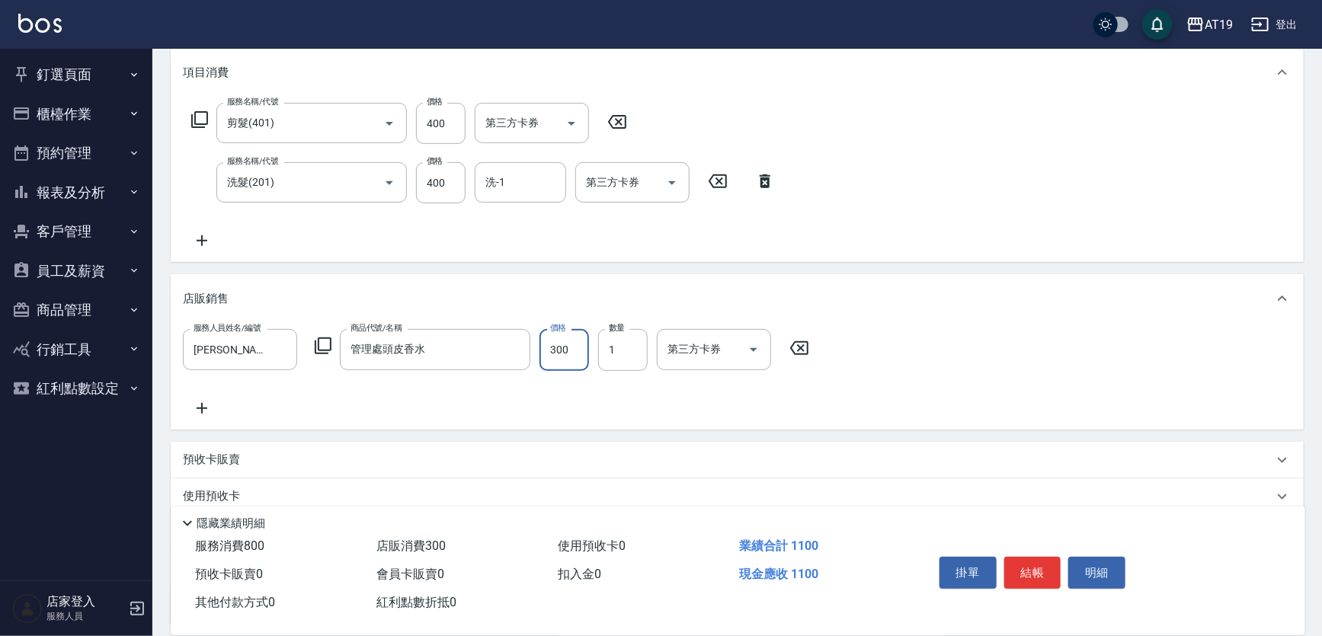
type input "300"
type input "2025/08/10 17:11"
type input "0"
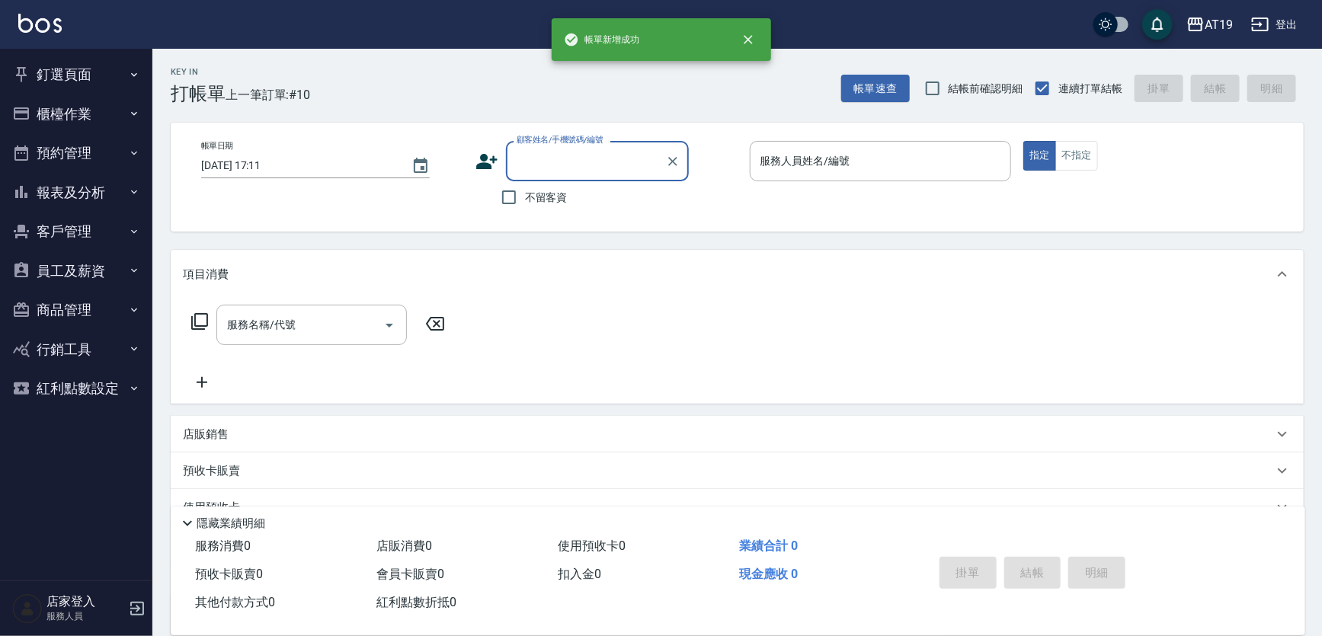
scroll to position [0, 0]
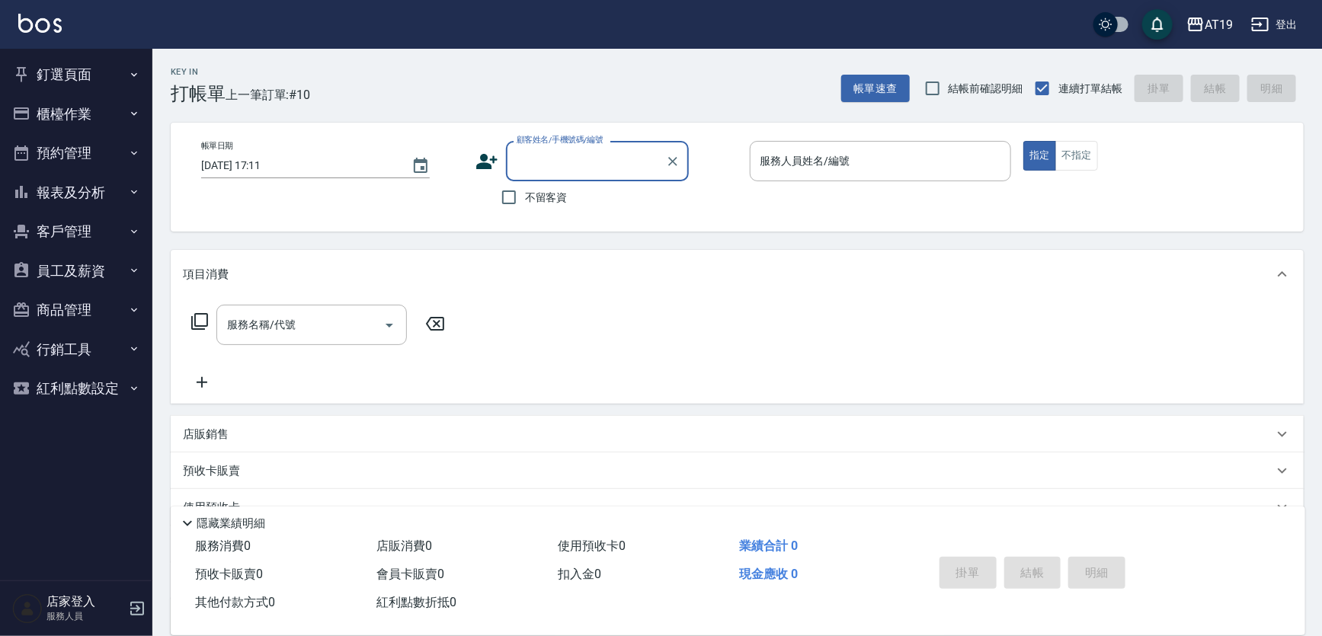
click at [56, 305] on button "商品管理" at bounding box center [76, 310] width 140 height 40
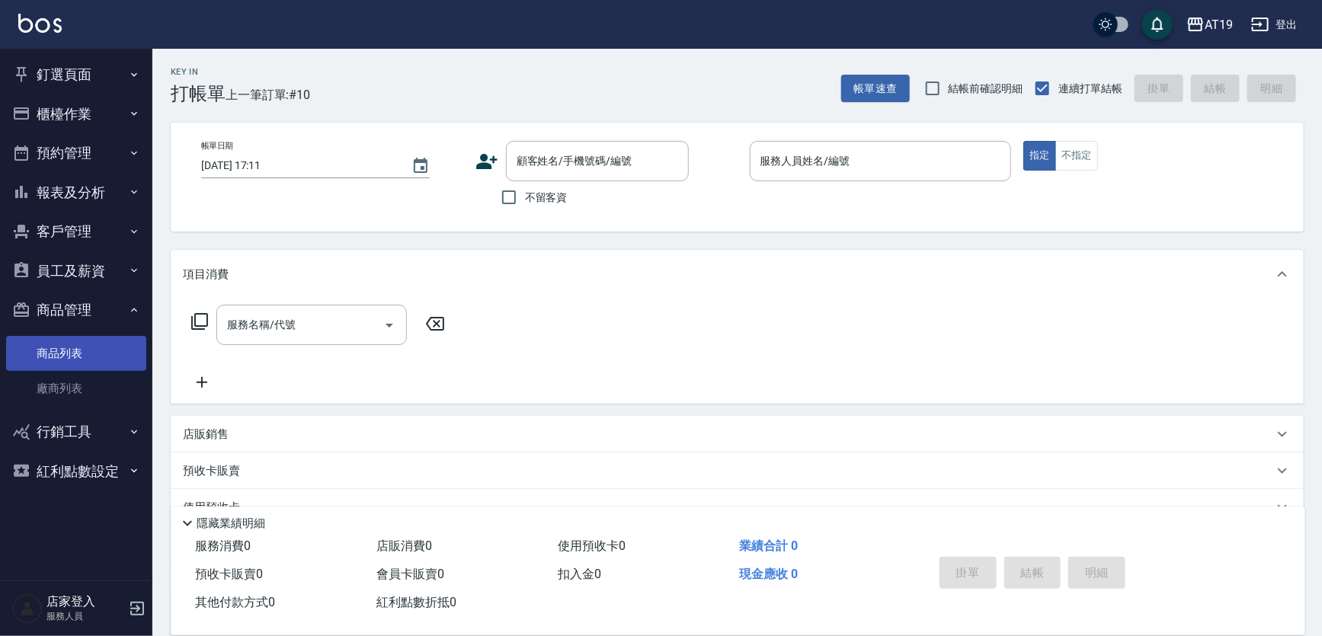
click at [75, 351] on link "商品列表" at bounding box center [76, 353] width 140 height 35
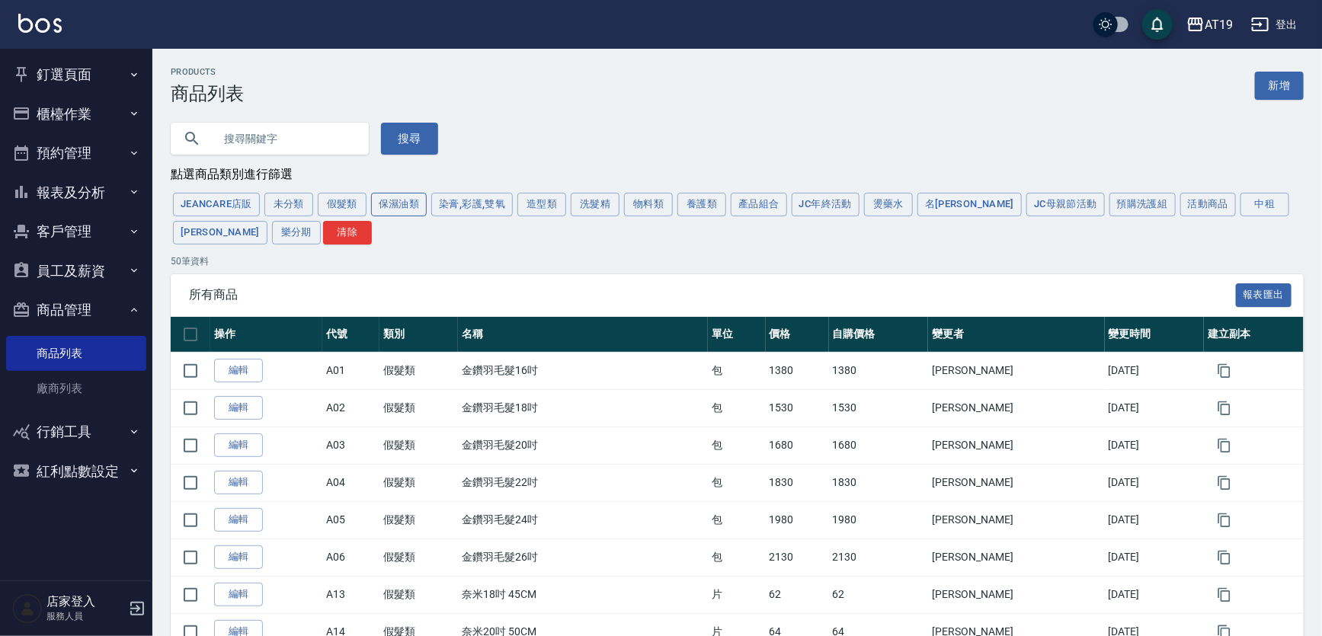
click at [395, 206] on button "保濕油類" at bounding box center [399, 205] width 56 height 24
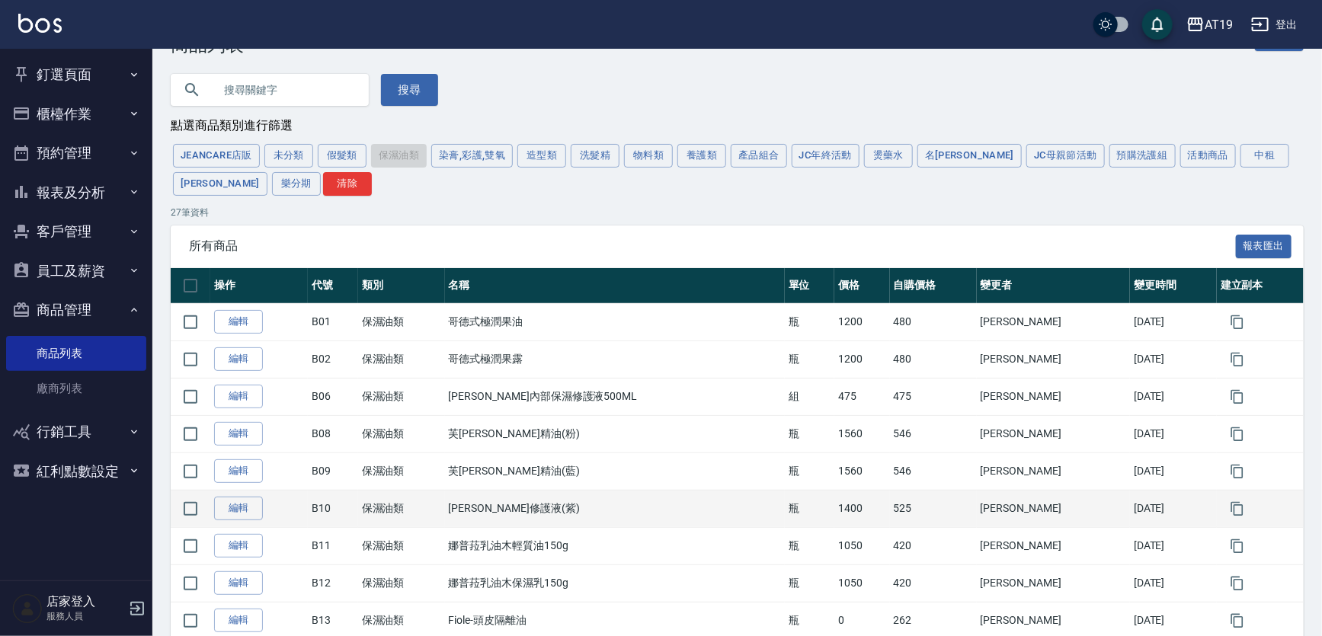
scroll to position [31, 0]
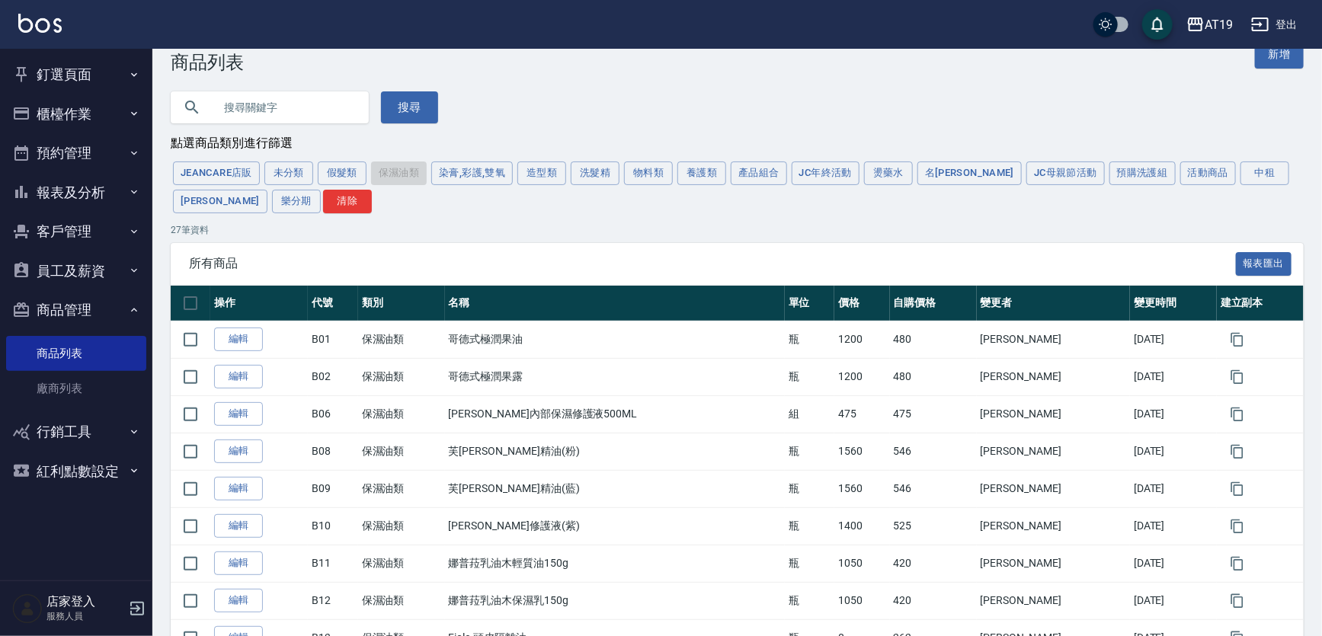
click at [692, 175] on button "養護類" at bounding box center [701, 174] width 49 height 24
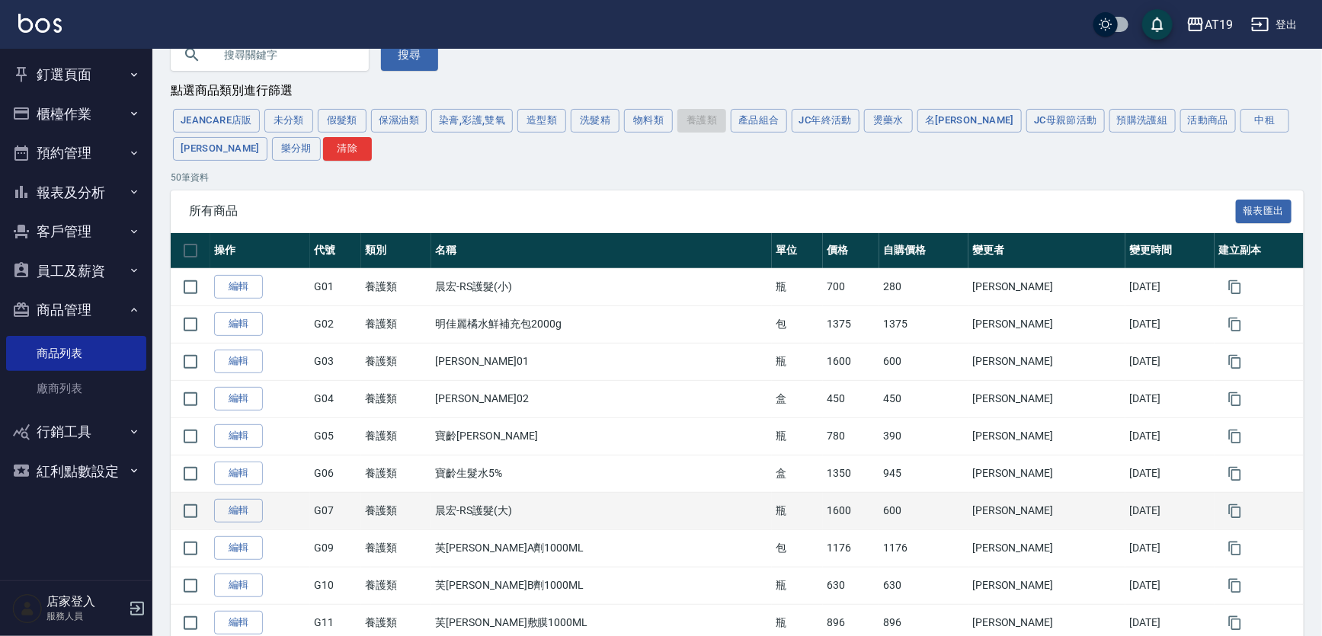
scroll to position [0, 0]
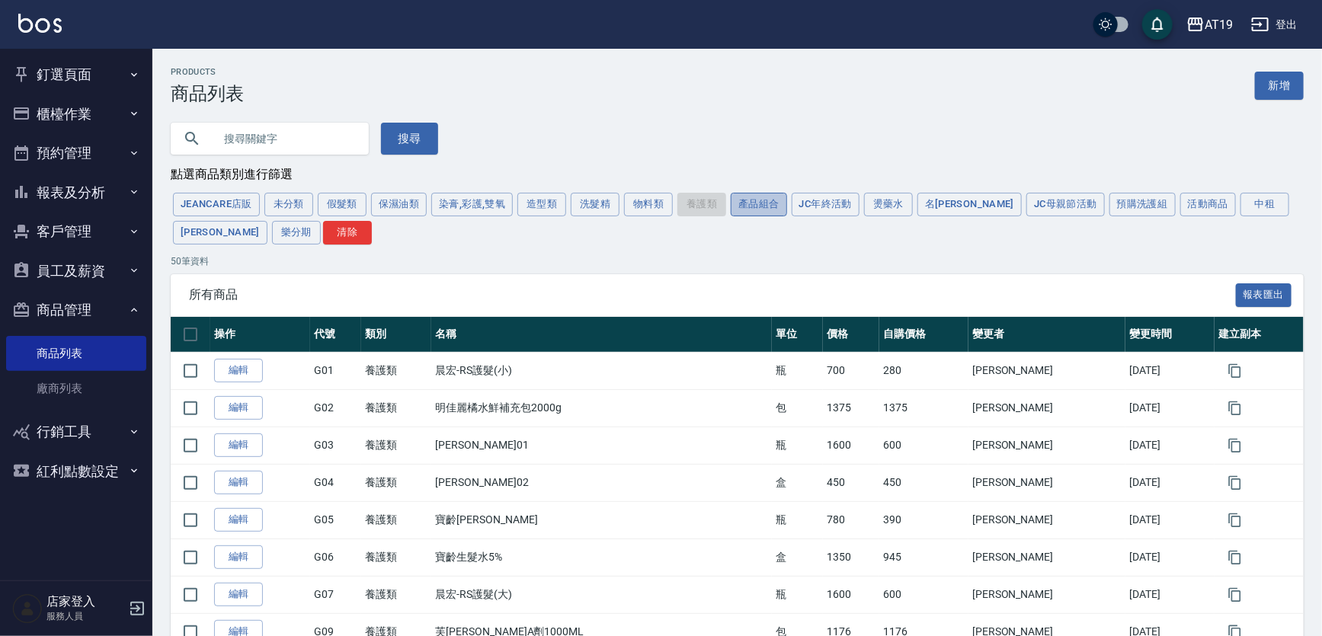
click at [769, 212] on button "產品組合" at bounding box center [759, 205] width 56 height 24
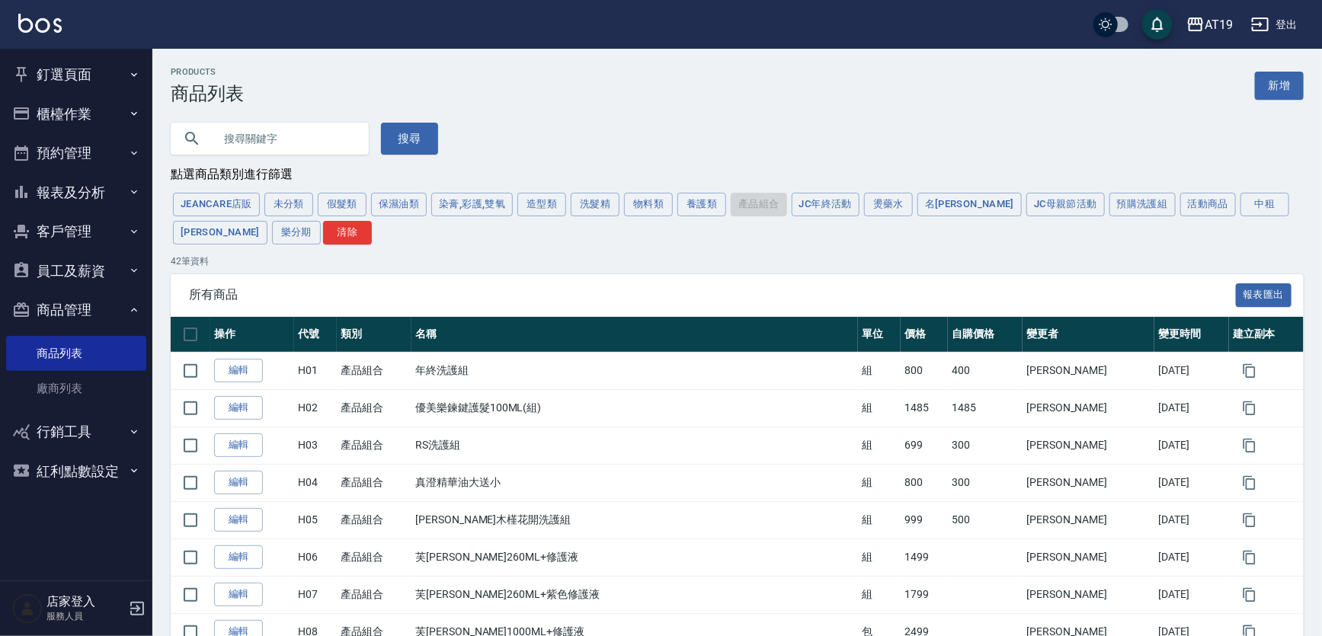
click at [770, 206] on div "JeanCare店販 未分類 假髮類 保濕油類 染膏,彩護,雙氧 造型類 洗髮精 物料類 養護類 產品組合 JC年終活動 燙藥水 名麗 JC母親節活動 預購洗…" at bounding box center [737, 218] width 1133 height 56
click at [710, 207] on button "養護類" at bounding box center [701, 205] width 49 height 24
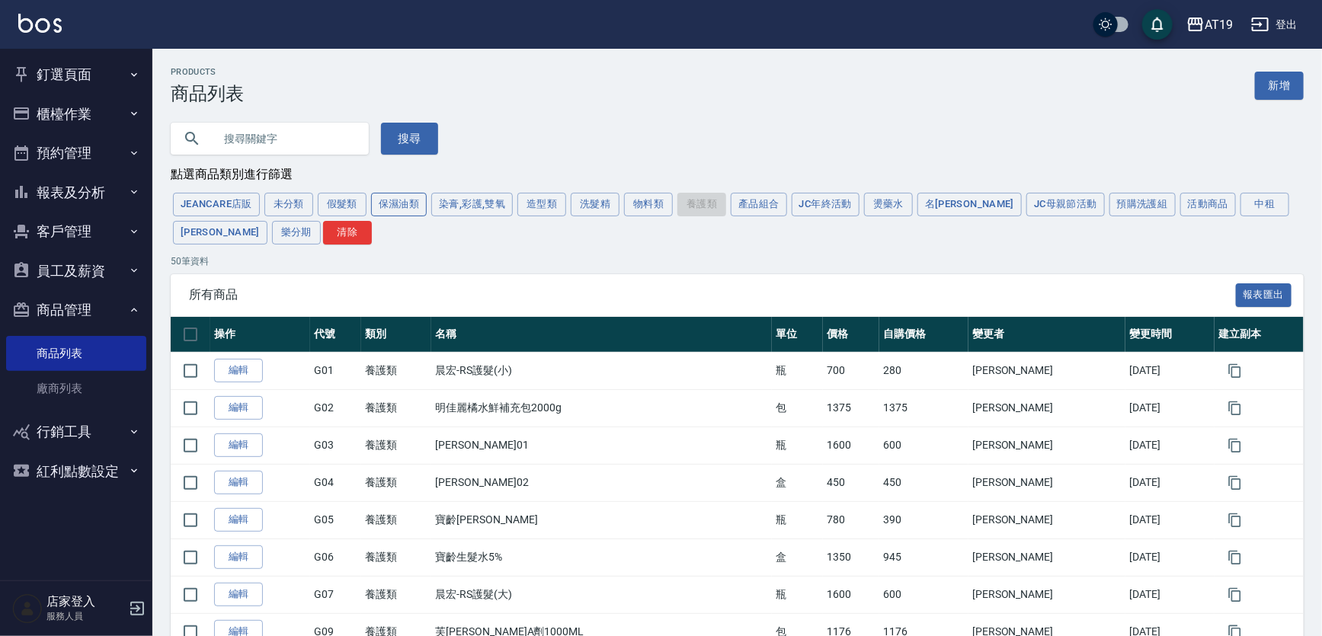
click at [406, 206] on button "保濕油類" at bounding box center [399, 205] width 56 height 24
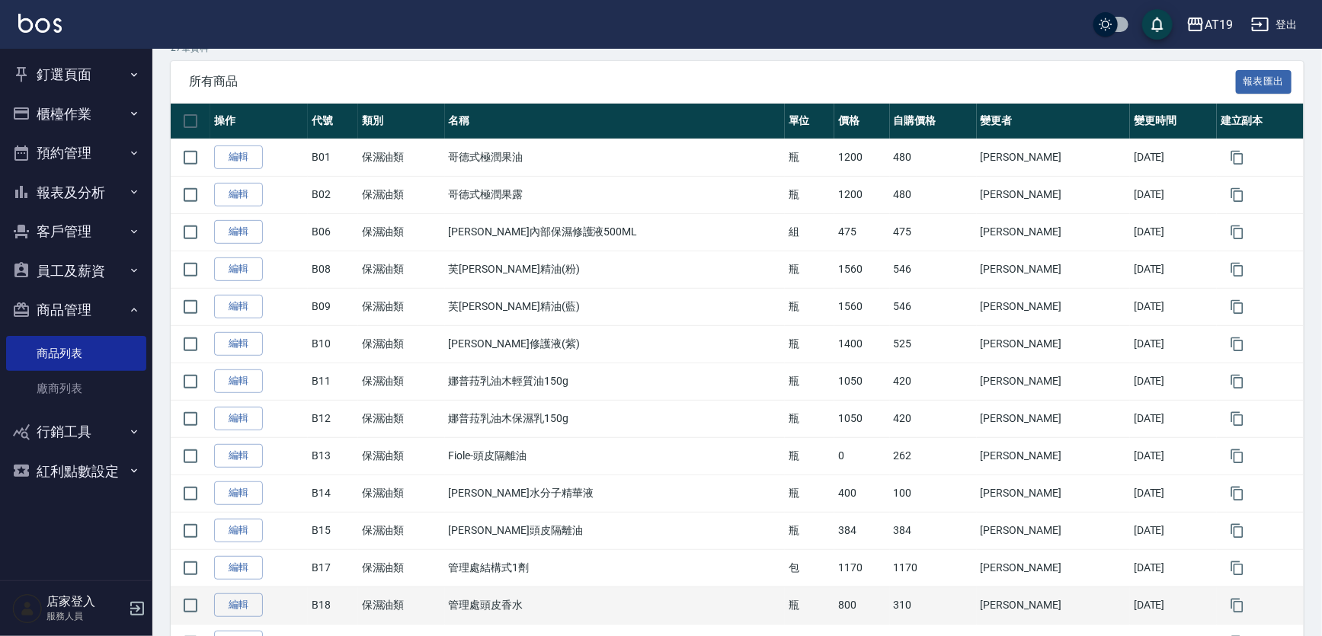
scroll to position [277, 0]
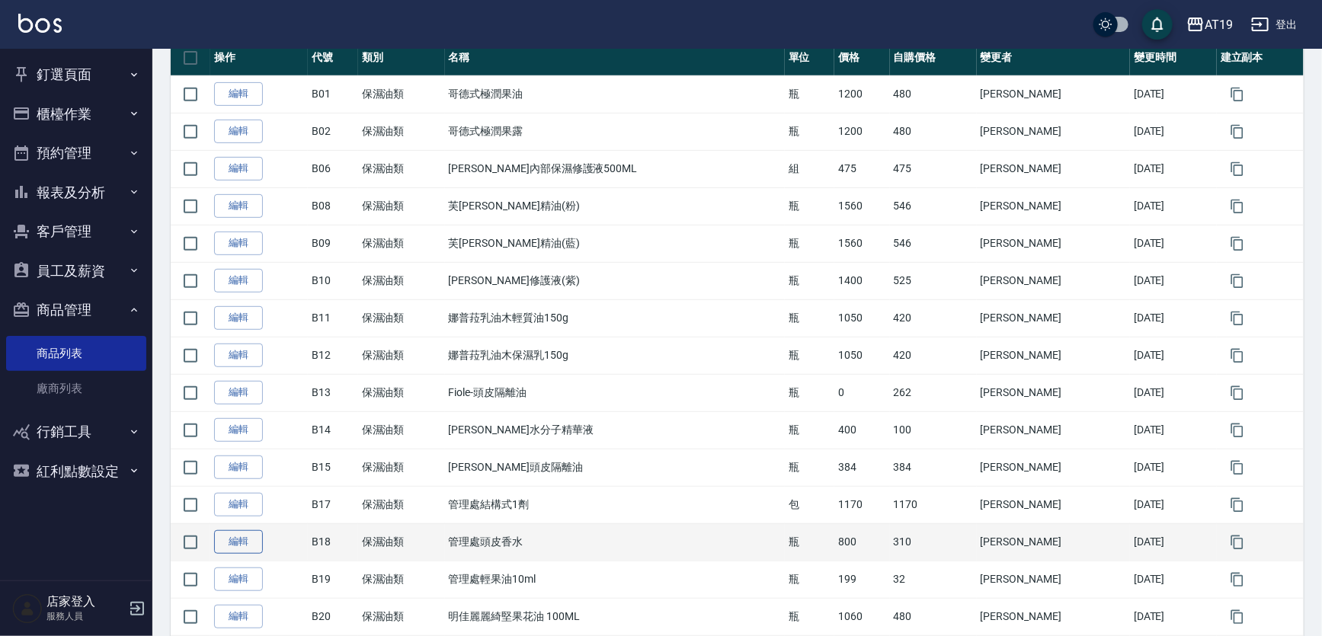
click at [220, 533] on link "編輯" at bounding box center [238, 542] width 49 height 24
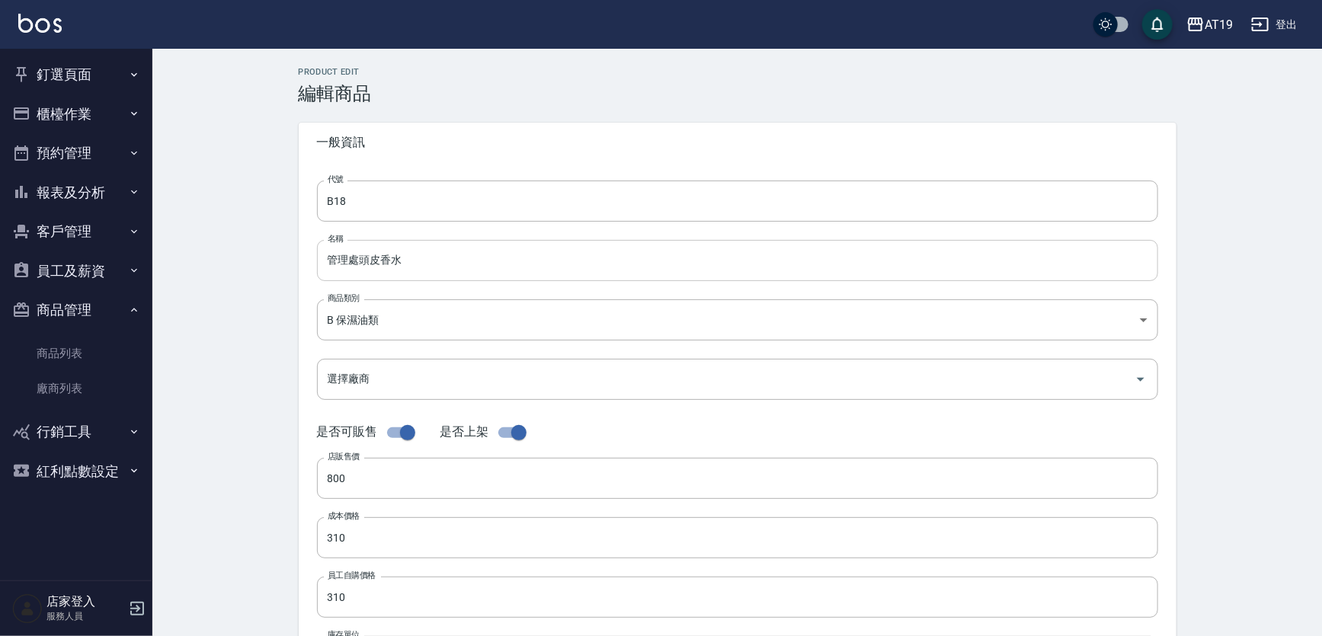
click at [443, 267] on input "管理處頭皮香水" at bounding box center [737, 260] width 841 height 41
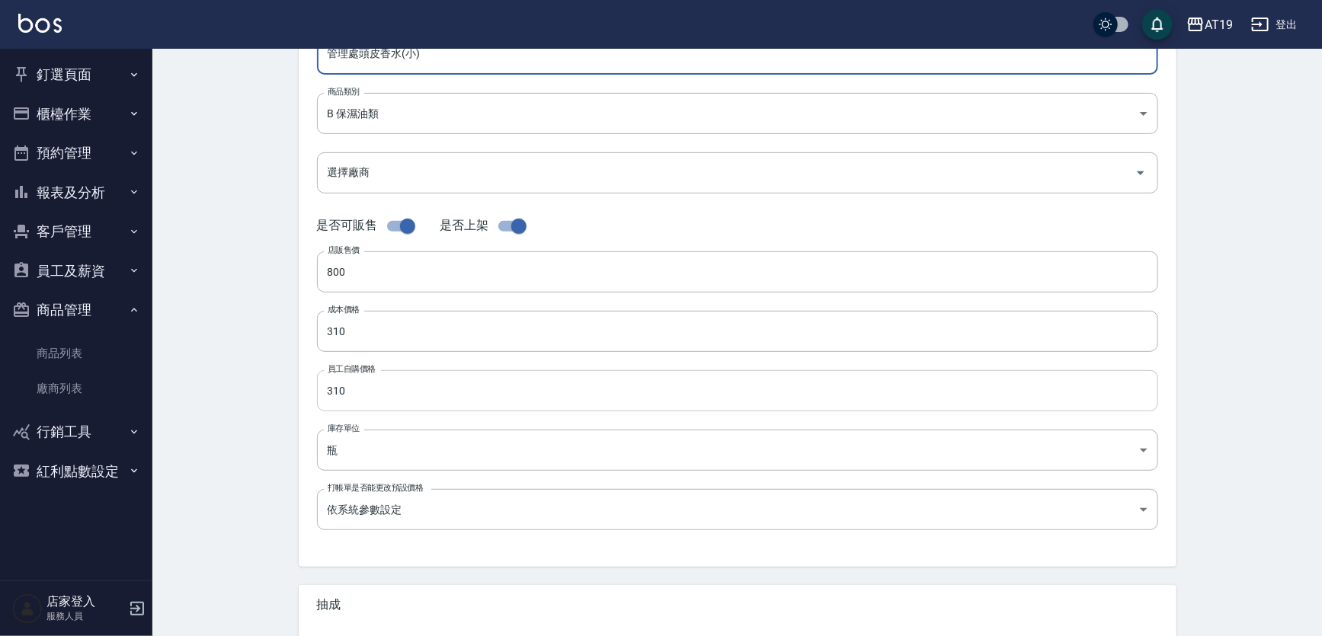
scroll to position [207, 0]
type input "管理處頭皮香水(小)"
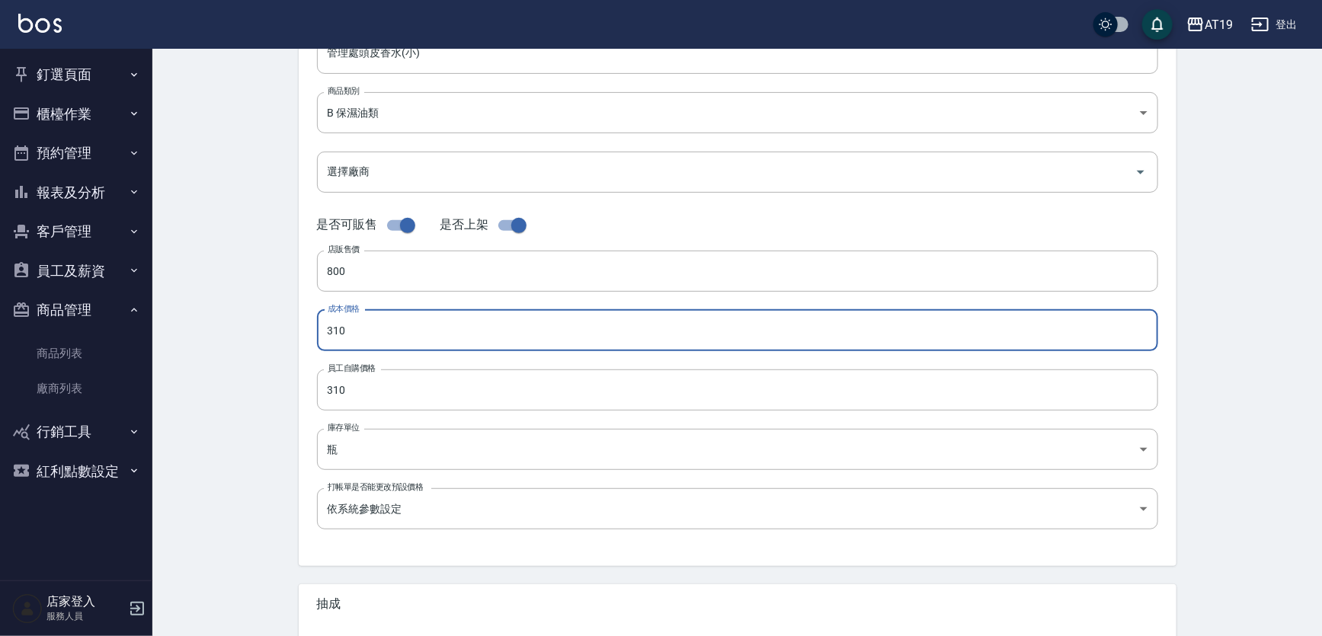
drag, startPoint x: 357, startPoint y: 331, endPoint x: 305, endPoint y: 340, distance: 52.5
click at [305, 340] on div "代號 B18 代號 名稱 管理處頭皮香水(小) 名稱 商品類別 B 保濕油類 9d9401c6-6fb8-4452-8963-06fd4fbdb888 商…" at bounding box center [738, 260] width 878 height 611
type input "53"
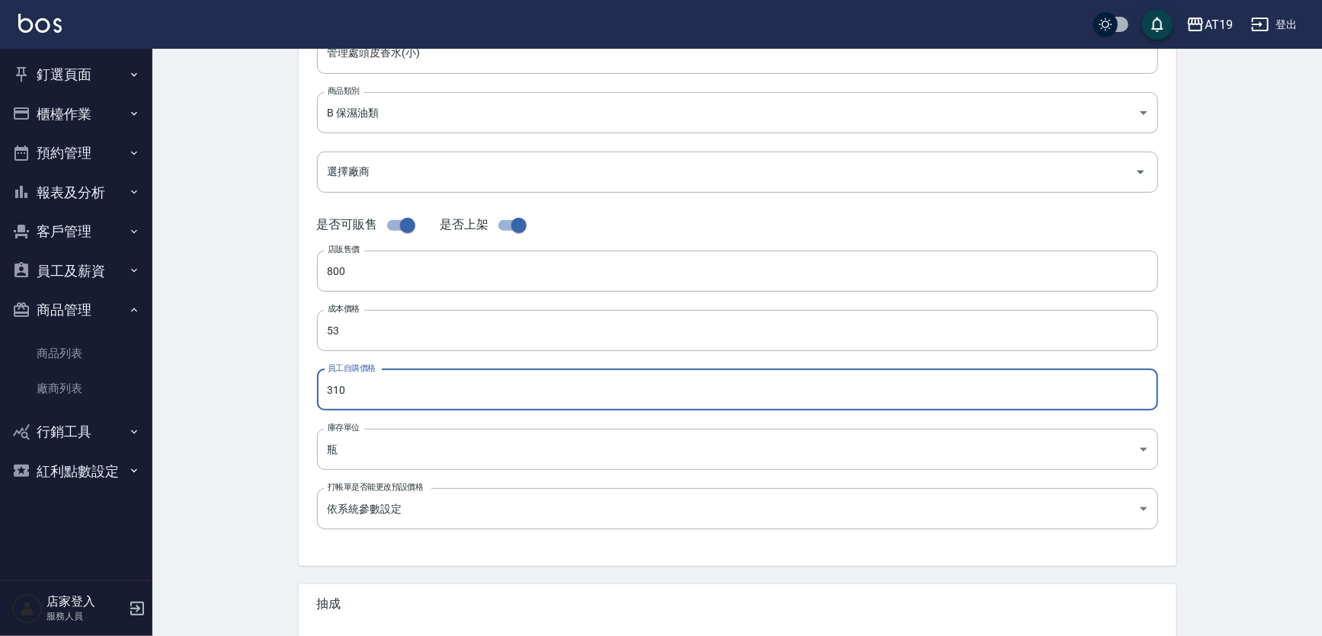
drag, startPoint x: 357, startPoint y: 390, endPoint x: 306, endPoint y: 393, distance: 51.1
click at [306, 394] on div "代號 B18 代號 名稱 管理處頭皮香水(小) 名稱 商品類別 B 保濕油類 9d9401c6-6fb8-4452-8963-06fd4fbdb888 商…" at bounding box center [738, 260] width 878 height 611
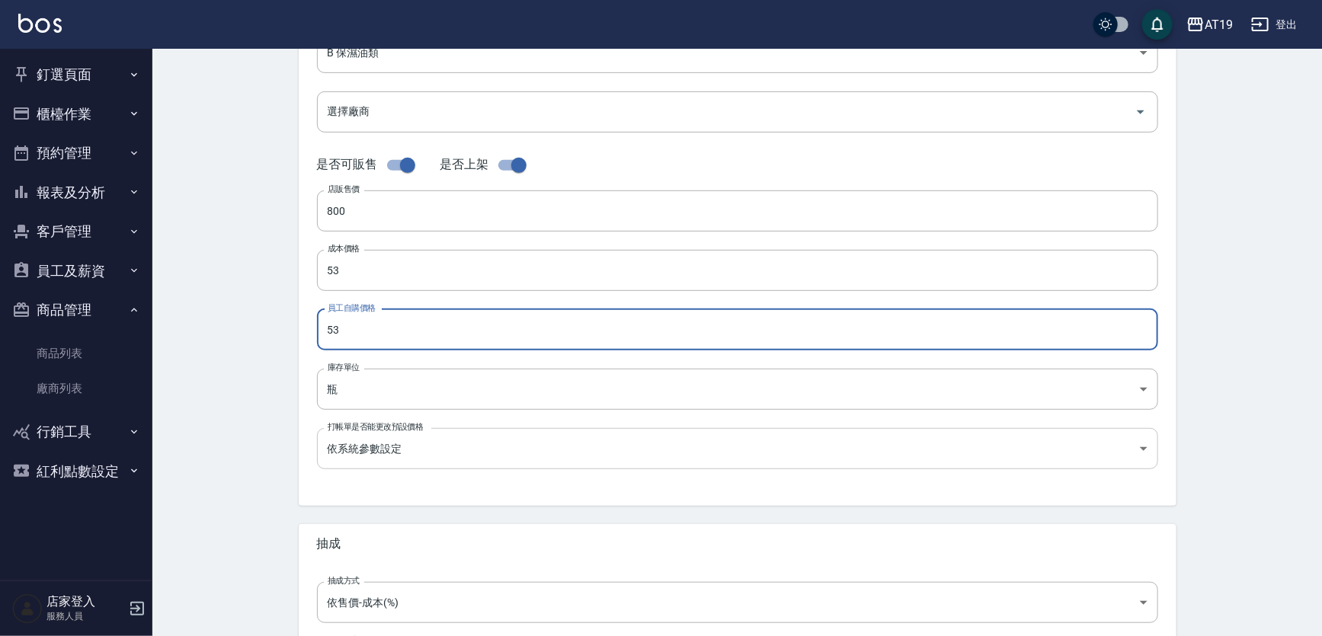
scroll to position [414, 0]
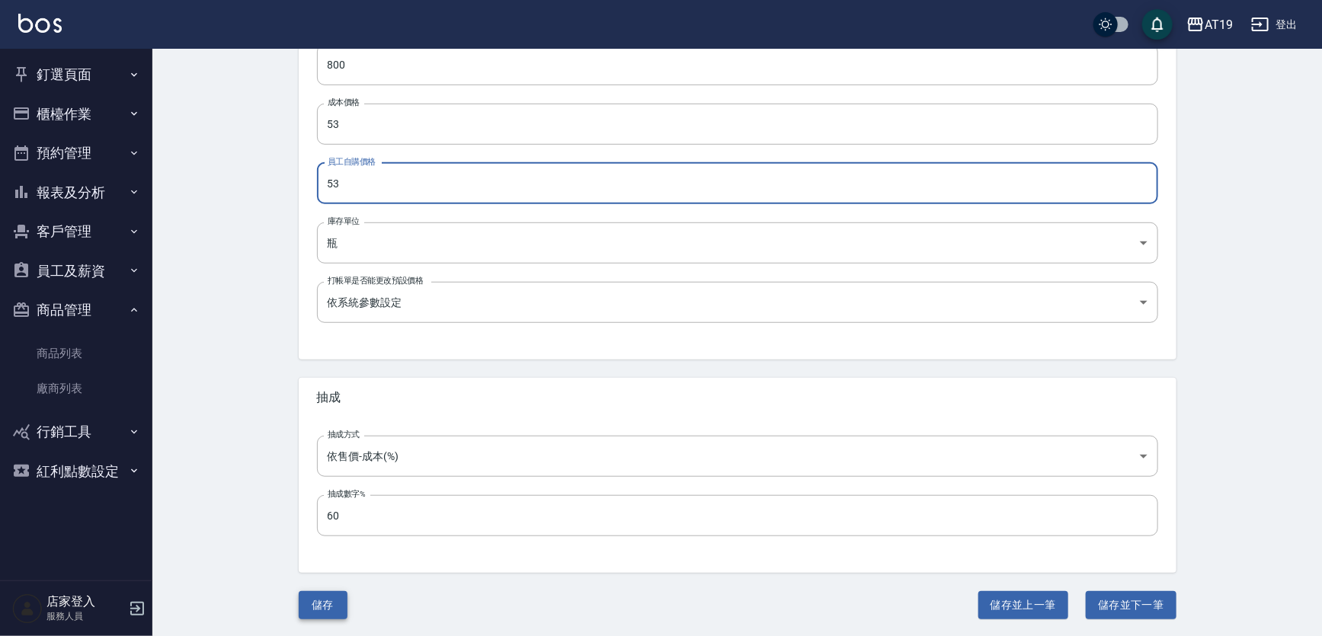
type input "53"
click at [332, 609] on button "儲存" at bounding box center [323, 605] width 49 height 28
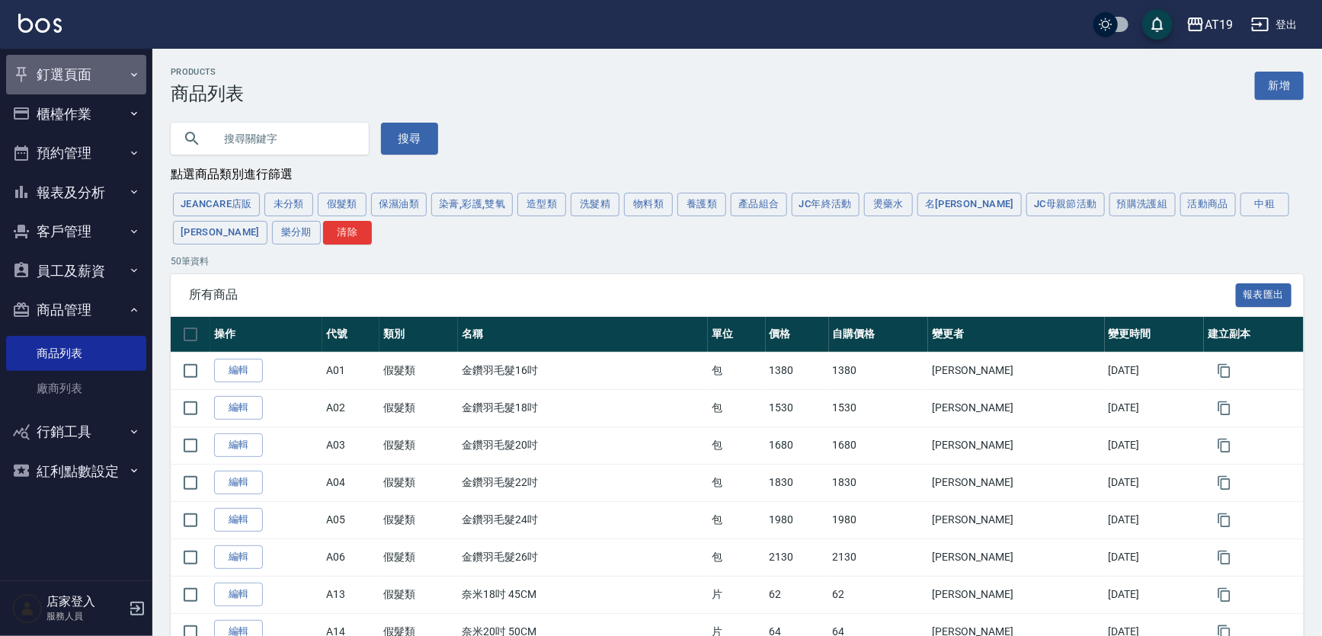
click at [62, 62] on button "釘選頁面" at bounding box center [76, 75] width 140 height 40
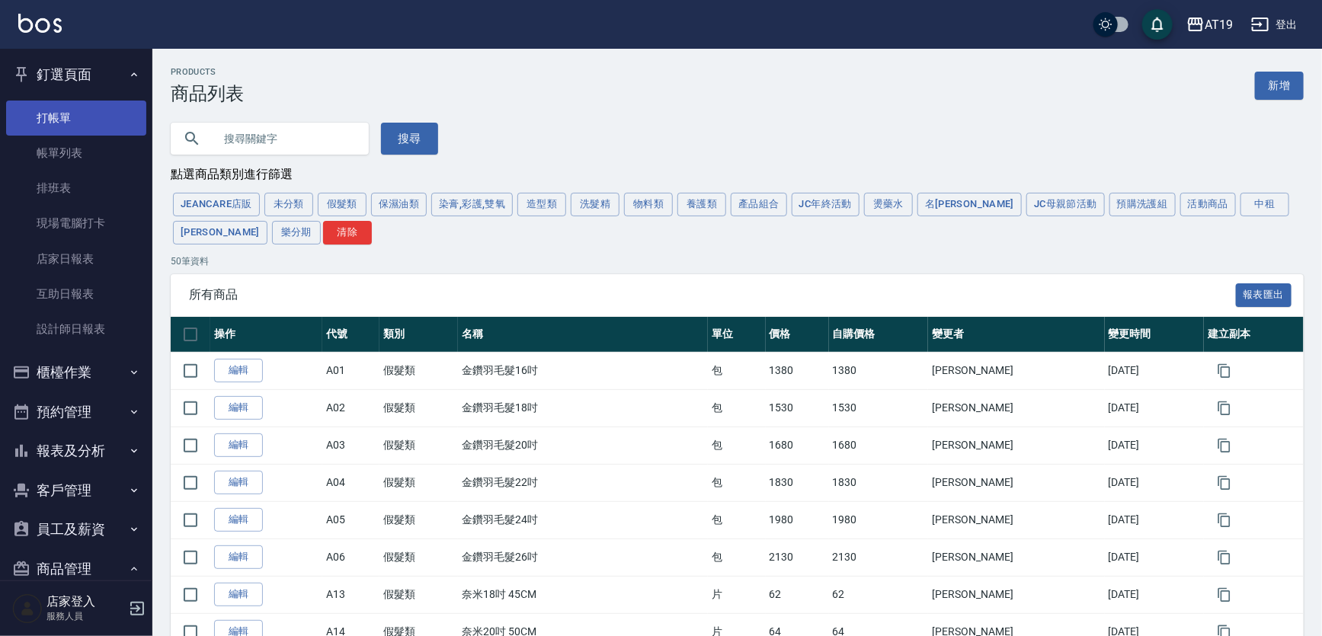
drag, startPoint x: 67, startPoint y: 94, endPoint x: 67, endPoint y: 105, distance: 10.7
click at [67, 104] on ul "打帳單 帳單列表 排班表 現場電腦打卡 店家日報表 互助日報表 設計師日報表" at bounding box center [76, 223] width 140 height 259
click at [67, 107] on link "打帳單" at bounding box center [76, 118] width 140 height 35
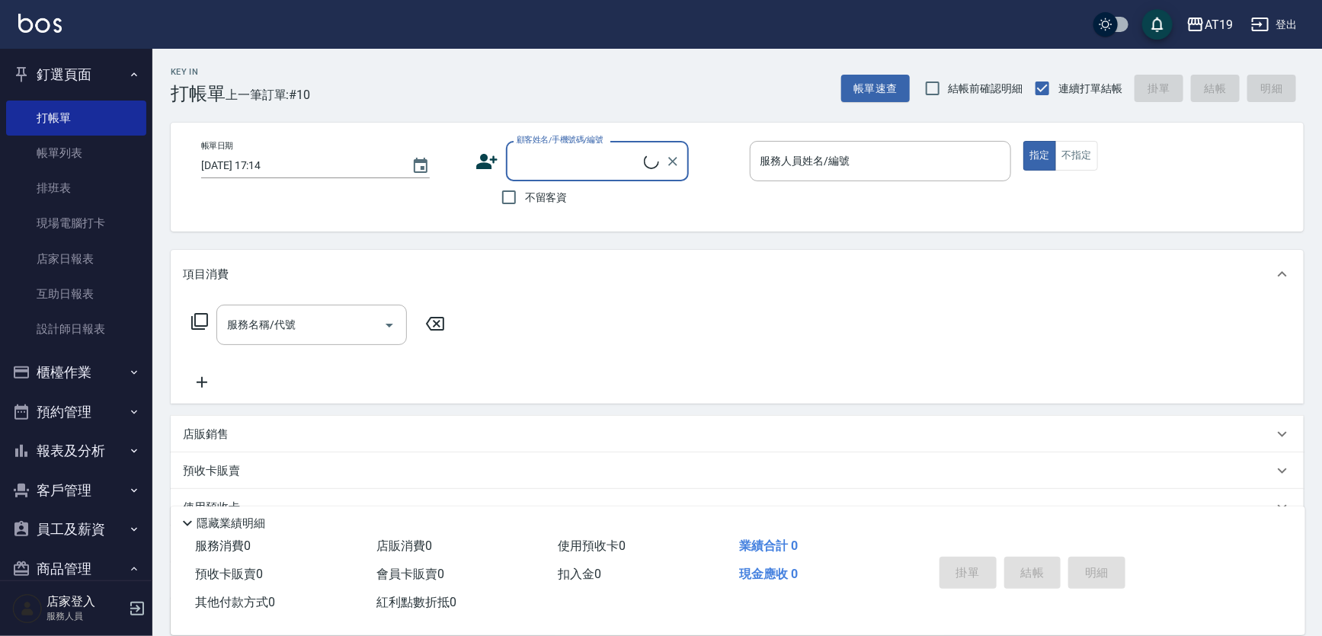
click at [582, 168] on input "顧客姓名/手機號碼/編號" at bounding box center [578, 161] width 131 height 27
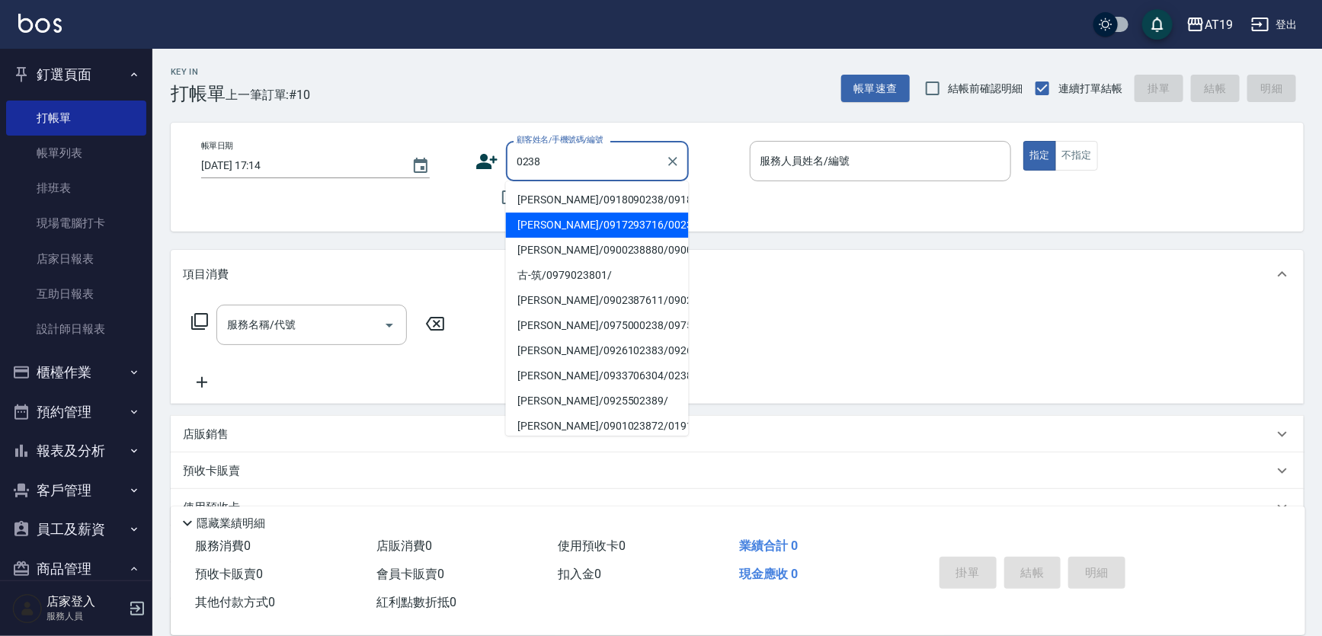
type input "劉晏伶/0918090238/0918090238"
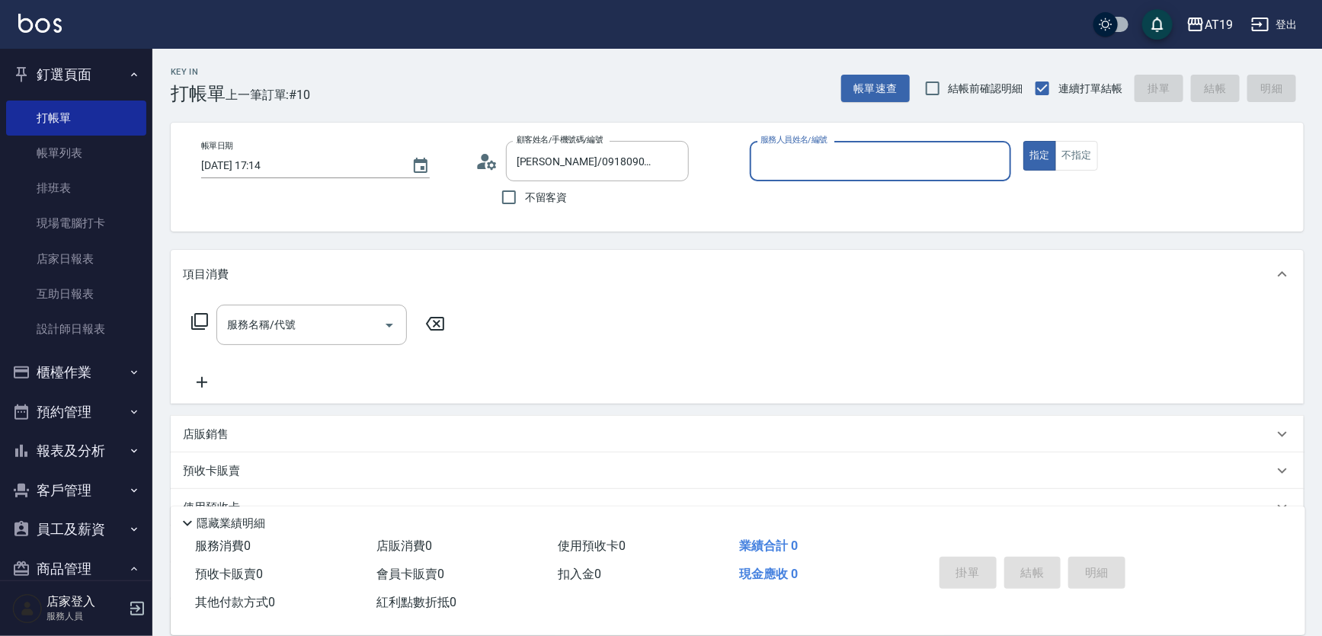
type input "Jessie- 9"
click at [1023, 141] on button "指定" at bounding box center [1039, 156] width 33 height 30
type button "true"
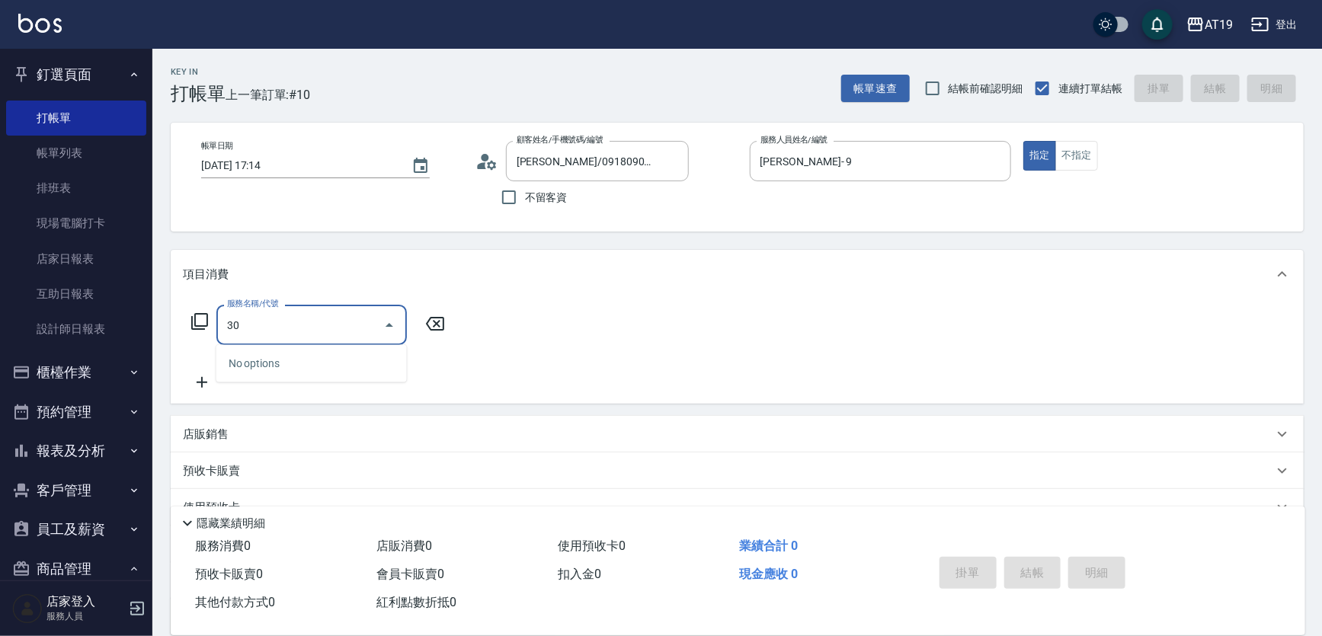
type input "301"
type input "150"
type input "燙髮(301)"
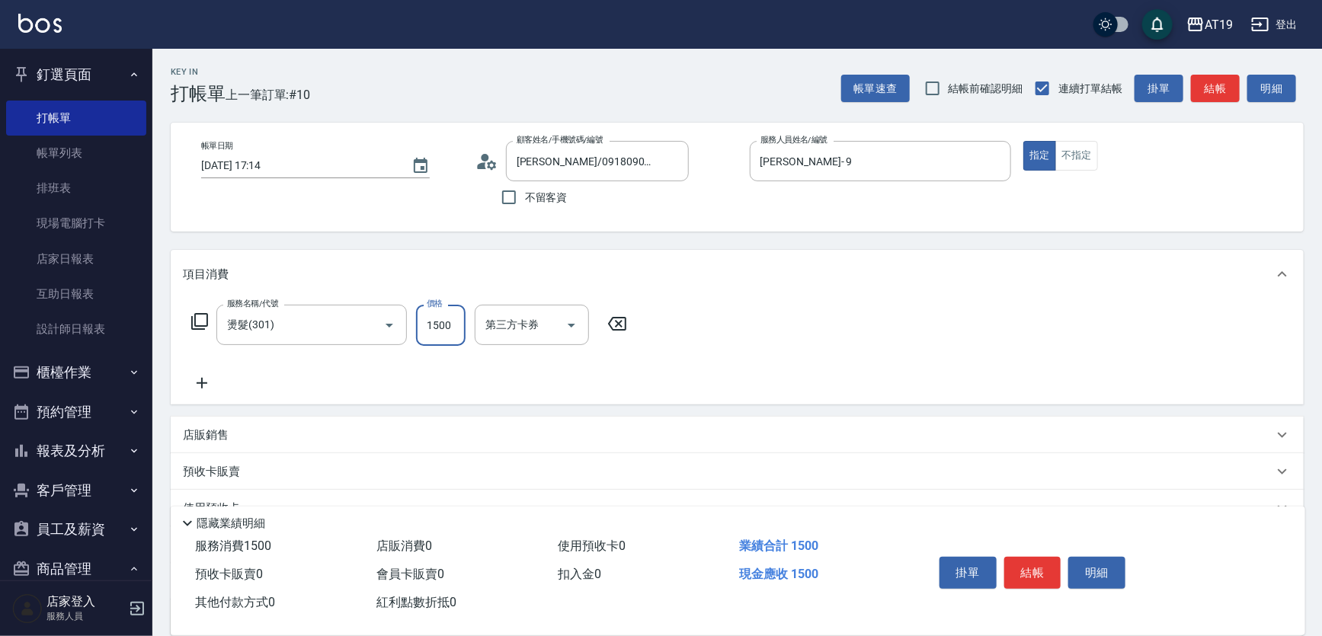
type input "0"
type input "199"
type input "190"
type input "1999"
type input "Chanel-54"
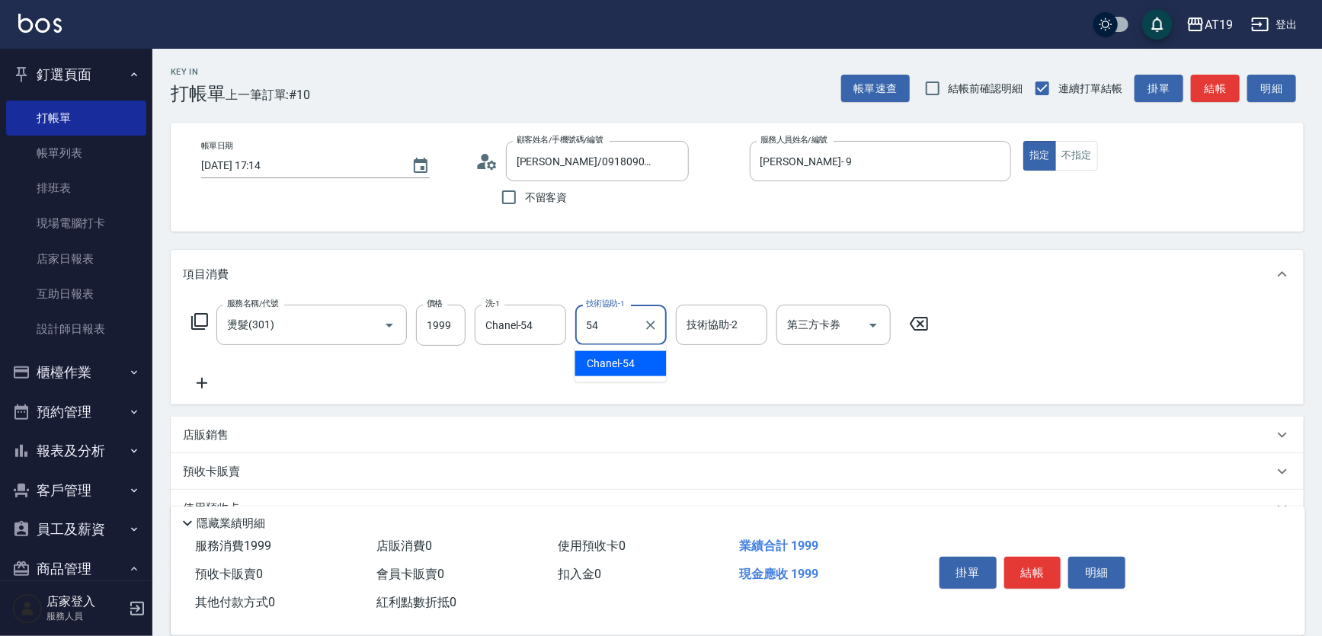
type input "Chanel-54"
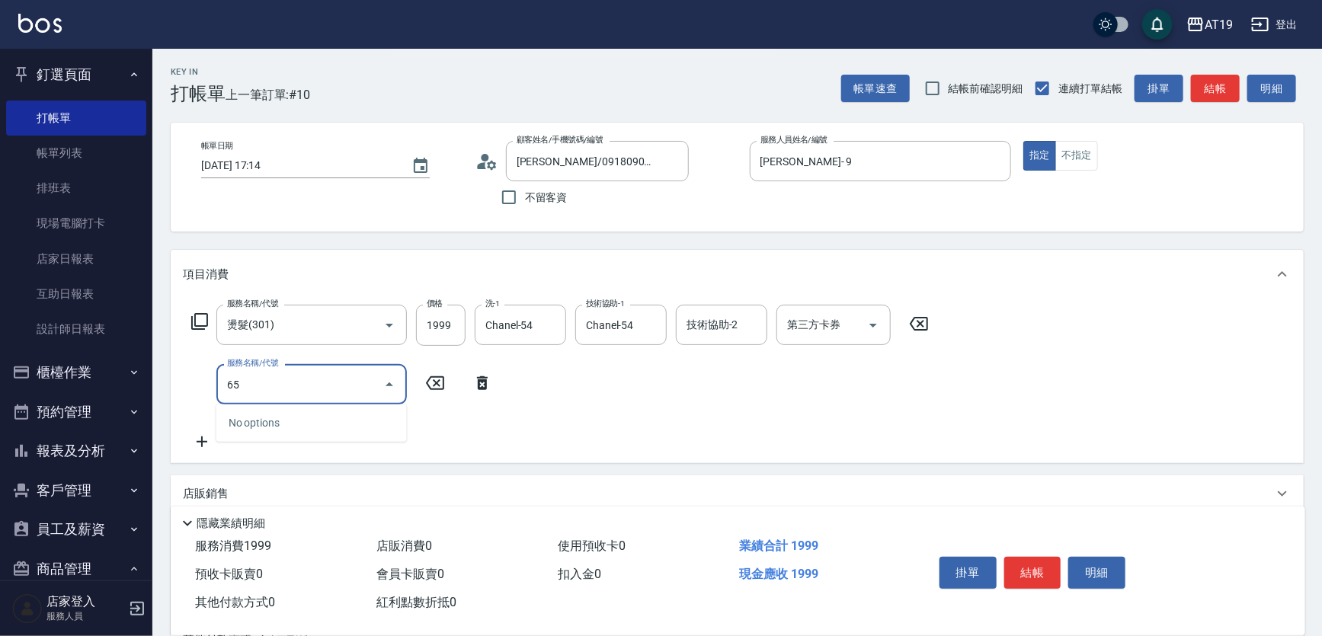
type input "657"
type input "340"
type input "自備護髮(鉑金)(657)"
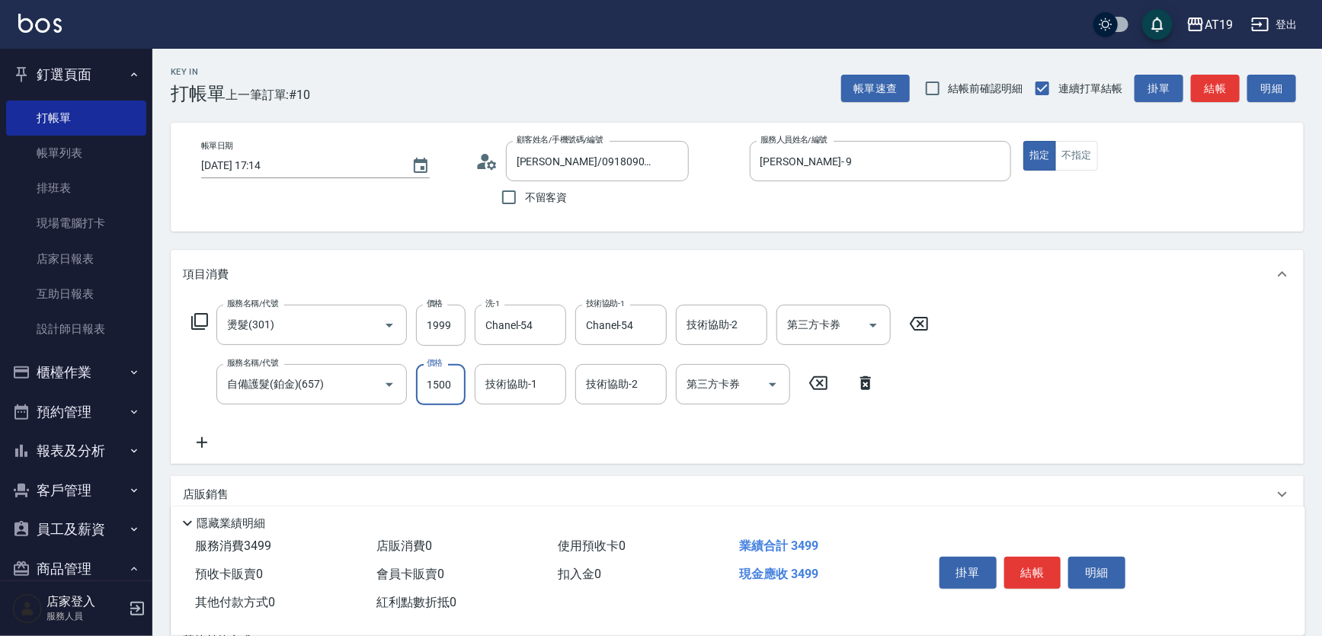
type input "200"
type input "390"
type input "2000"
type input "Chanel-54"
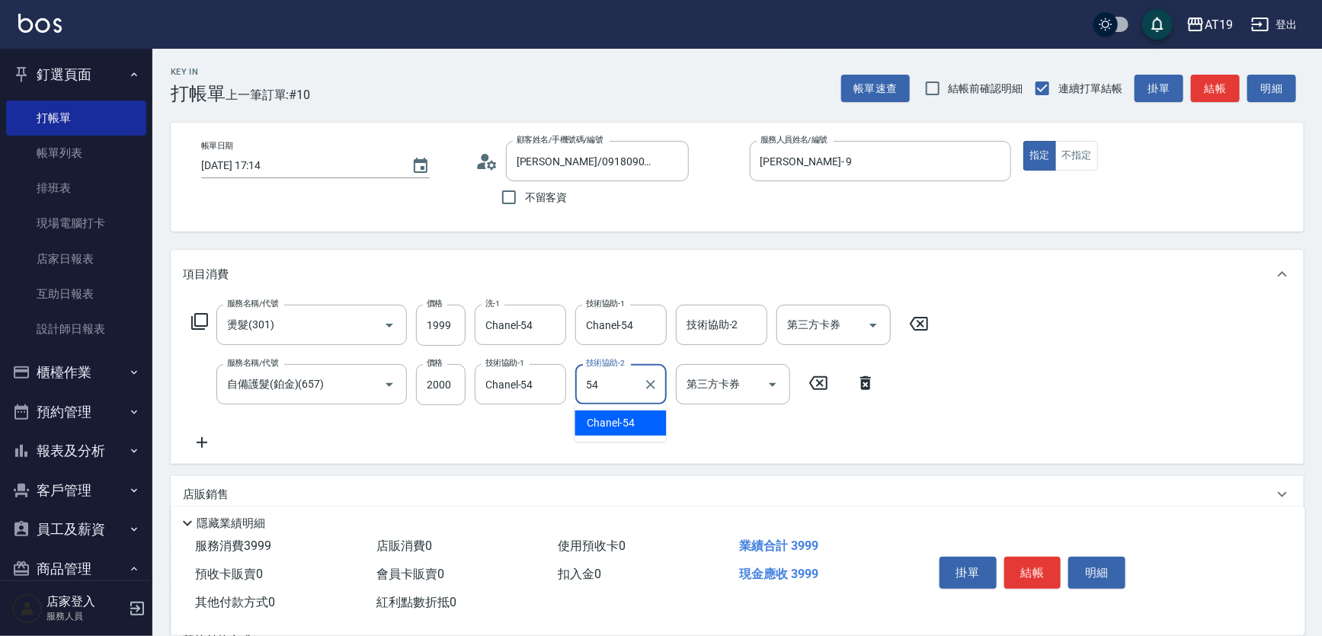
type input "5"
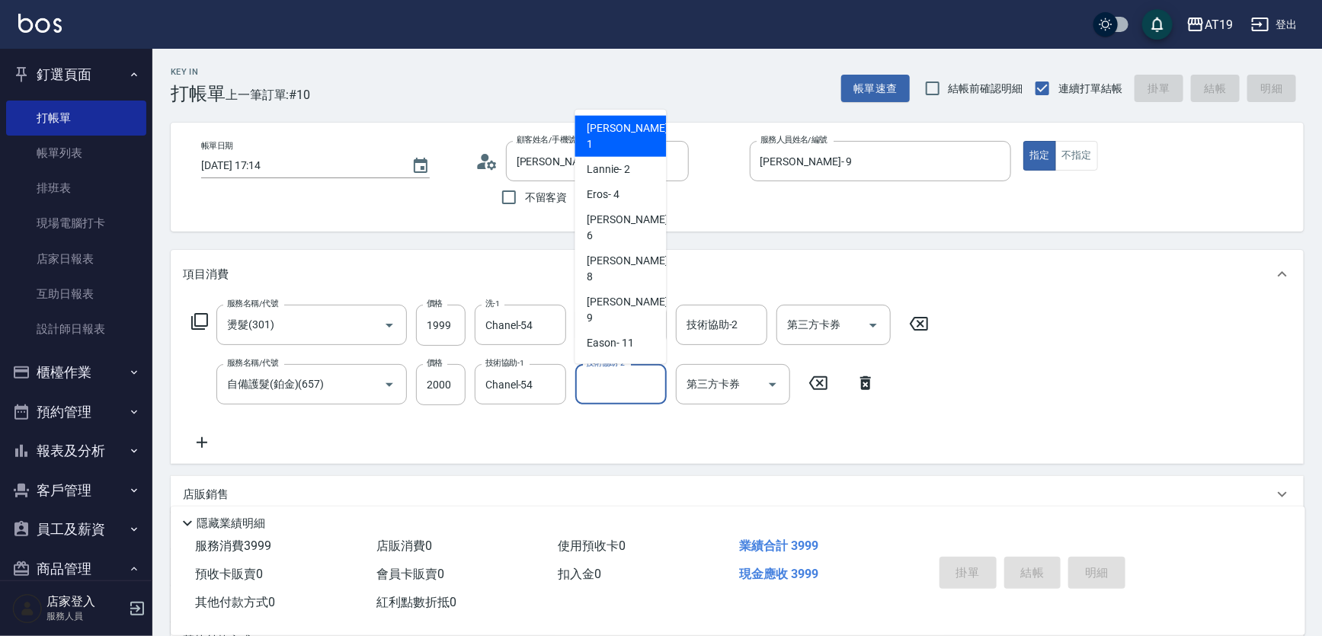
type input "0"
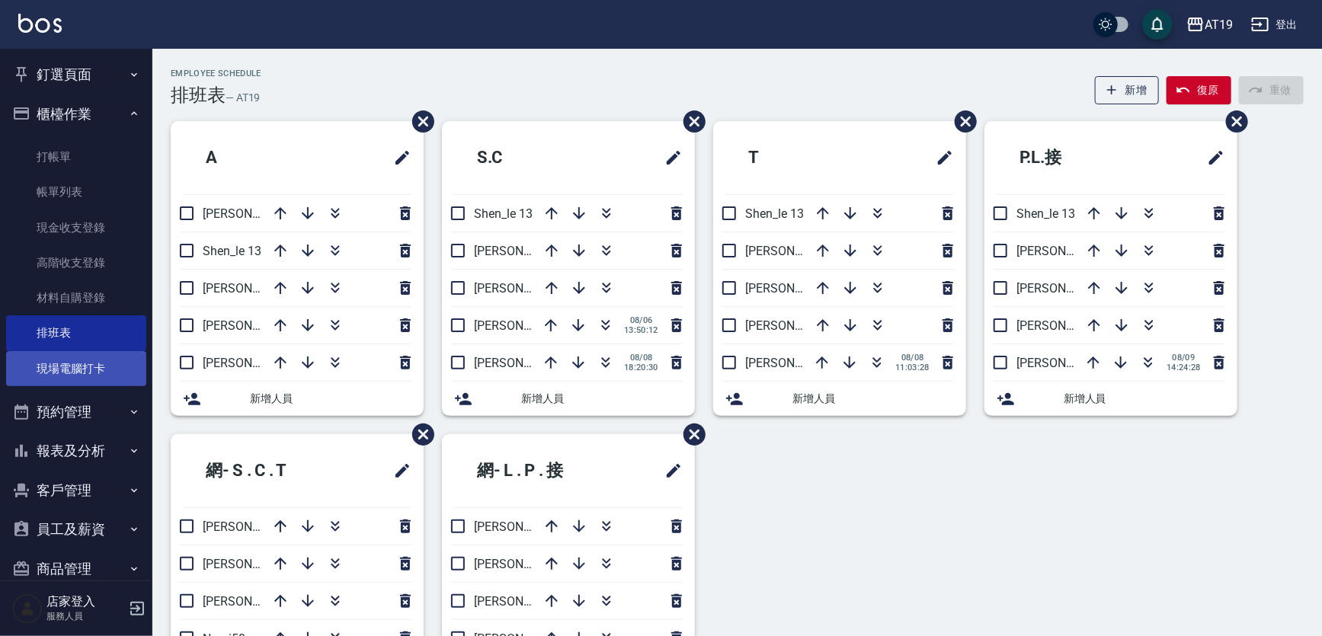
click at [104, 365] on link "現場電腦打卡" at bounding box center [76, 368] width 140 height 35
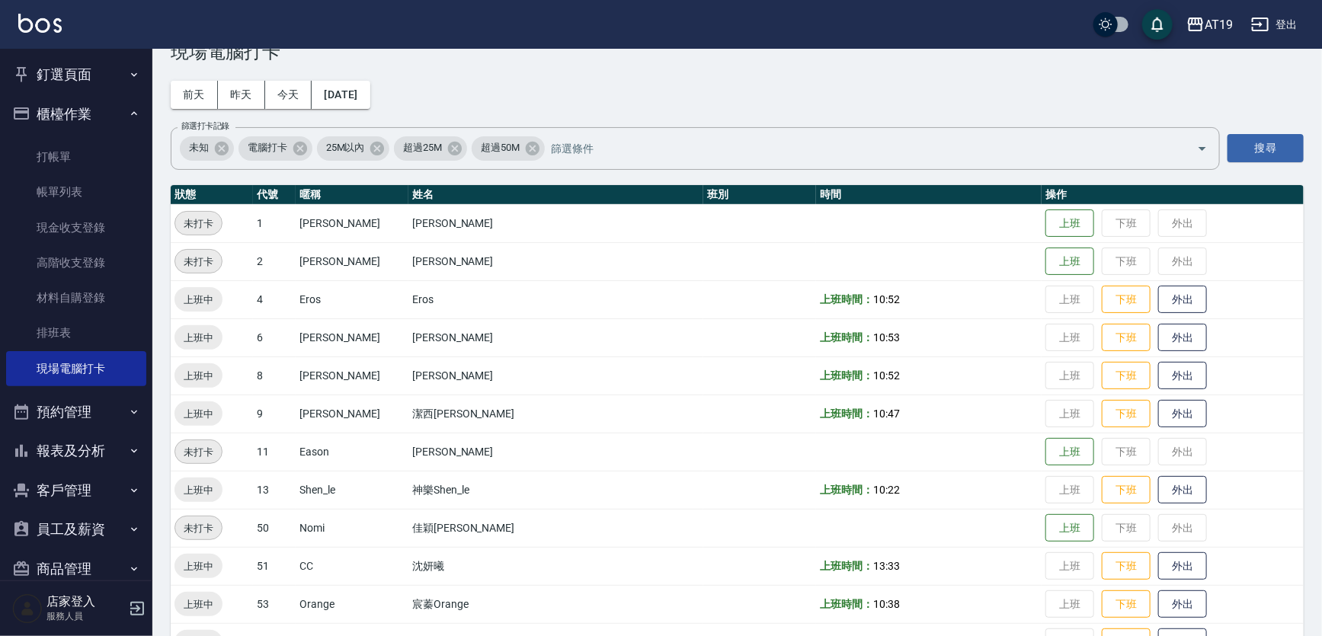
scroll to position [85, 0]
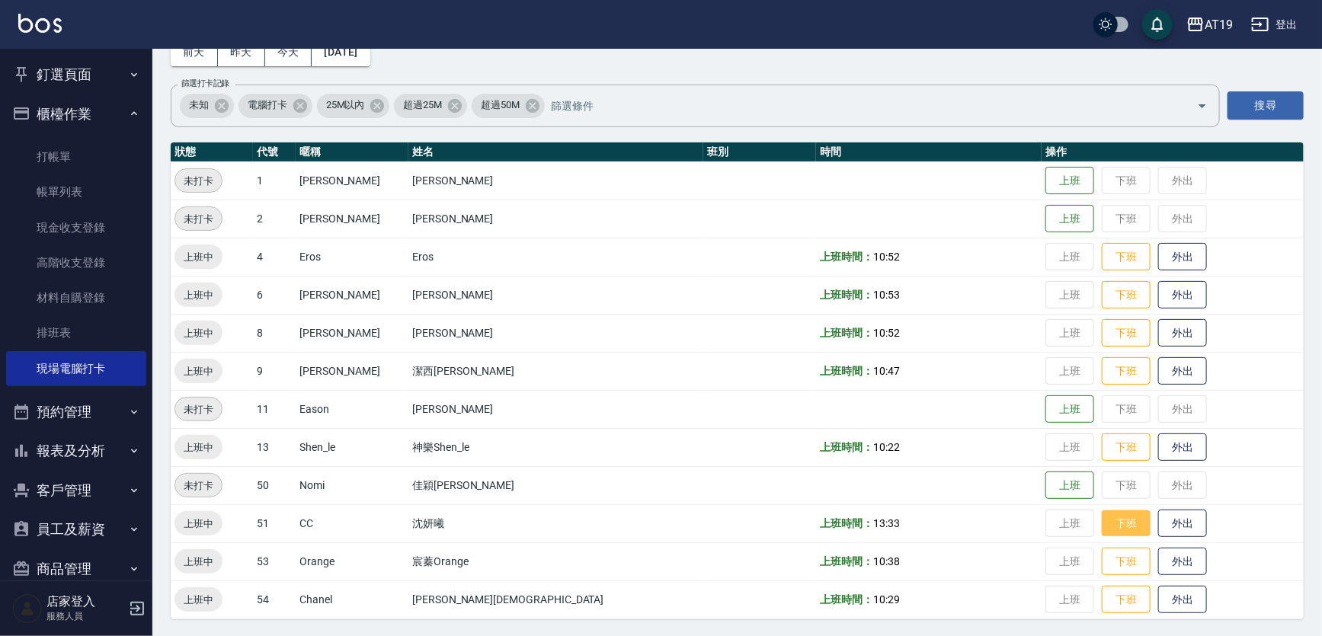
click at [1102, 529] on button "下班" at bounding box center [1126, 523] width 49 height 27
